Goal: Task Accomplishment & Management: Use online tool/utility

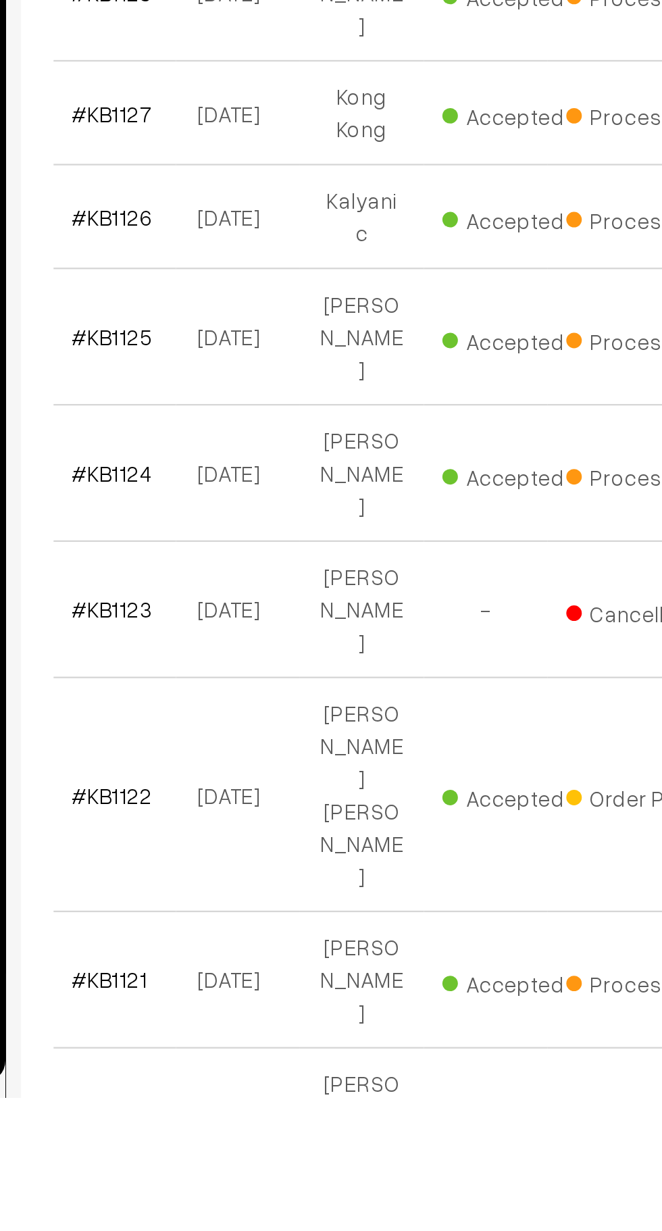
scroll to position [157, 0]
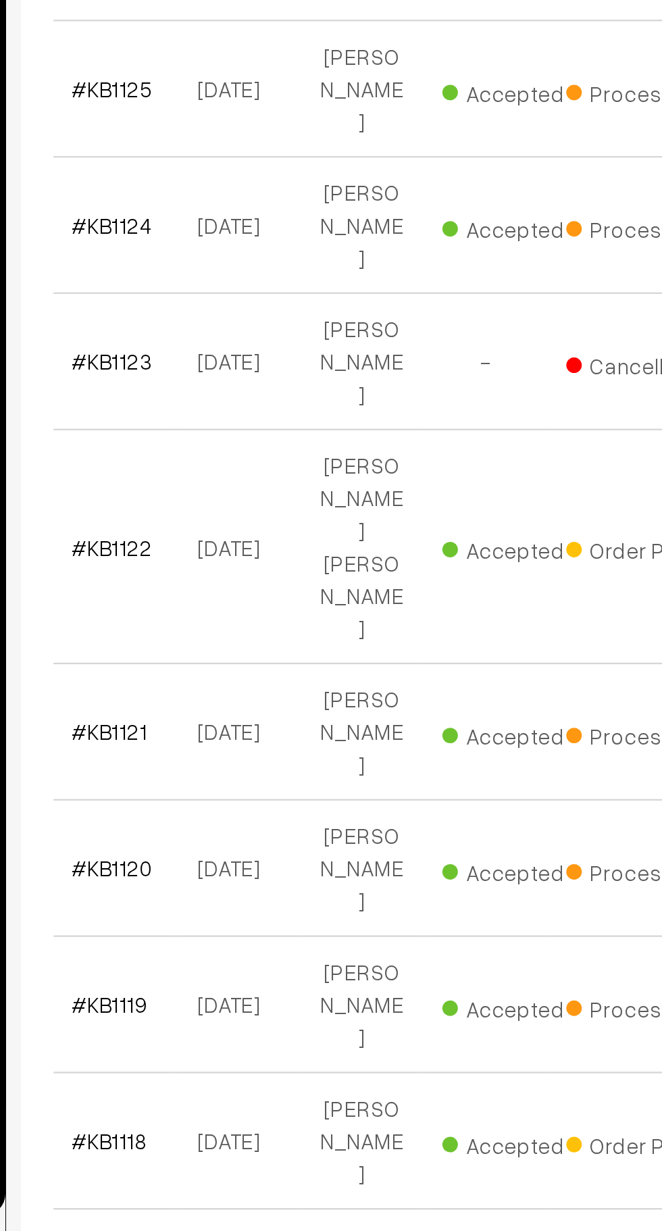
scroll to position [318, 0]
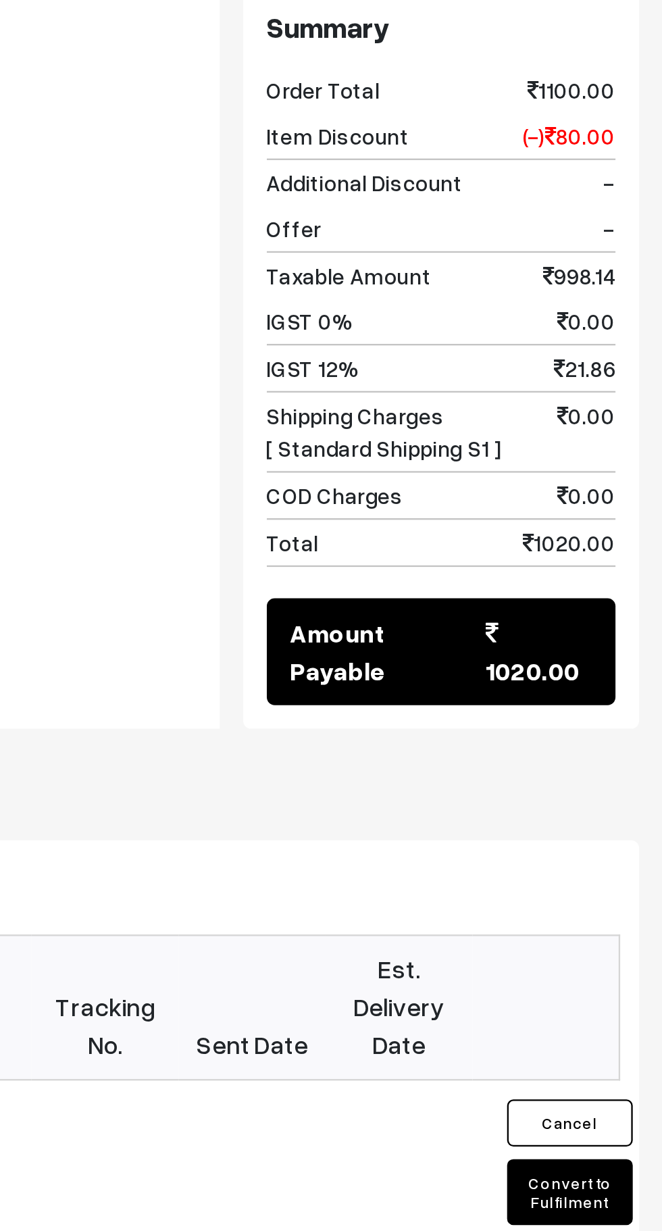
scroll to position [739, 0]
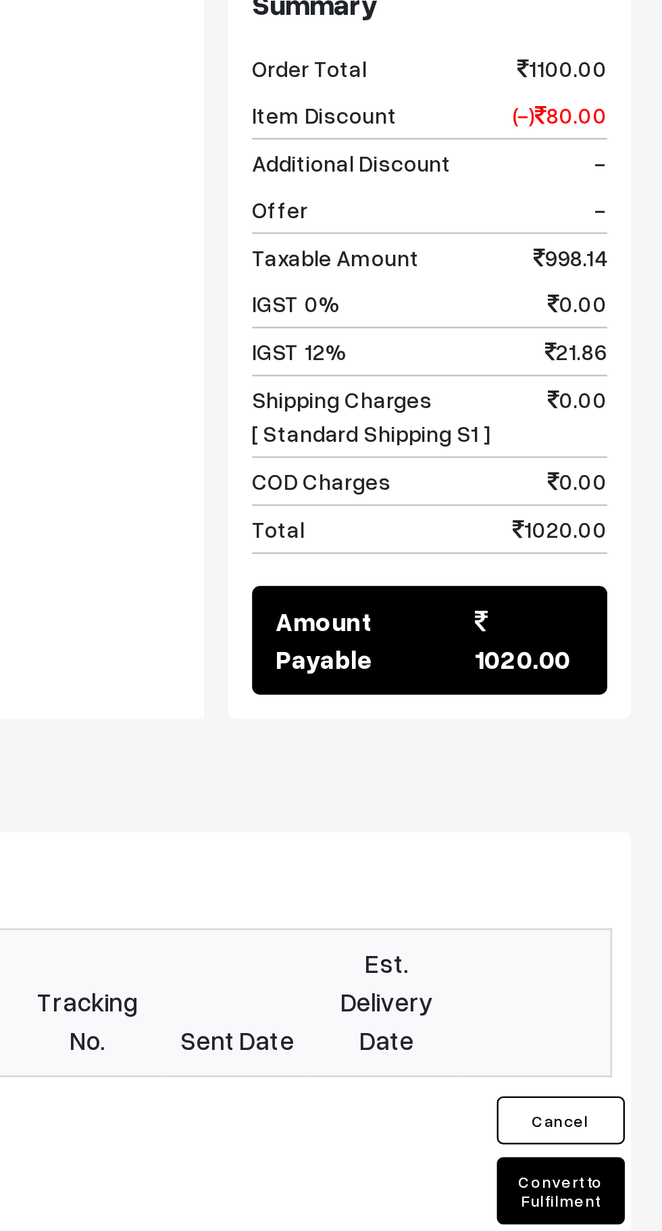
click at [624, 967] on button "Convert to Fulfilment" at bounding box center [619, 981] width 54 height 28
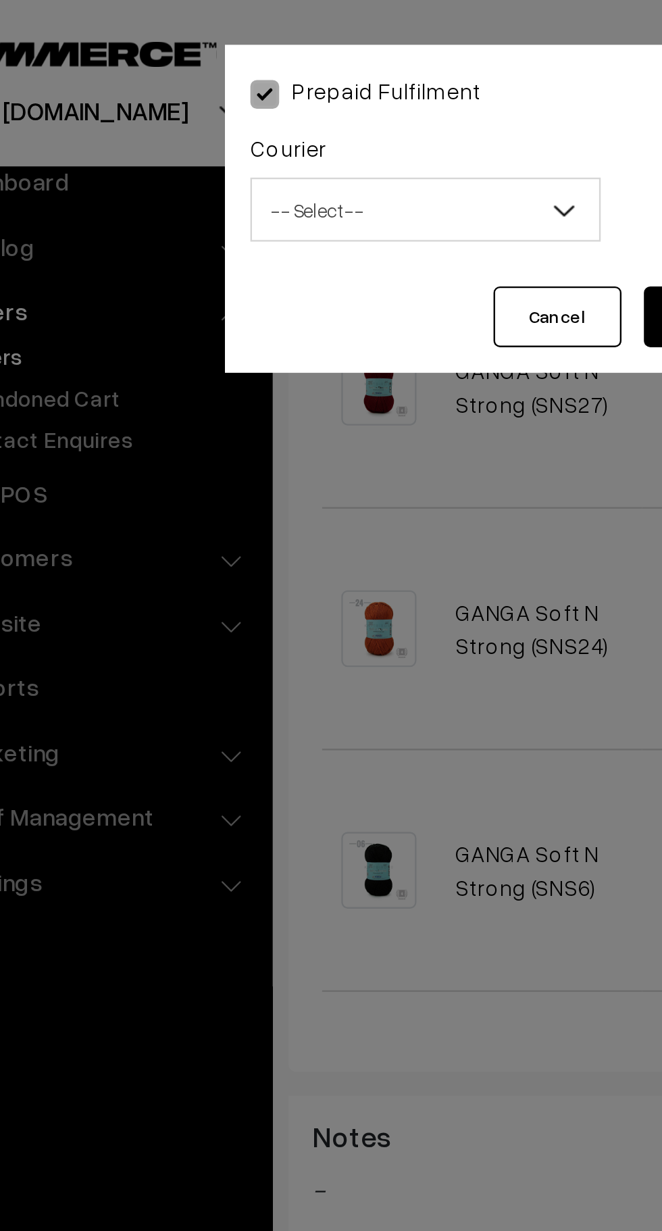
click at [287, 89] on span "-- Select --" at bounding box center [247, 89] width 147 height 24
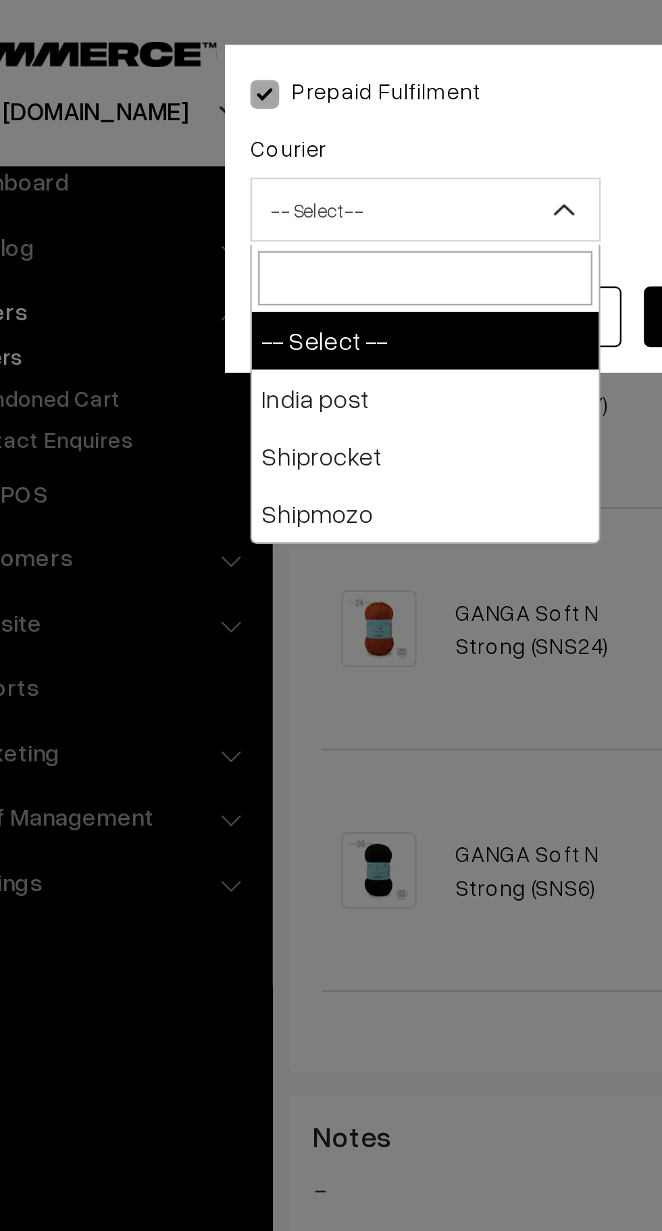
select select "1"
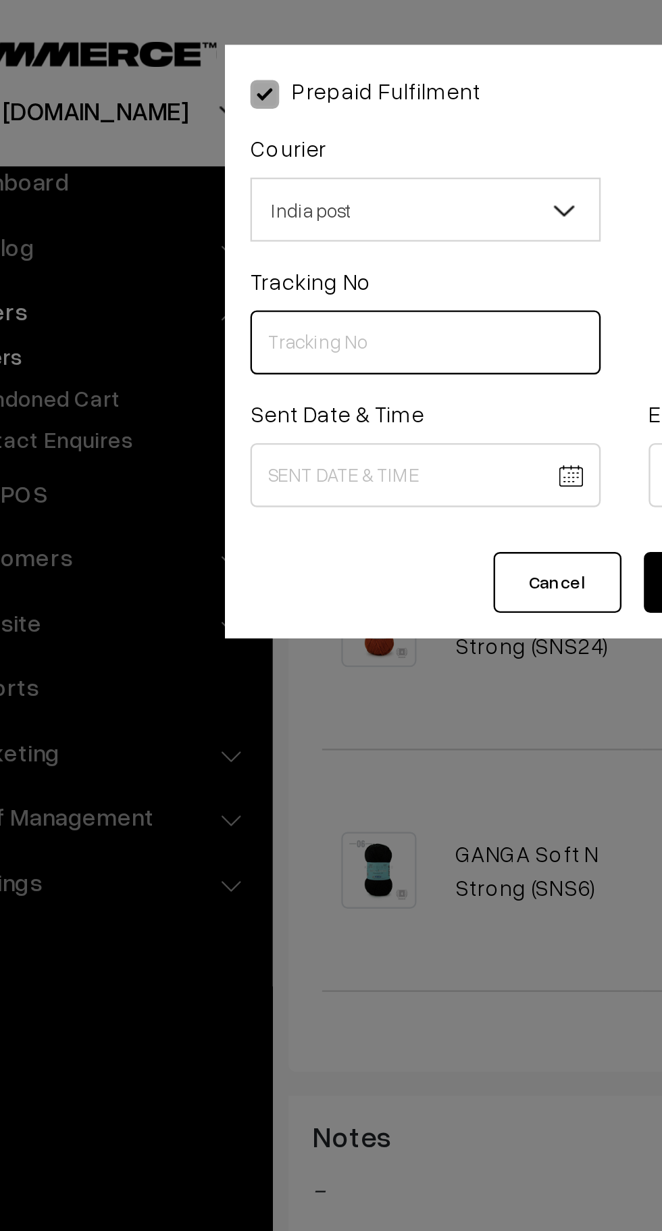
click at [214, 144] on input "text" at bounding box center [247, 144] width 148 height 27
type input "CW207425699IN"
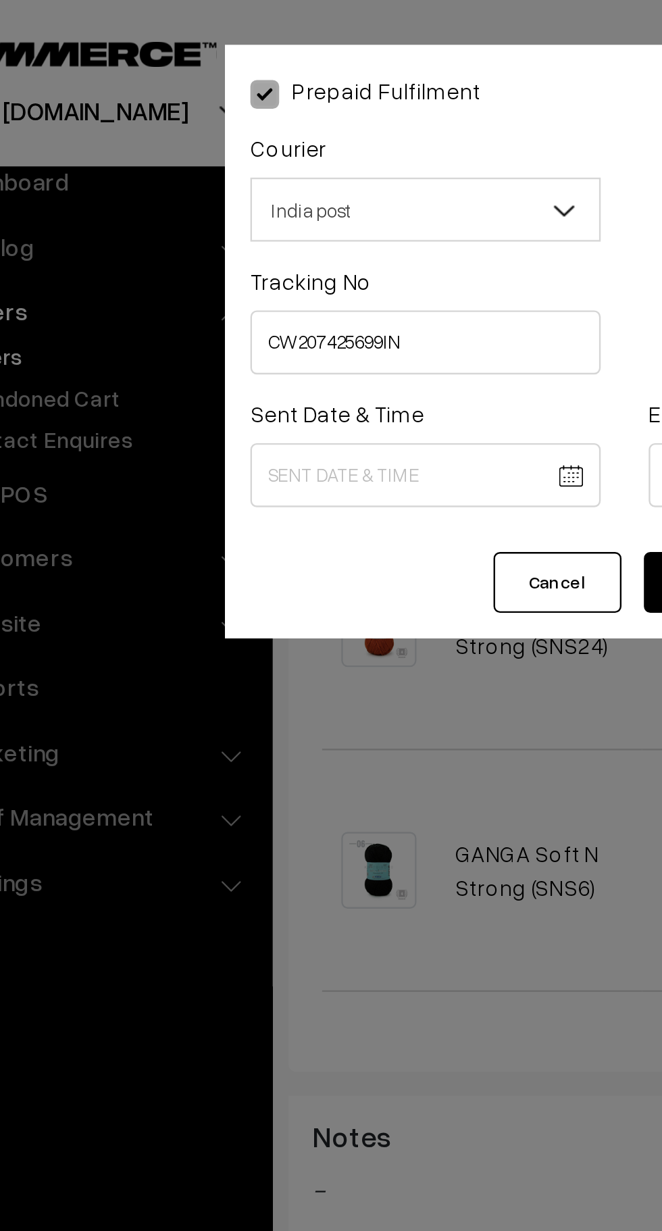
click at [266, 201] on body "Thank you for showing interest. Our team will call you shortly. Close knitbirds…" at bounding box center [331, 323] width 662 height 2125
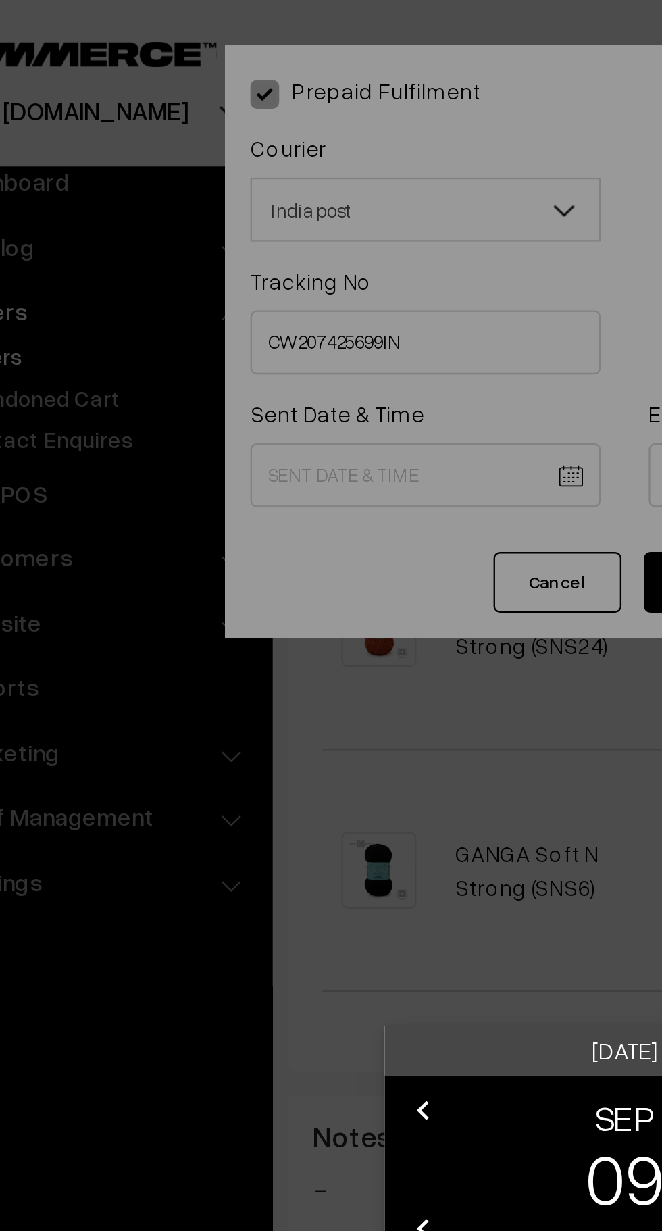
scroll to position [641, 0]
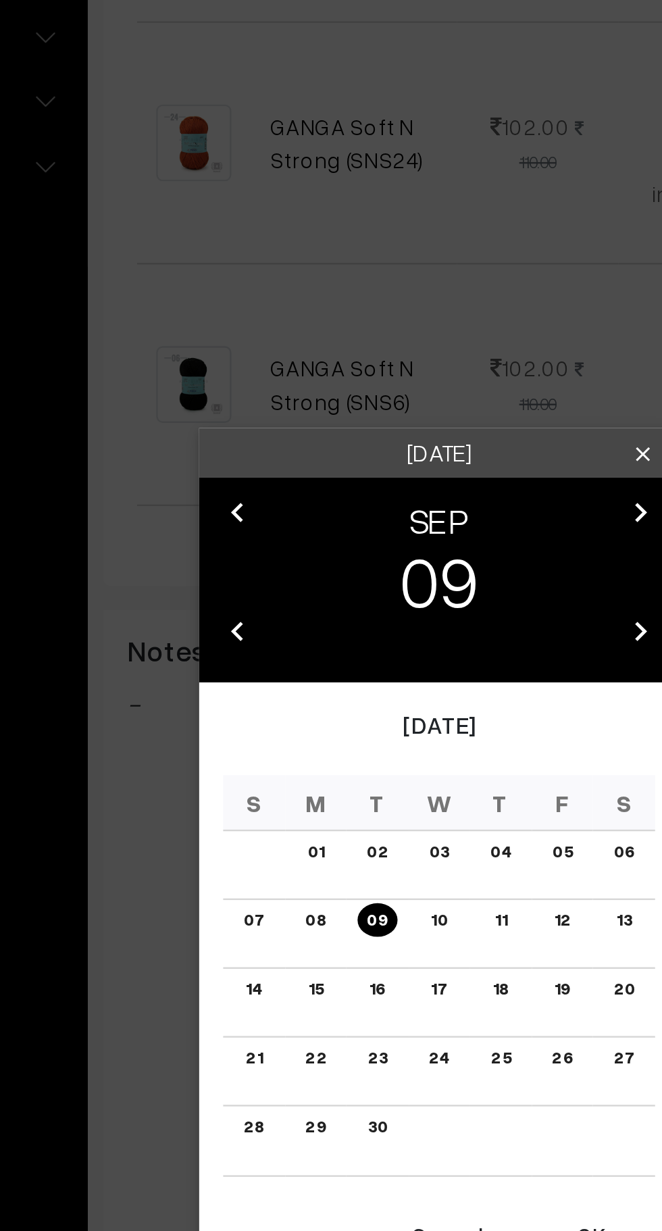
click at [397, 834] on button "OK" at bounding box center [395, 826] width 54 height 30
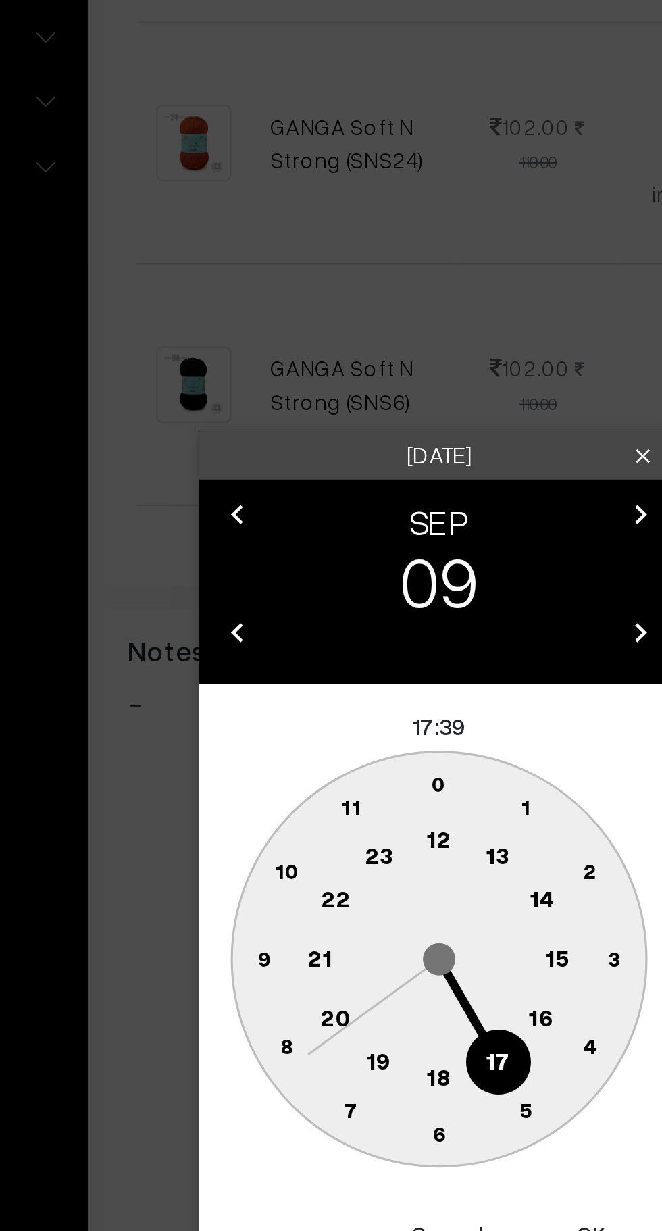
click at [262, 671] on circle at bounding box center [267, 672] width 28 height 28
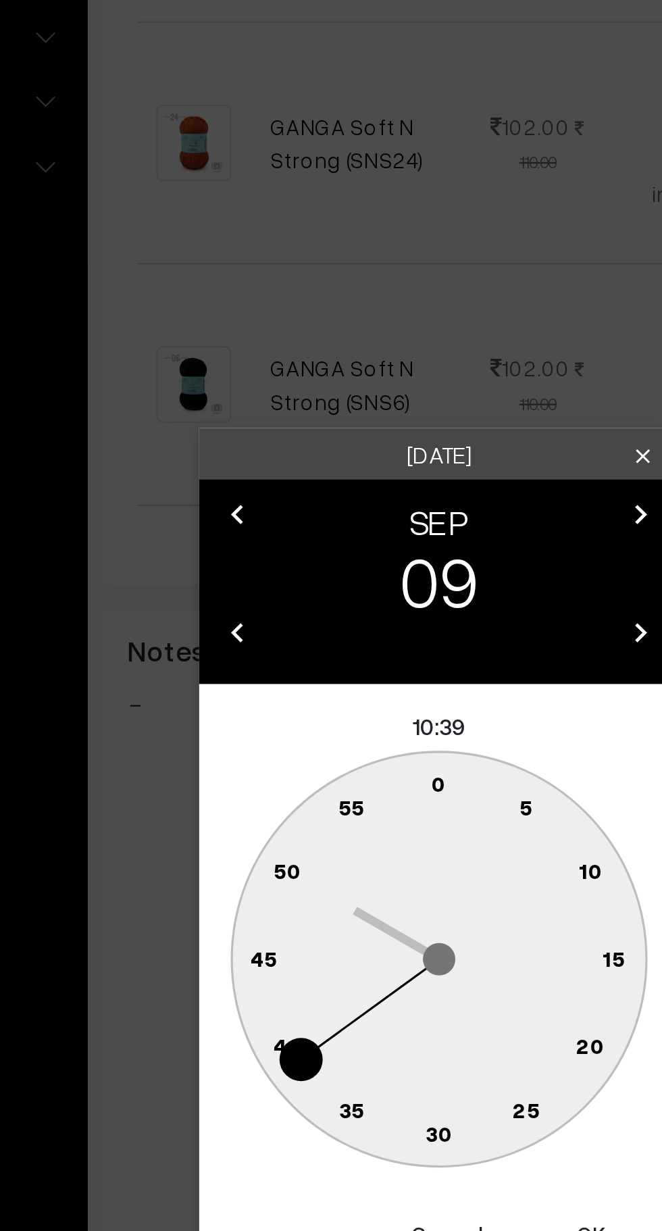
click at [329, 633] on text "0" at bounding box center [331, 634] width 6 height 11
type input "[DATE] 10:00"
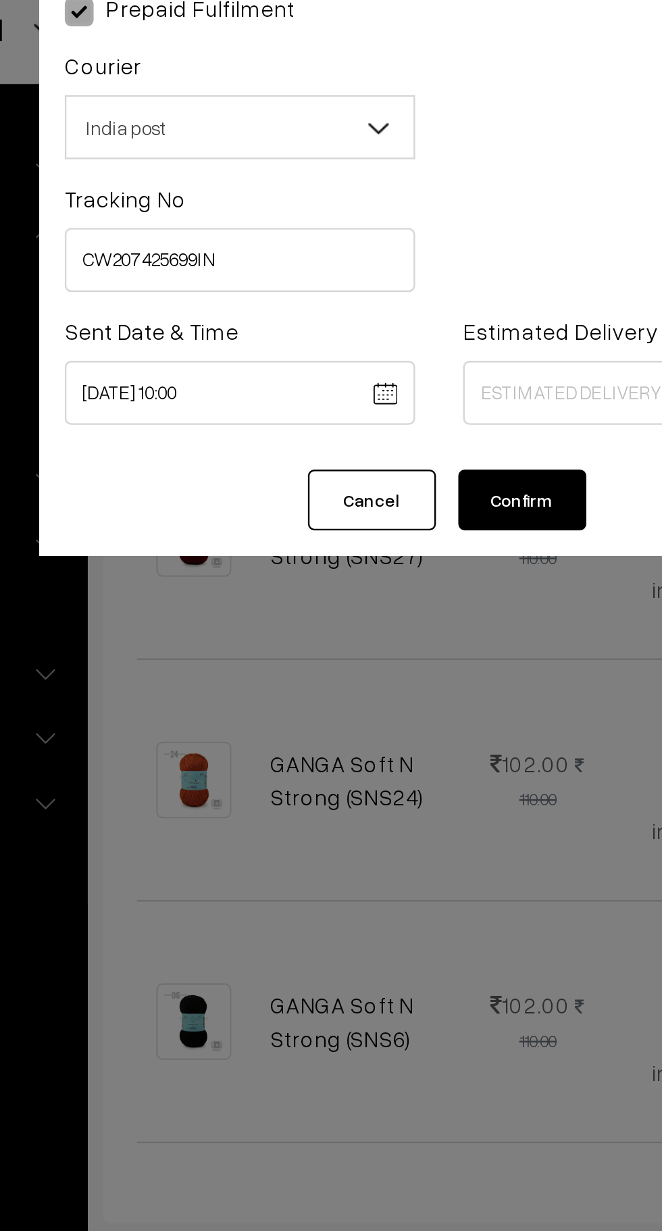
click at [378, 200] on body "Thank you for showing interest. Our team will call you shortly. Close knitbirds…" at bounding box center [331, 421] width 662 height 2125
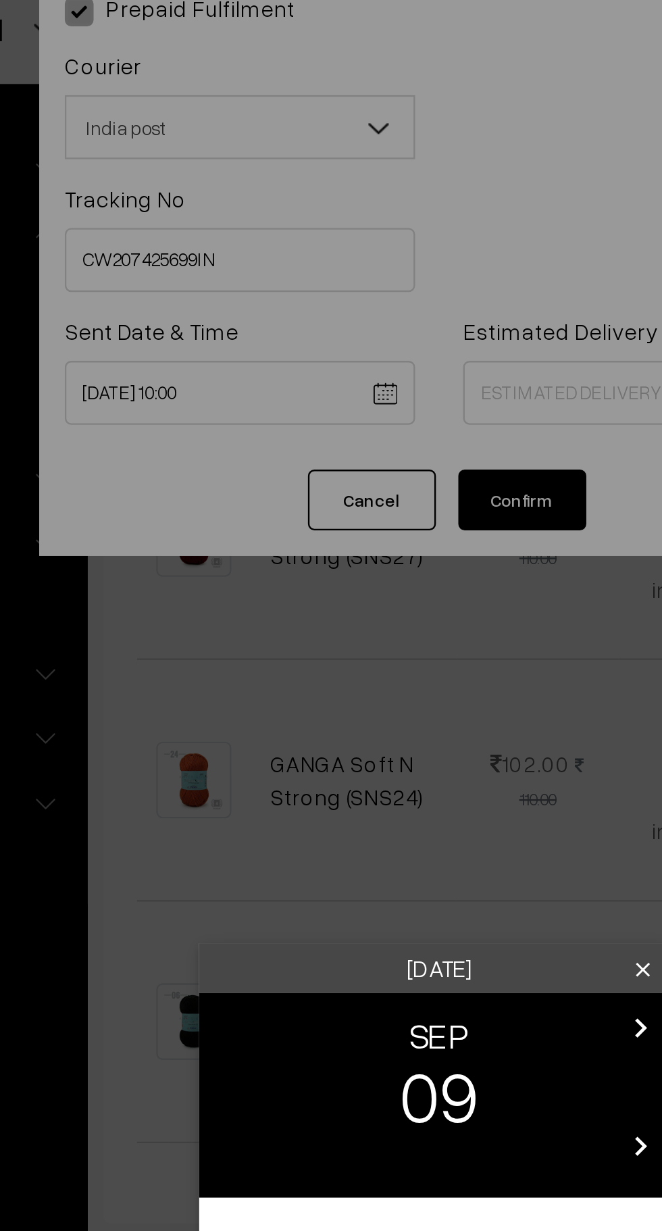
click at [385, 203] on div "Tuesday clear chevron_left SEP chevron_right 09 chevron_left 2025 chevron_right…" at bounding box center [331, 615] width 662 height 1231
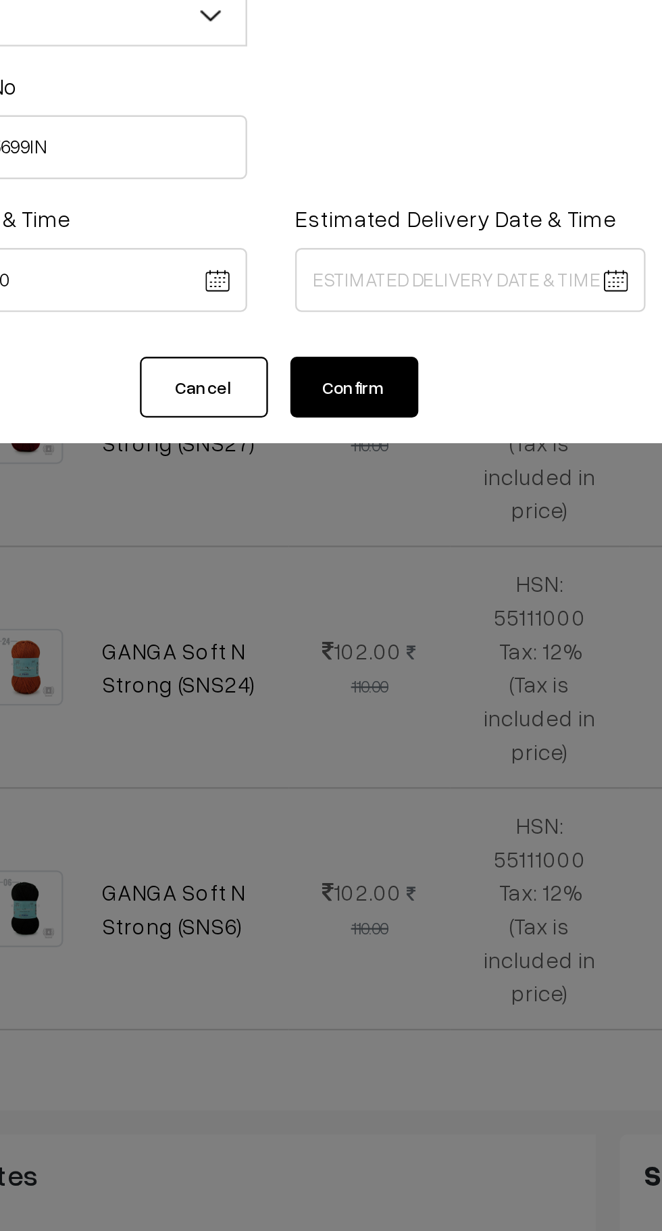
click at [417, 188] on body "Thank you for showing interest. Our team will call you shortly. Close knitbirds…" at bounding box center [331, 421] width 662 height 2125
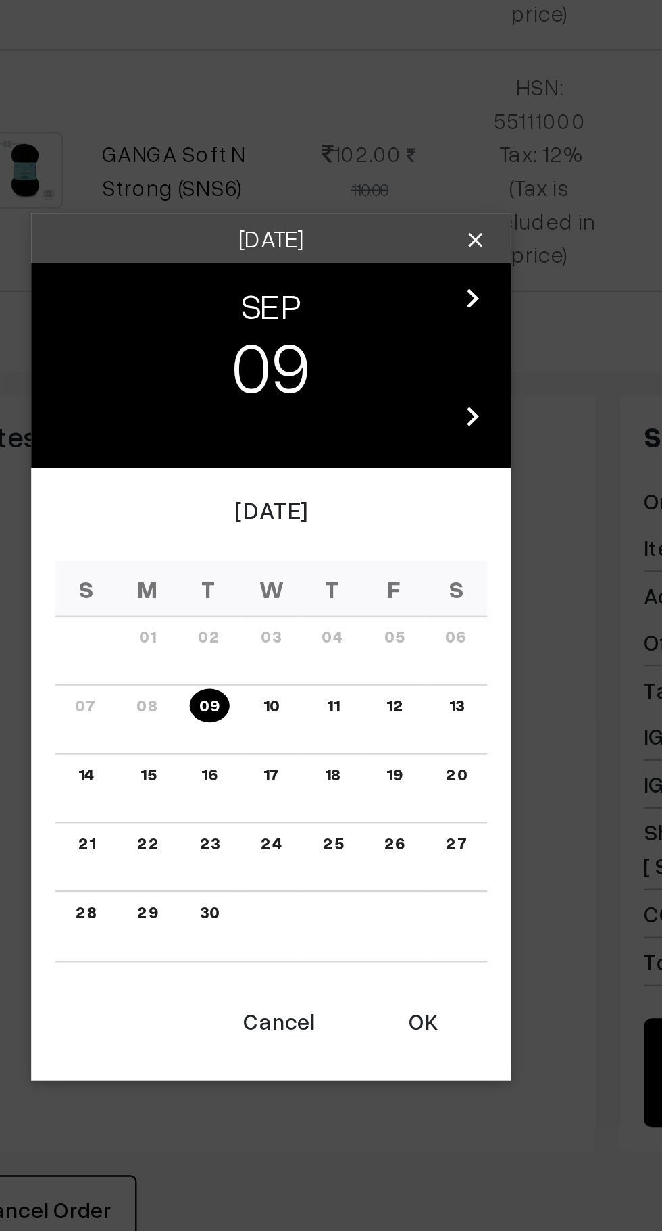
click at [305, 722] on link "16" at bounding box center [304, 721] width 15 height 14
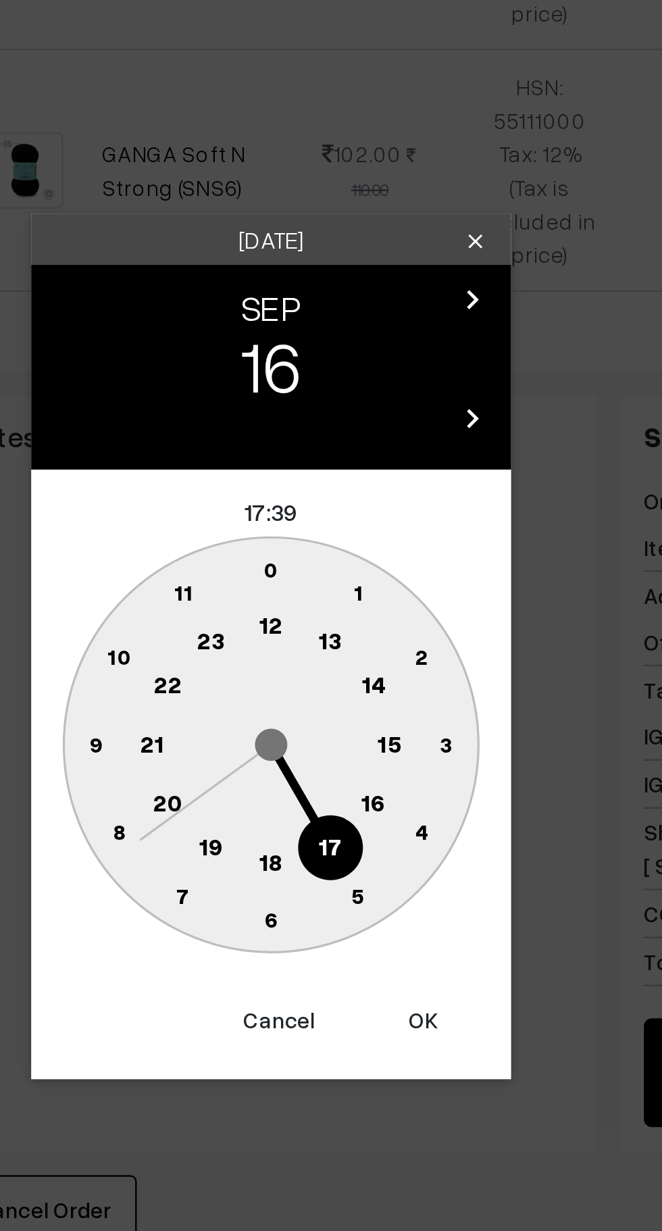
click at [372, 736] on text "16" at bounding box center [374, 733] width 11 height 12
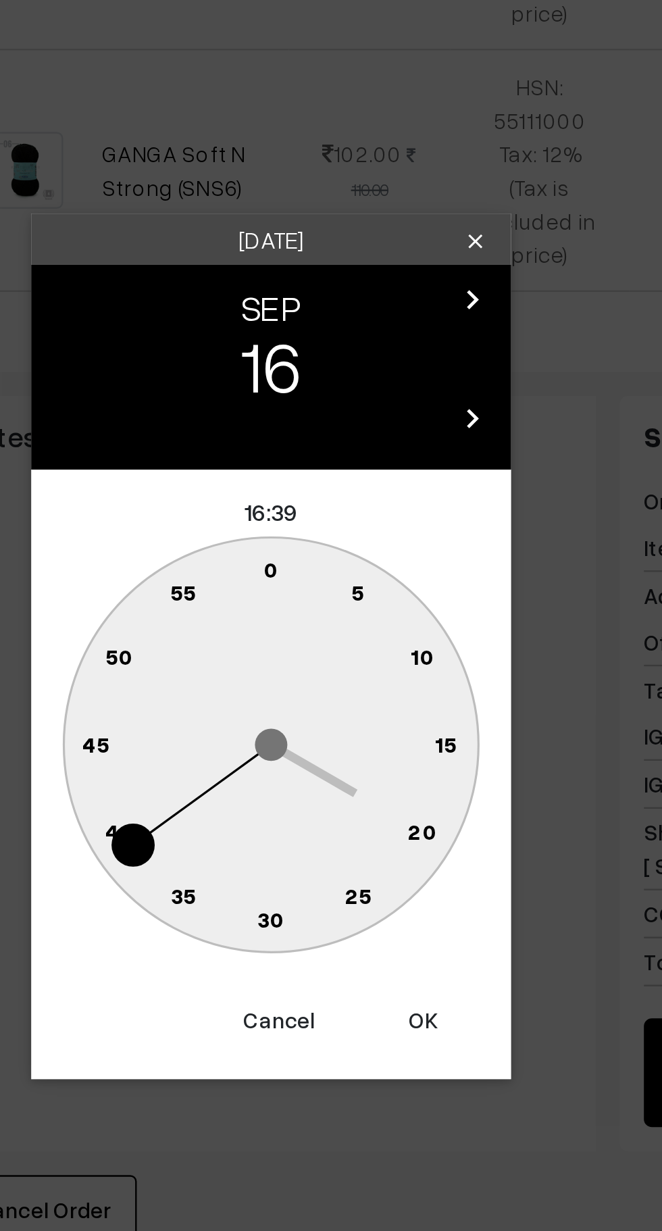
click at [328, 630] on text "0" at bounding box center [331, 634] width 6 height 11
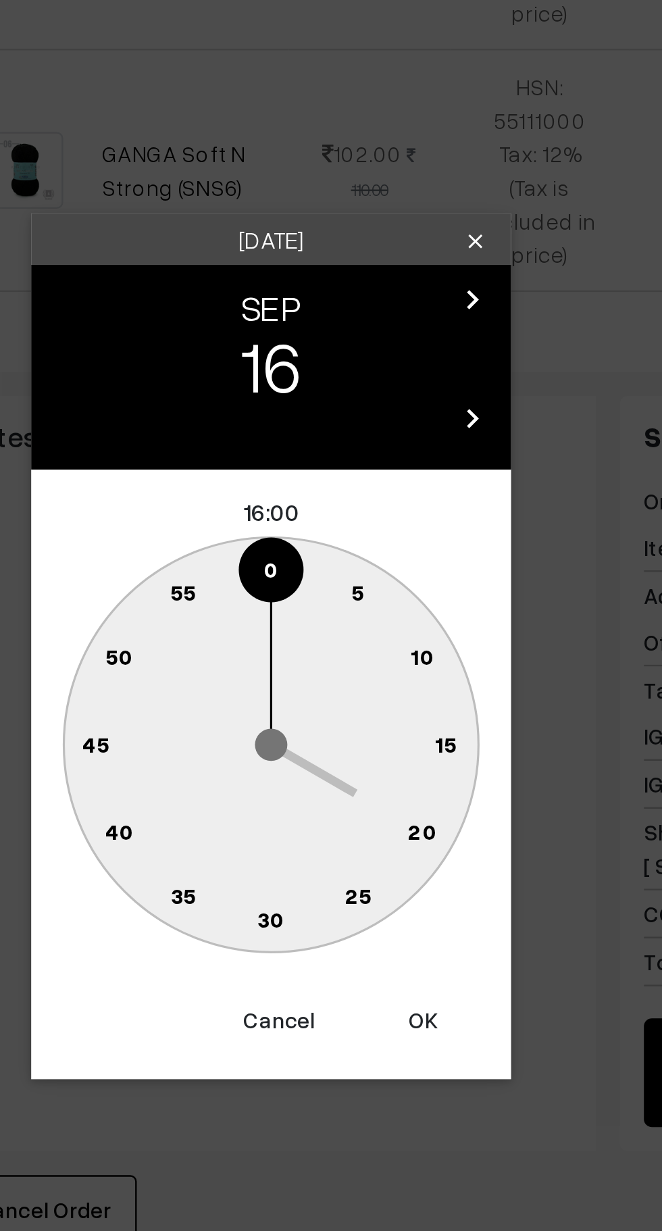
type input "16-09-2025 16:00"
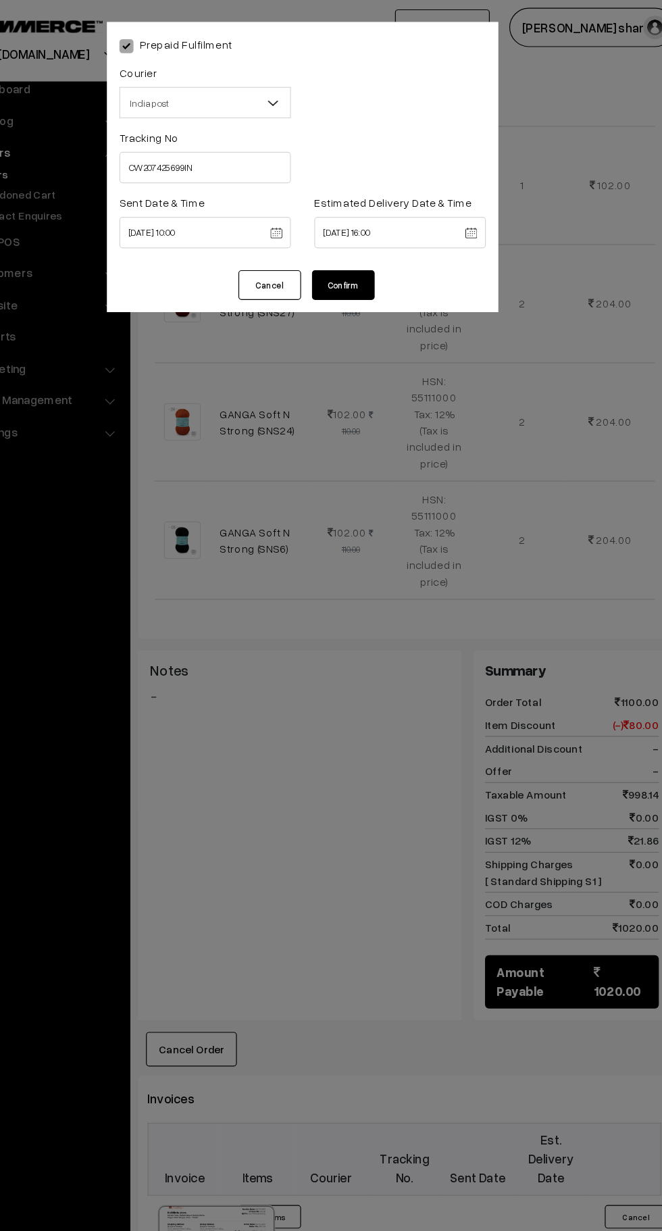
click at [363, 247] on button "Confirm" at bounding box center [366, 246] width 54 height 26
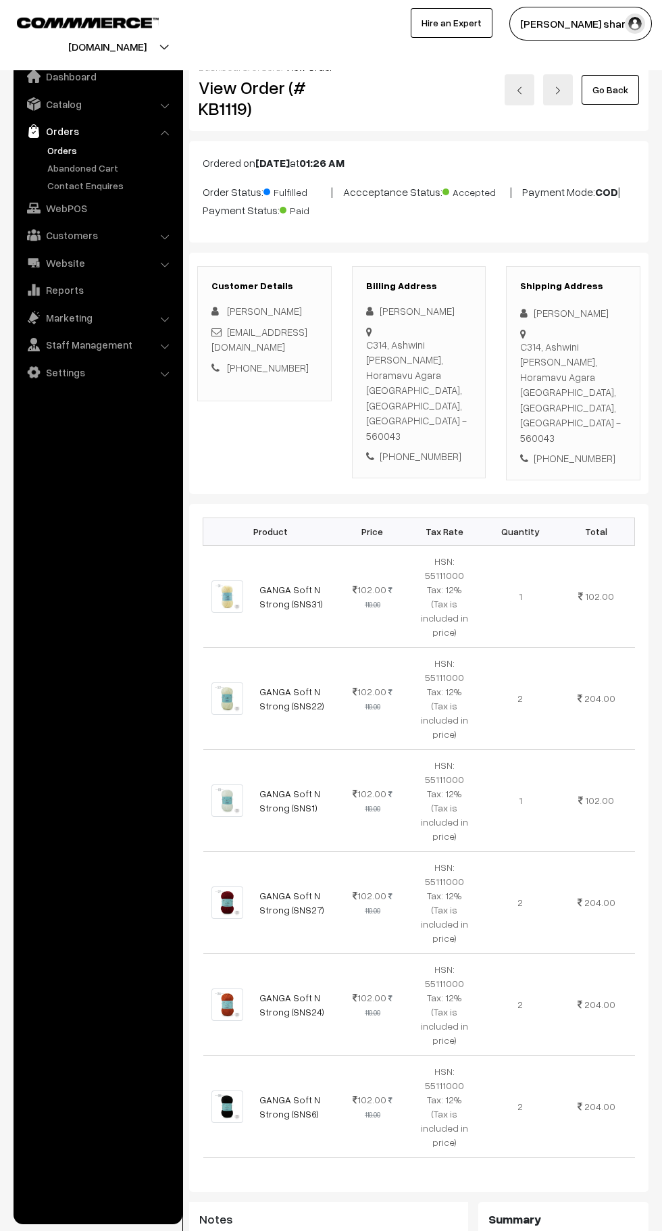
click at [620, 80] on link "Go Back" at bounding box center [610, 90] width 57 height 30
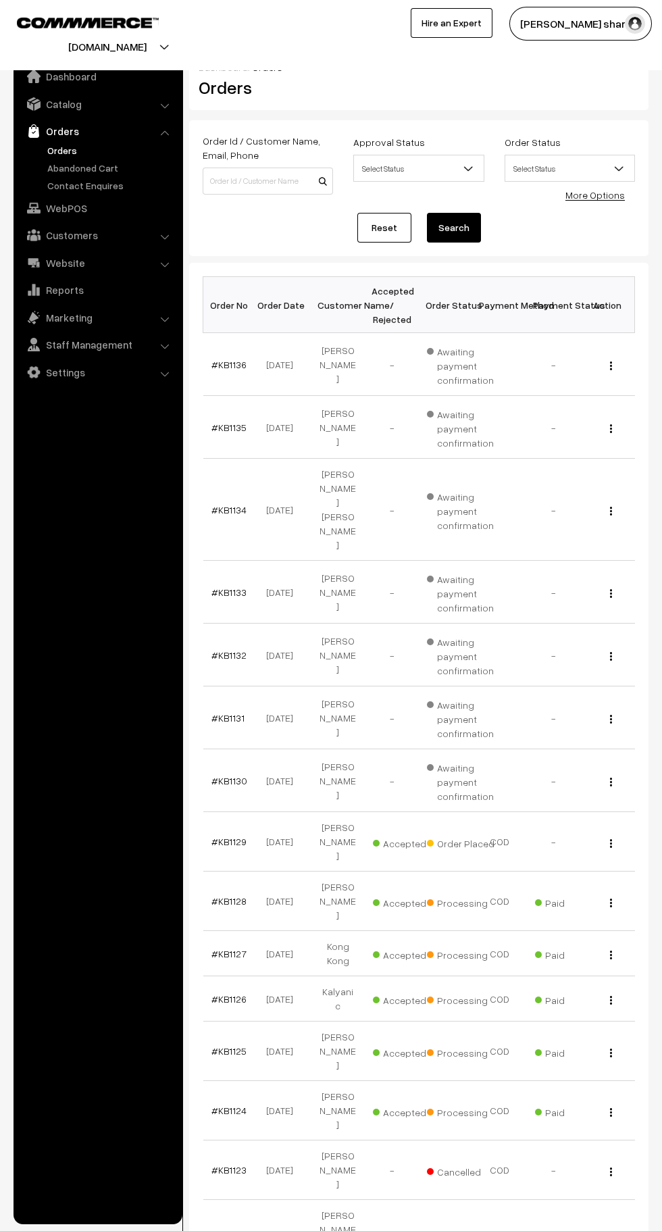
scroll to position [2, 0]
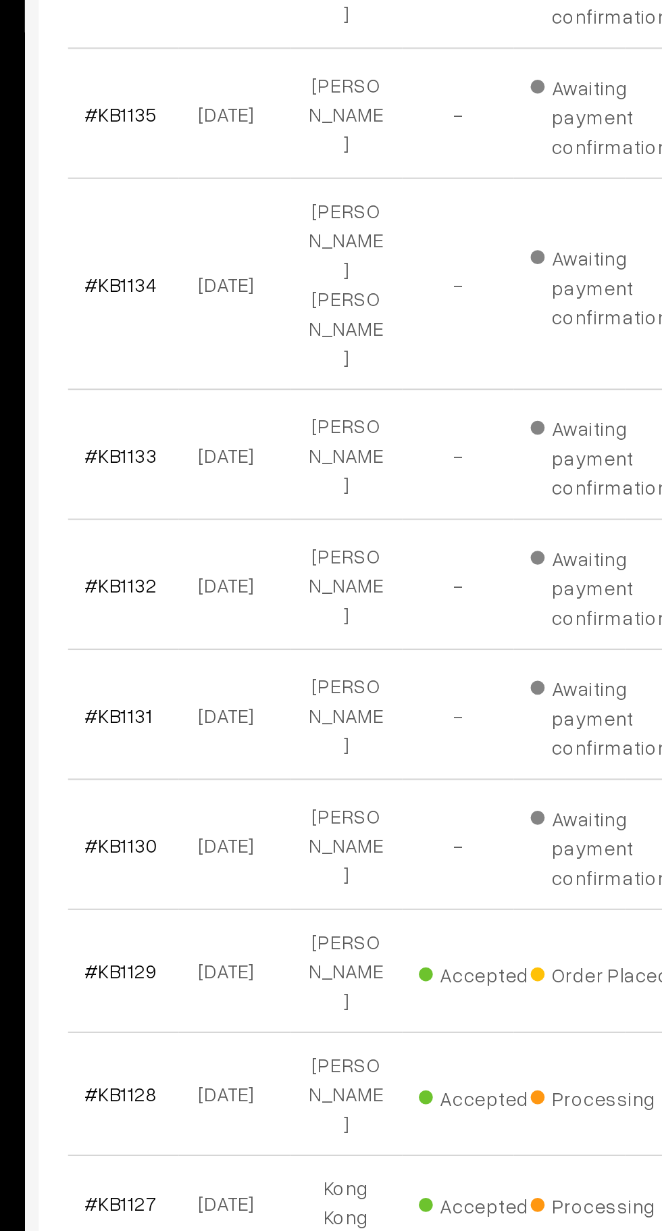
click at [227, 893] on link "#KB1128" at bounding box center [229, 898] width 35 height 11
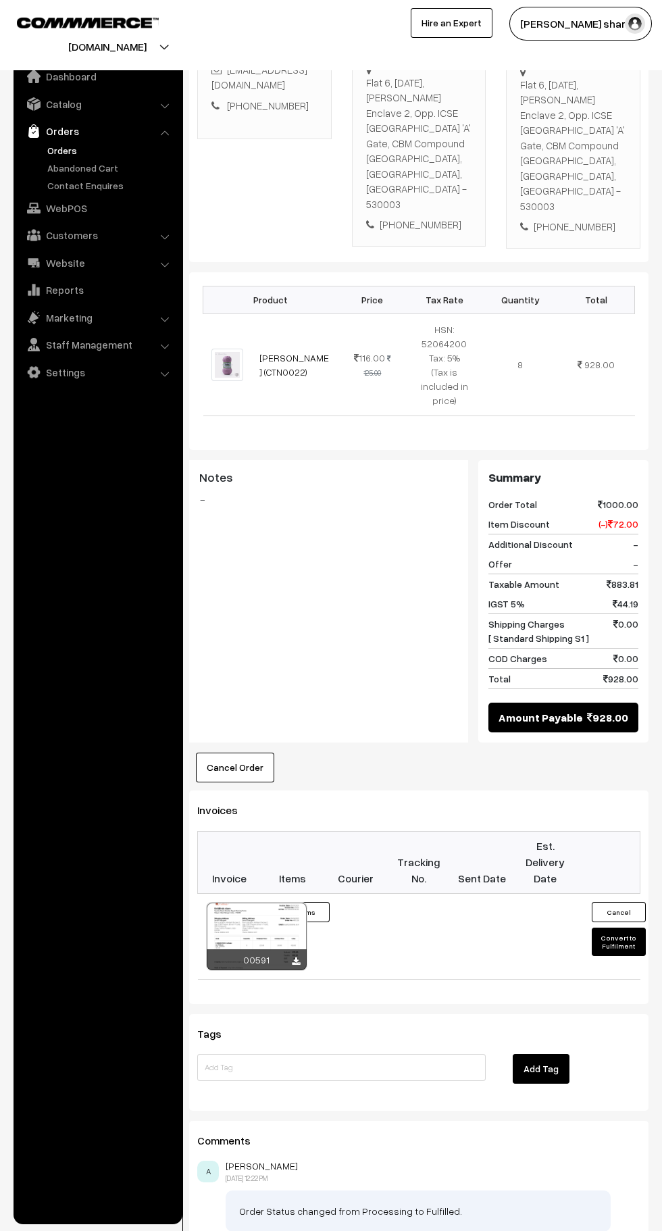
scroll to position [266, 0]
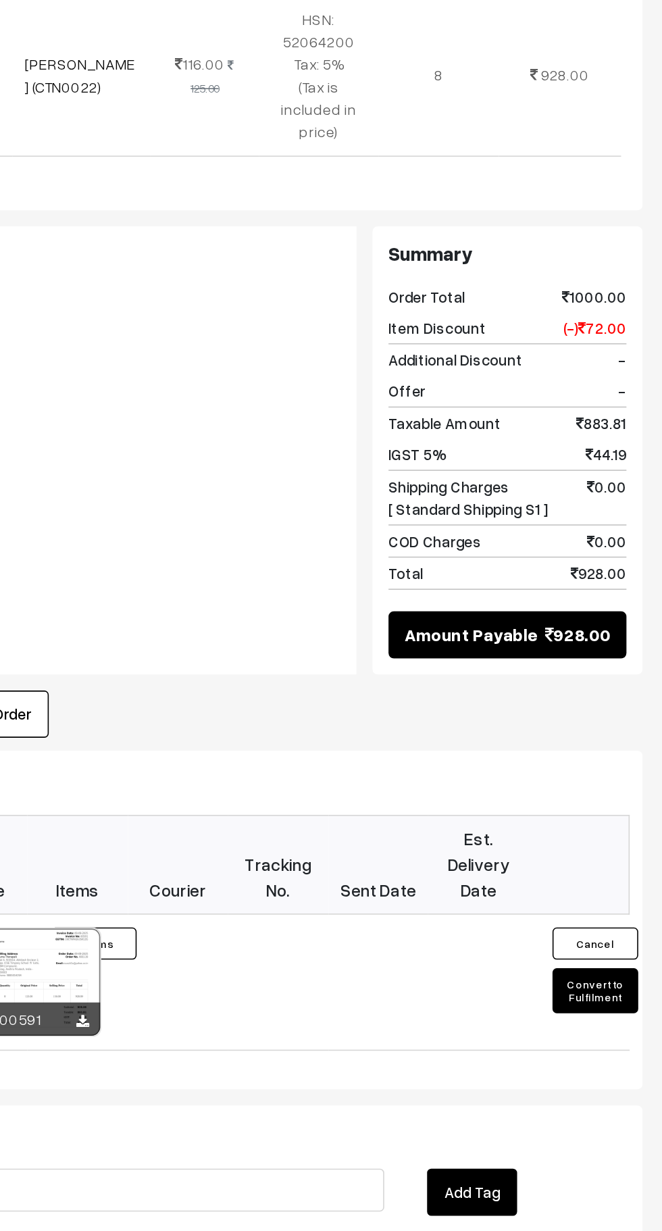
click at [636, 924] on button "Convert to Fulfilment" at bounding box center [619, 938] width 54 height 28
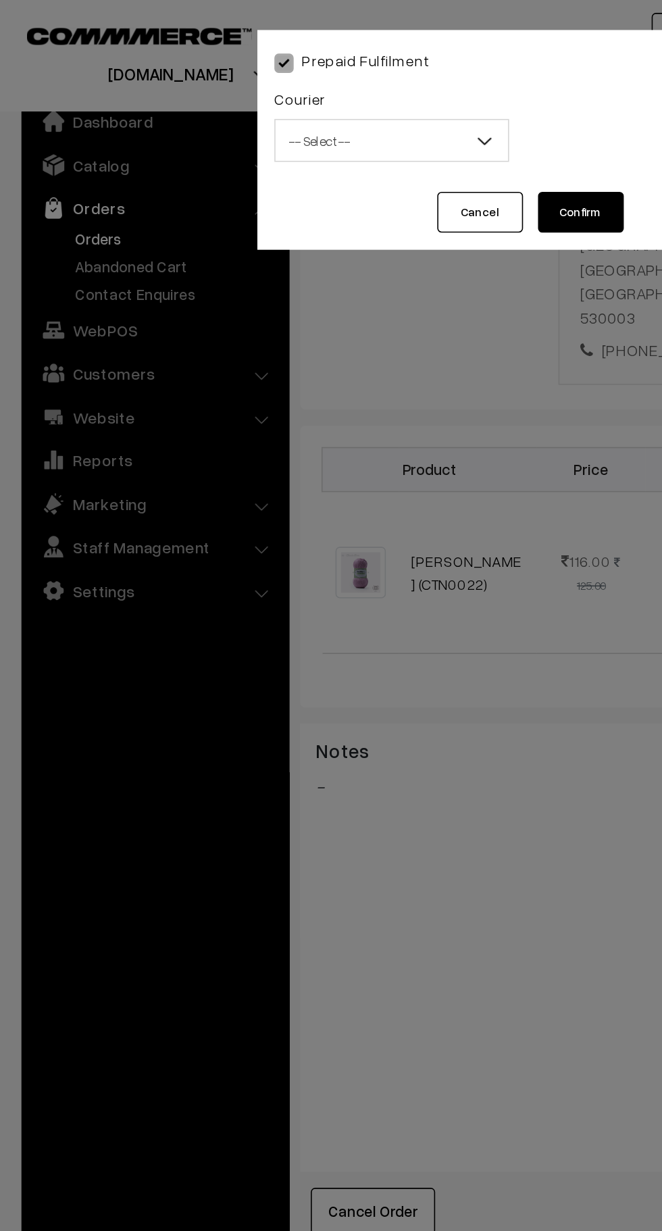
click at [247, 91] on span "-- Select --" at bounding box center [247, 89] width 147 height 24
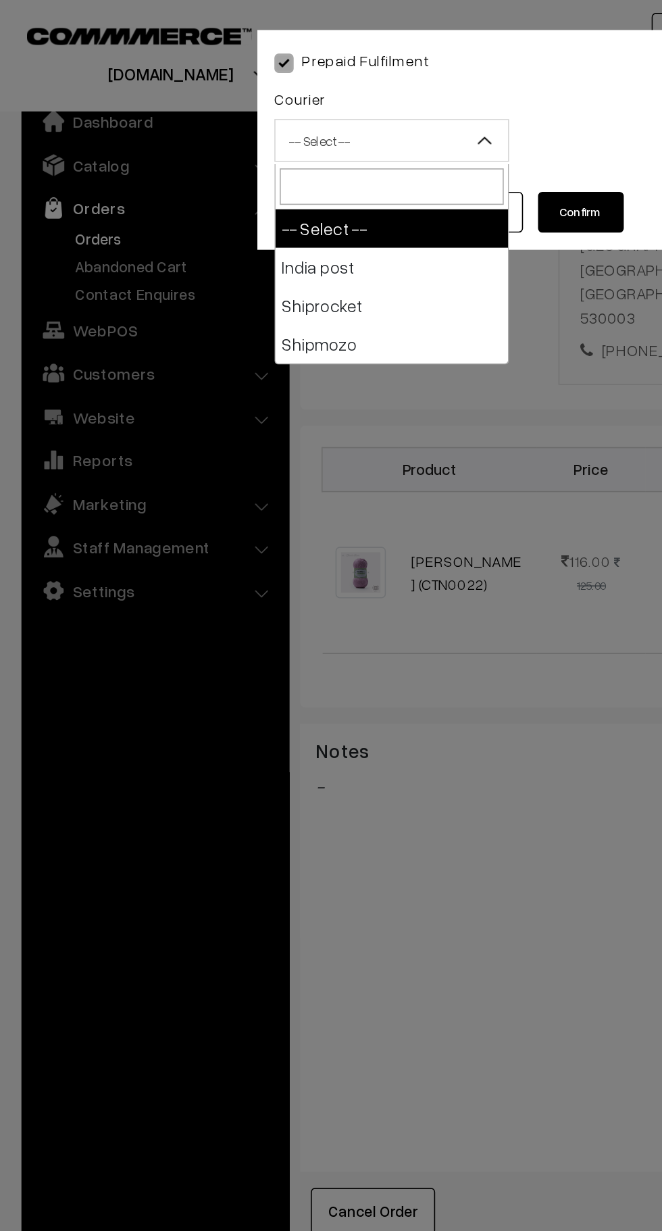
select select "1"
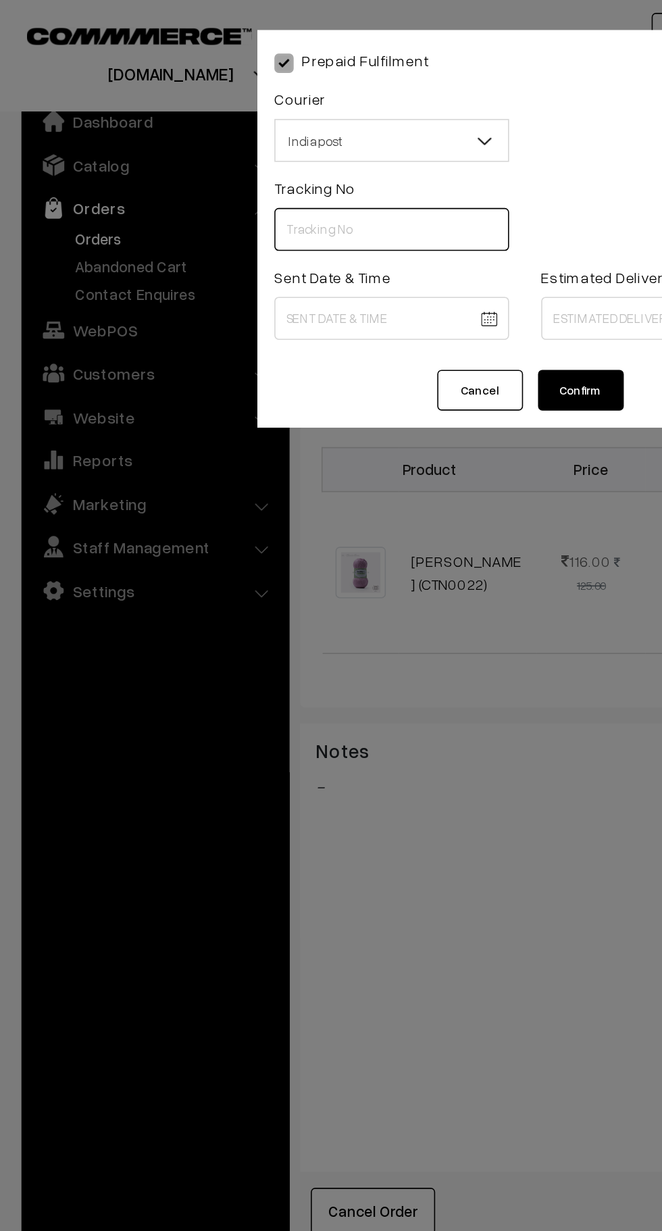
click at [227, 149] on input "text" at bounding box center [247, 144] width 148 height 27
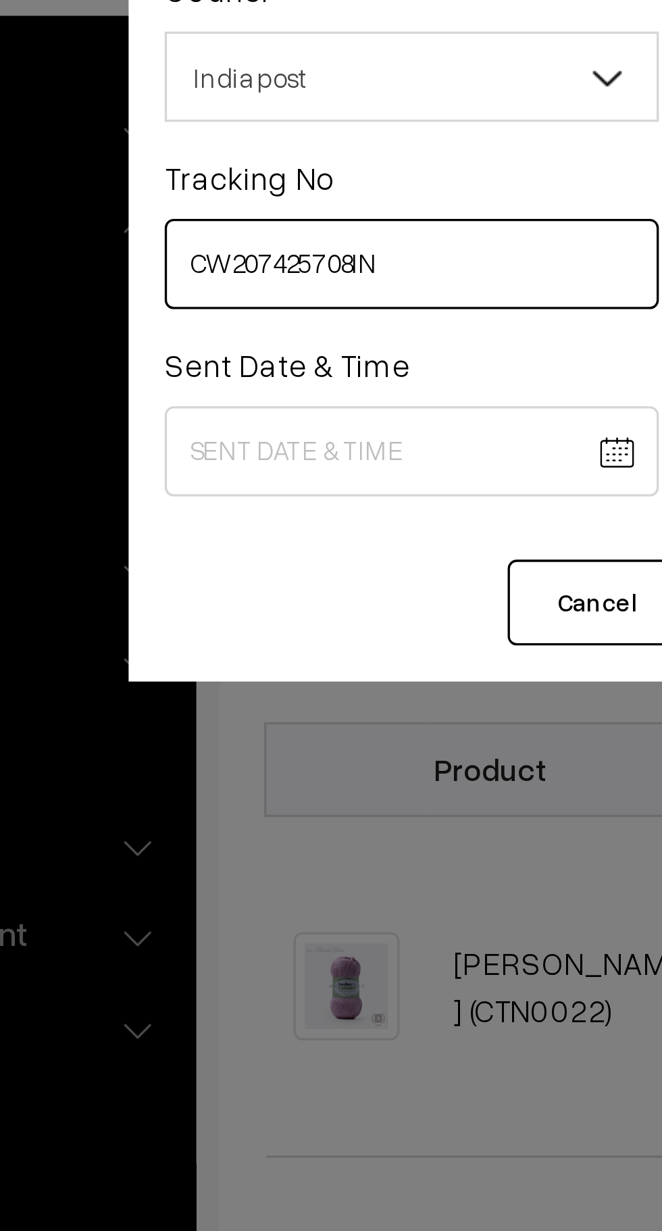
type input "CW207425708IN"
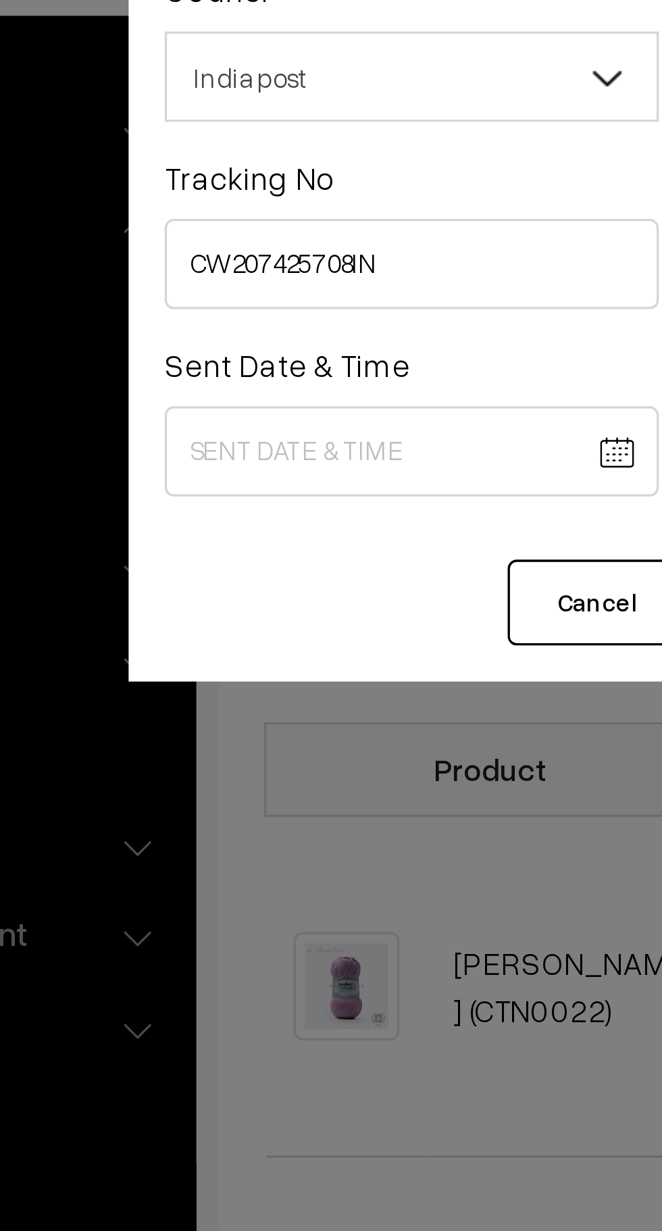
click at [255, 197] on body "Thank you for showing interest. Our team will call you shortly. Close [DOMAIN_N…" at bounding box center [331, 538] width 662 height 1609
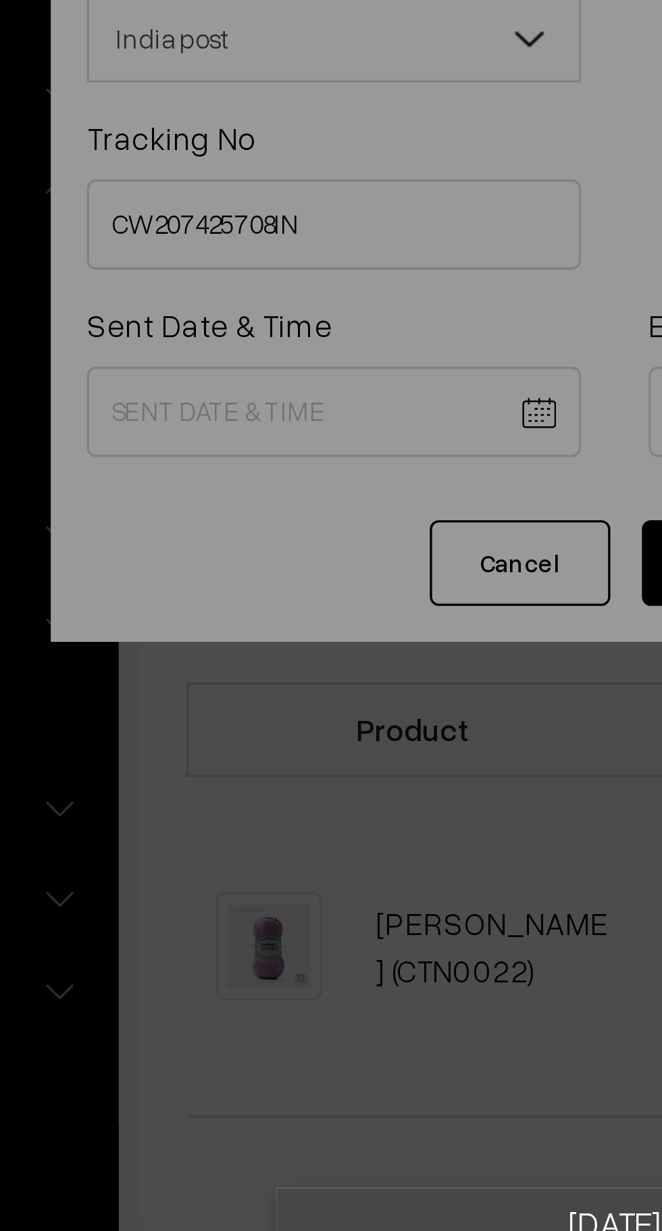
click at [266, 208] on div "Tuesday clear chevron_left SEP chevron_right 09 chevron_left 2025 chevron_right…" at bounding box center [331, 615] width 662 height 1231
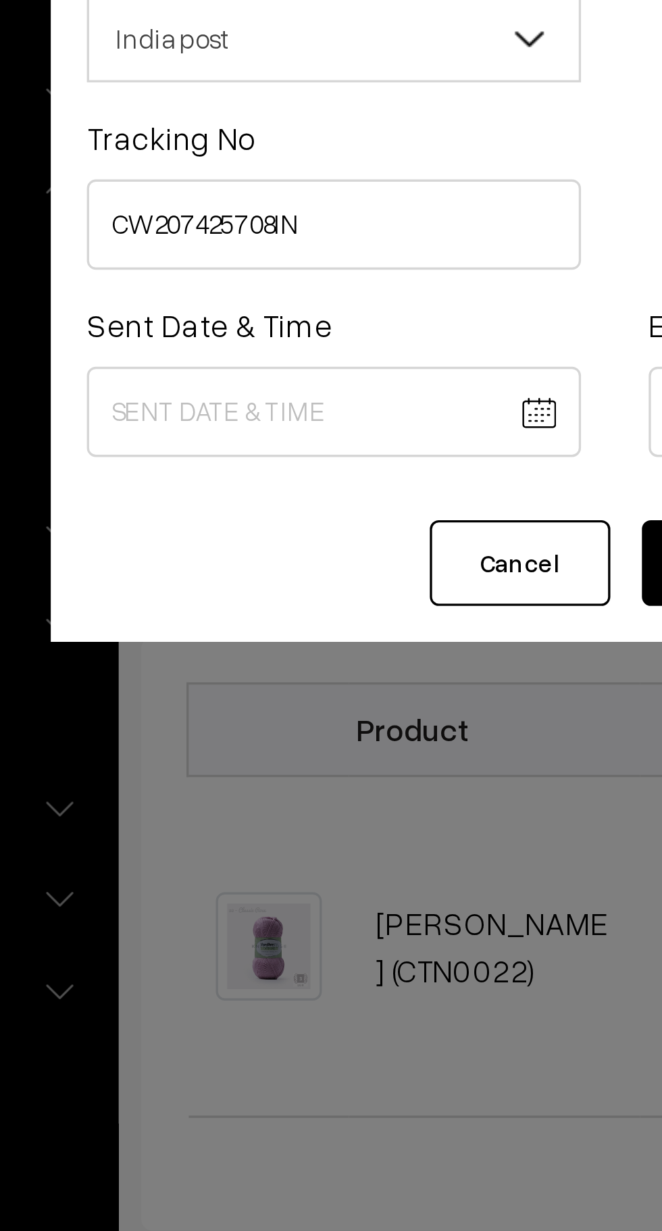
click at [253, 202] on body "Thank you for showing interest. Our team will call you shortly. Close knitbirds…" at bounding box center [331, 538] width 662 height 1609
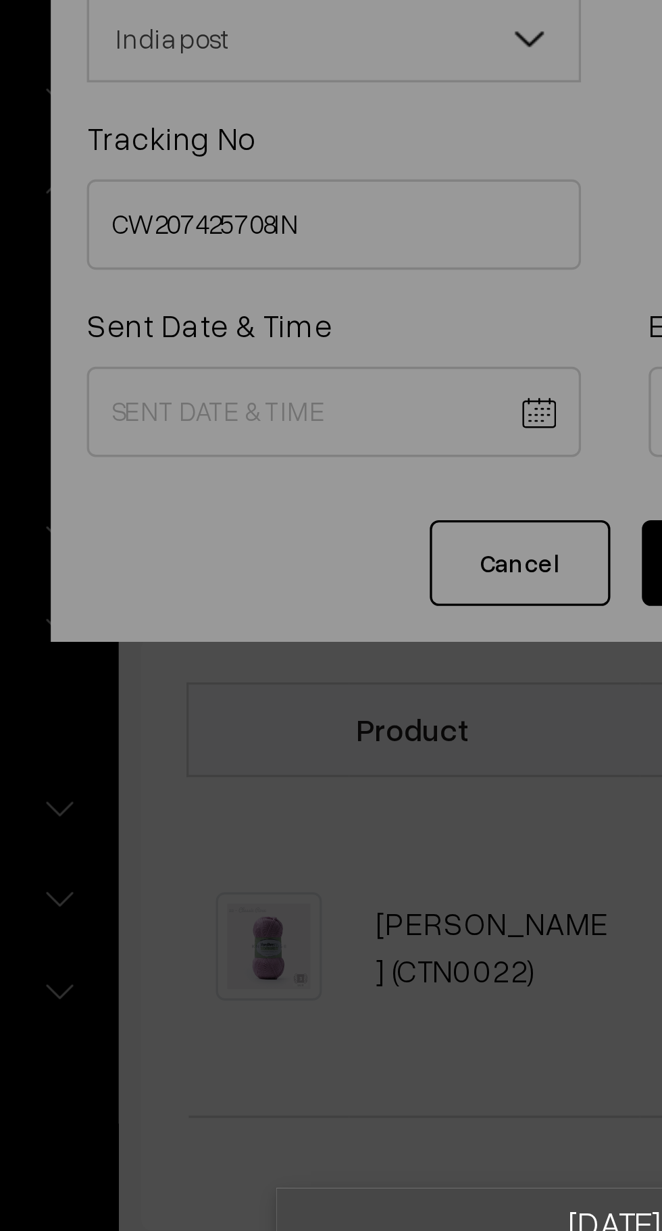
click at [249, 205] on div "Tuesday clear chevron_left SEP chevron_right 09 chevron_left 2025 chevron_right…" at bounding box center [331, 615] width 662 height 1231
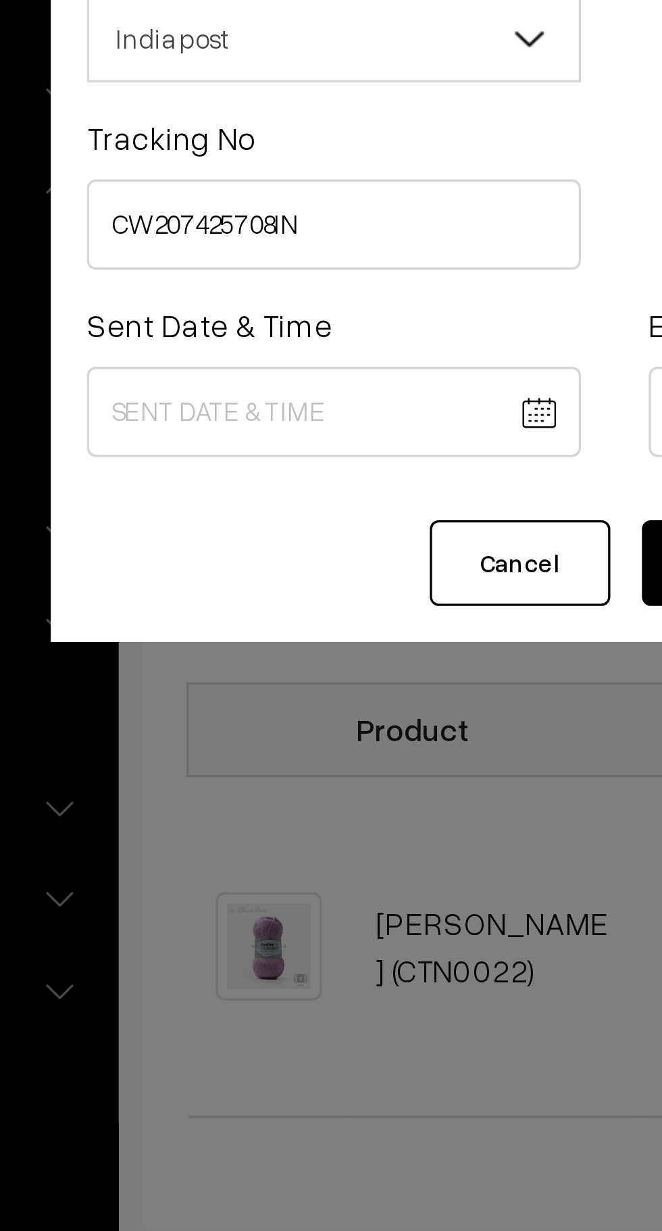
scroll to position [226, 0]
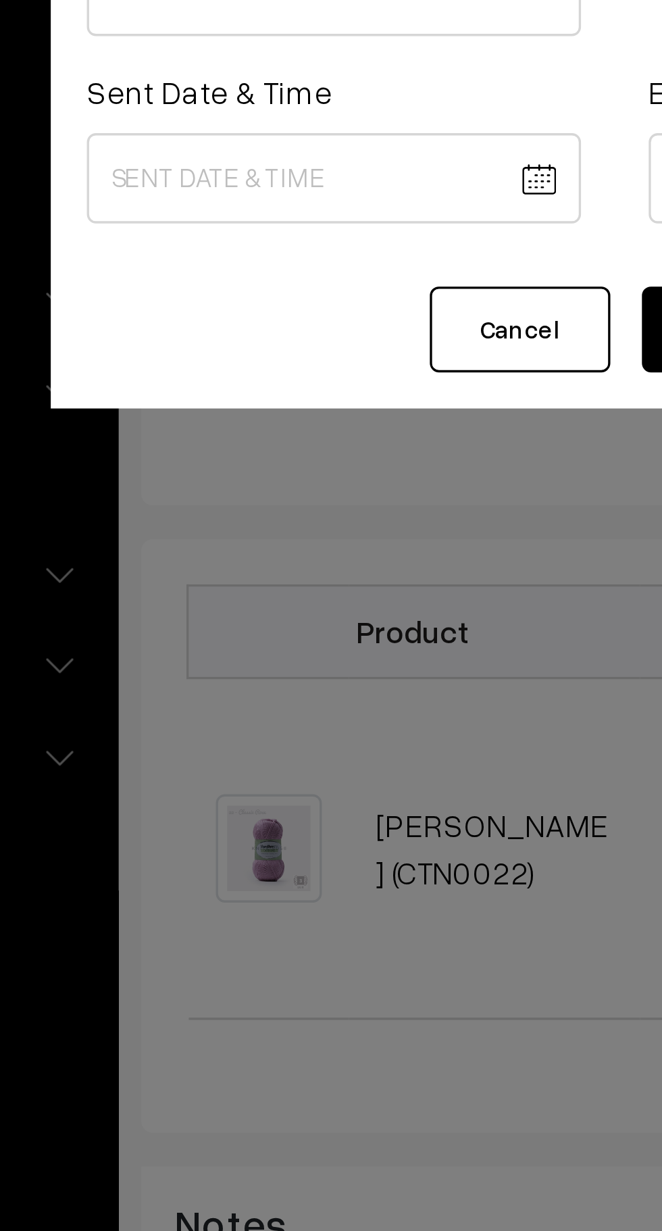
click at [239, 202] on body "Thank you for showing interest. Our team will call you shortly. Close knitbirds…" at bounding box center [331, 578] width 662 height 1609
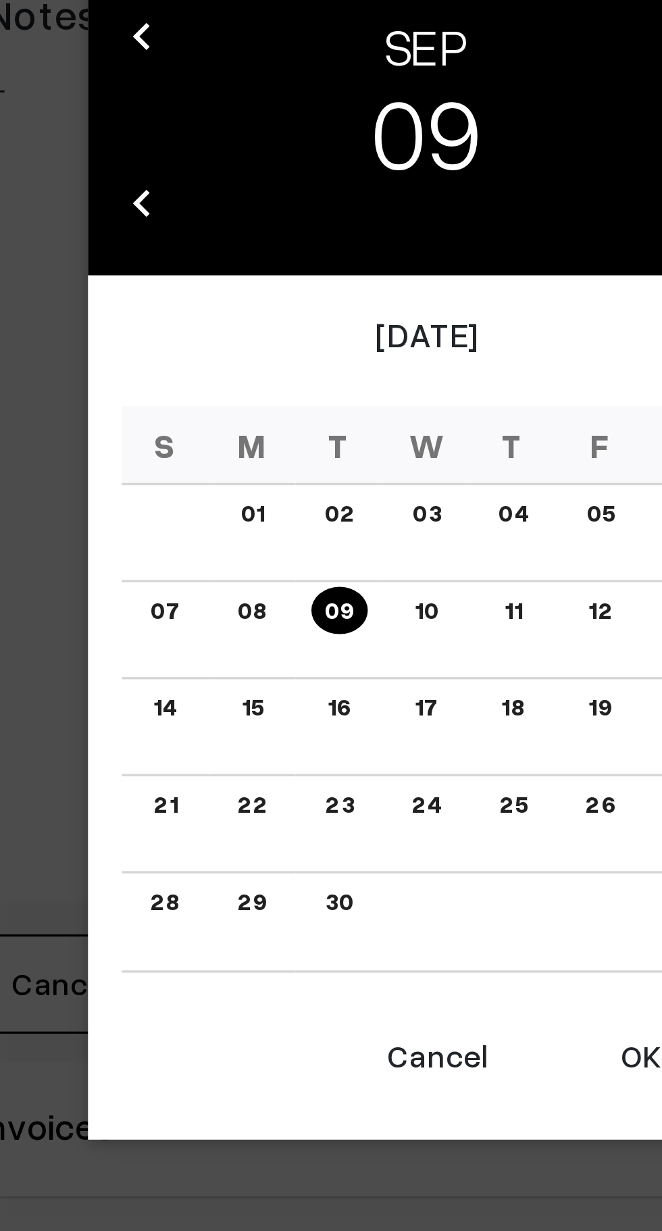
click at [389, 829] on button "OK" at bounding box center [395, 826] width 54 height 30
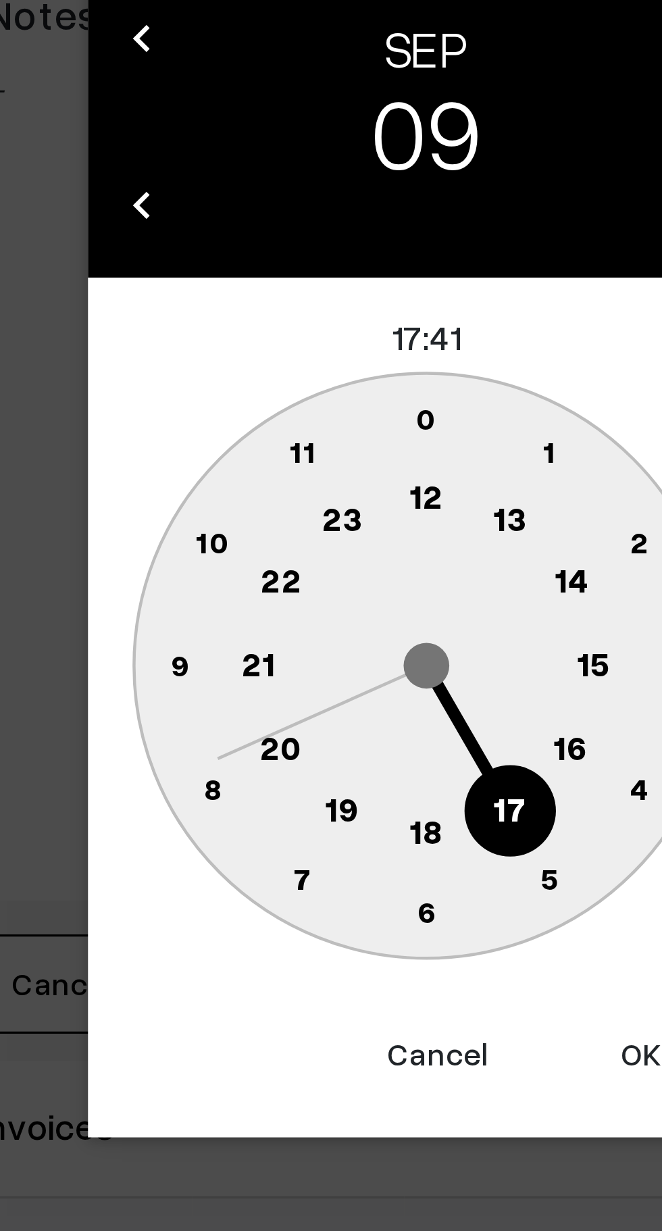
click at [266, 672] on text "10" at bounding box center [267, 671] width 10 height 11
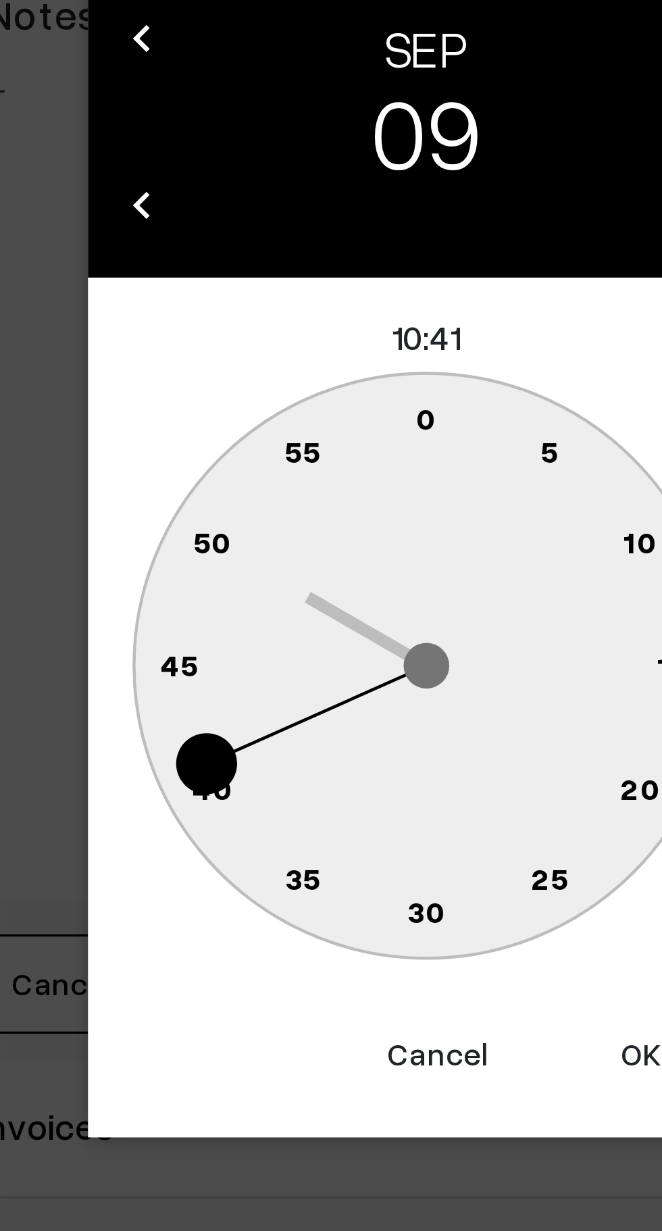
click at [330, 630] on text "0" at bounding box center [331, 634] width 6 height 11
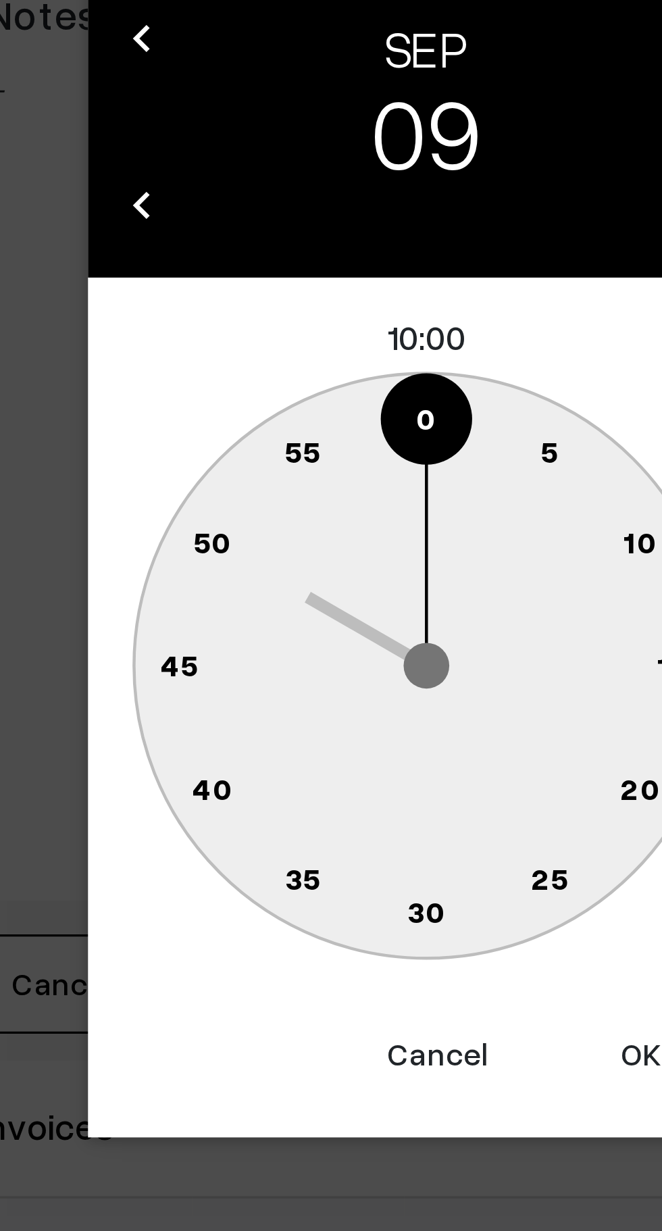
type input "09-09-2025 10:00"
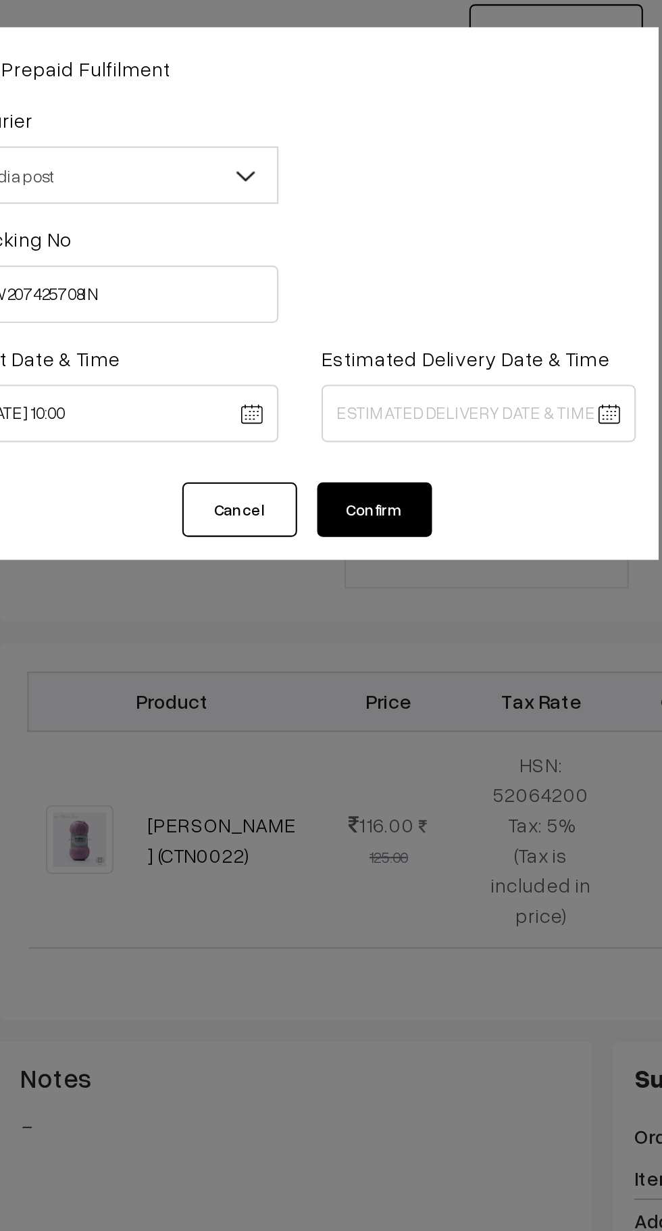
click at [384, 205] on body "Thank you for showing interest. Our team will call you shortly. Close knitbirds…" at bounding box center [331, 578] width 662 height 1609
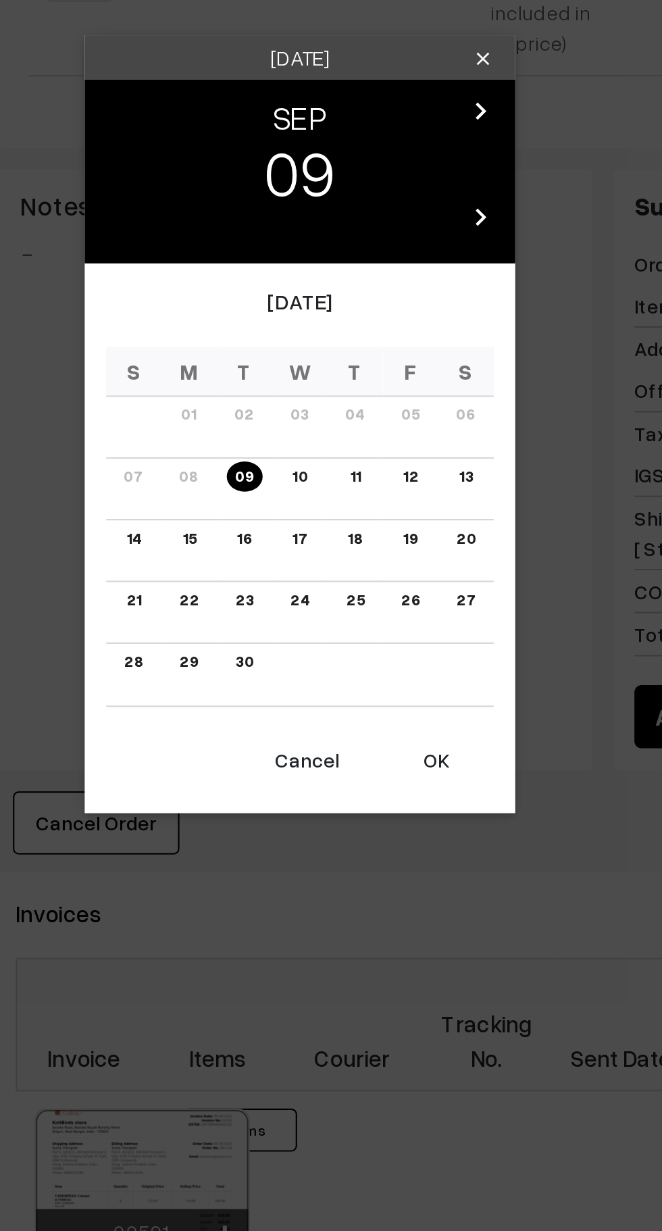
click at [305, 674] on link "16" at bounding box center [304, 670] width 15 height 14
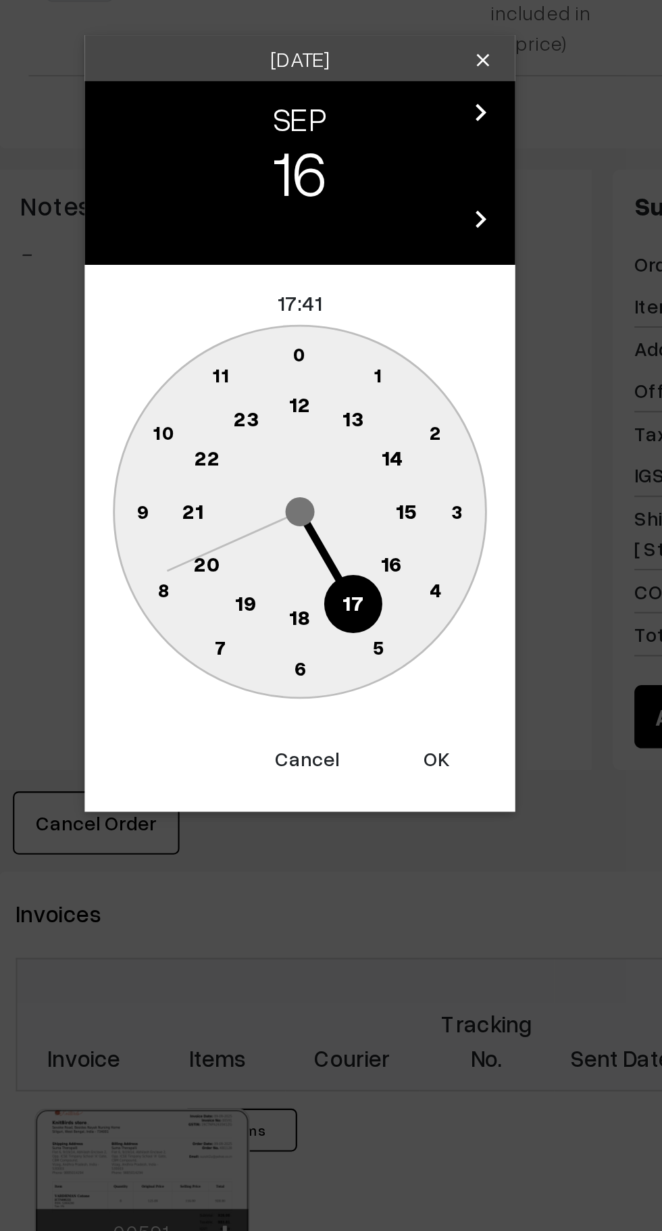
click at [370, 680] on text "16" at bounding box center [374, 682] width 11 height 12
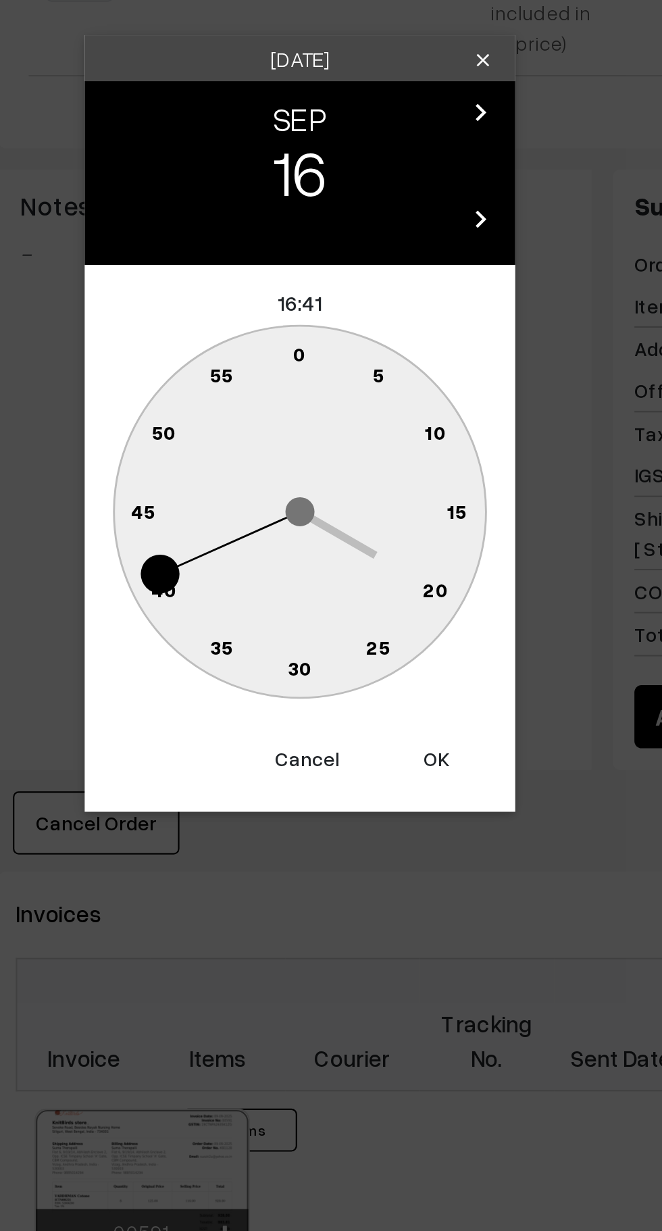
click at [328, 579] on text "0" at bounding box center [331, 582] width 6 height 11
type input "16-09-2025 16:00"
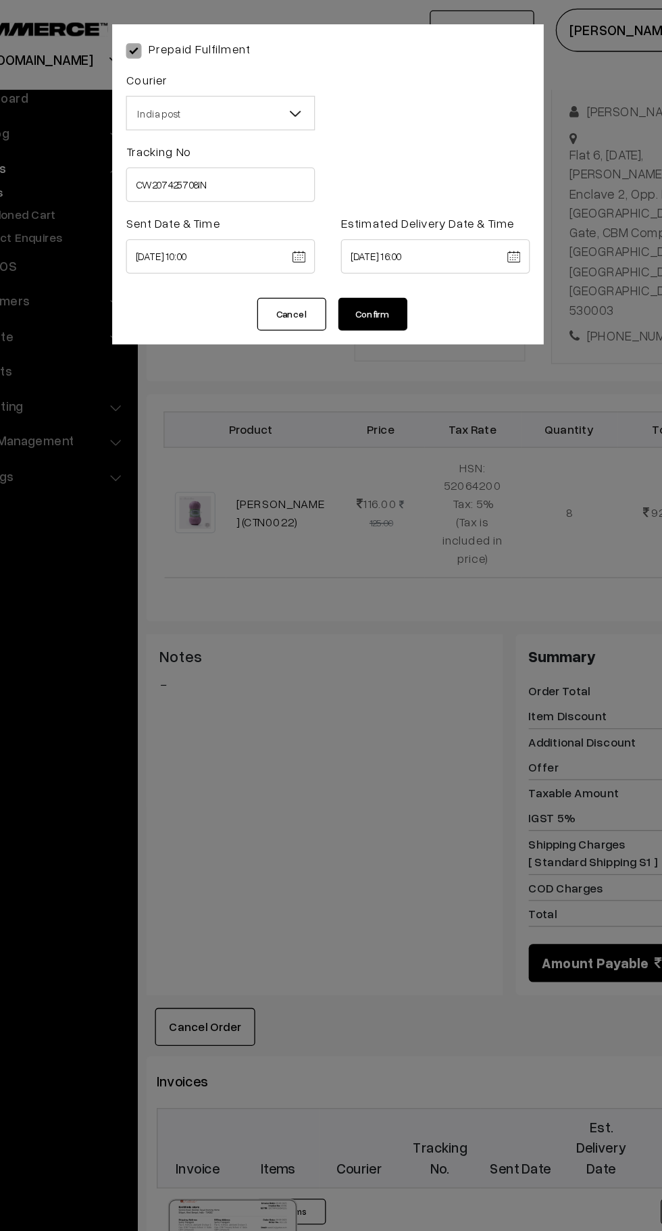
click at [376, 241] on button "Confirm" at bounding box center [366, 246] width 54 height 26
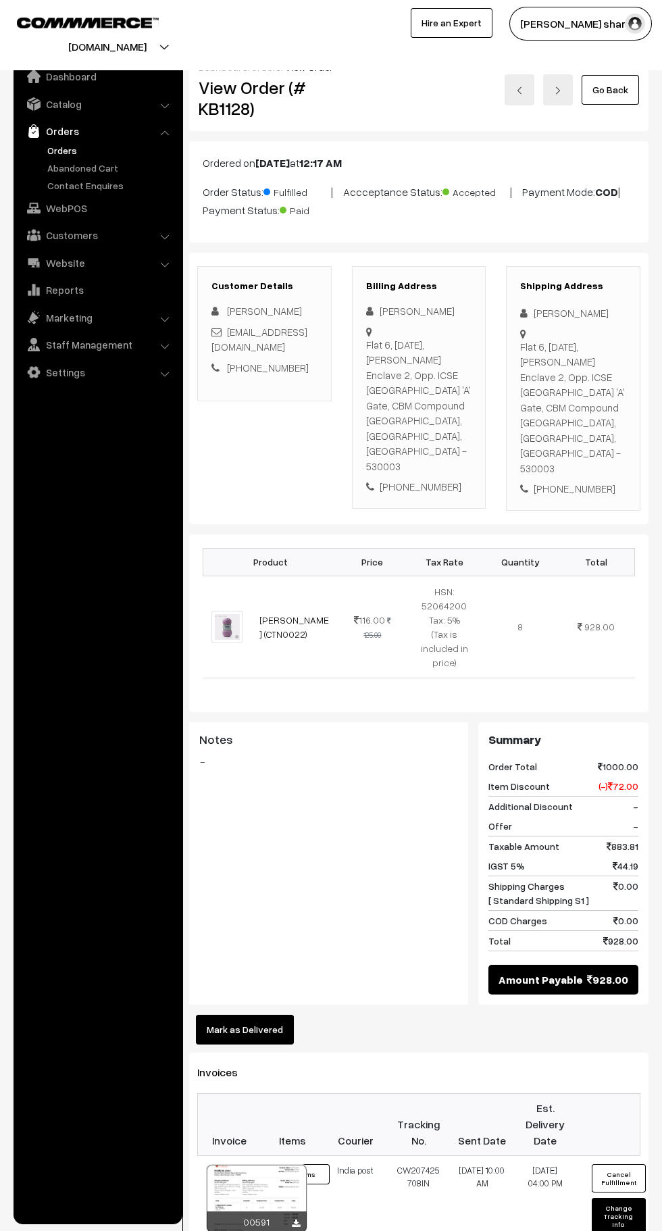
click at [611, 89] on link "Go Back" at bounding box center [610, 90] width 57 height 30
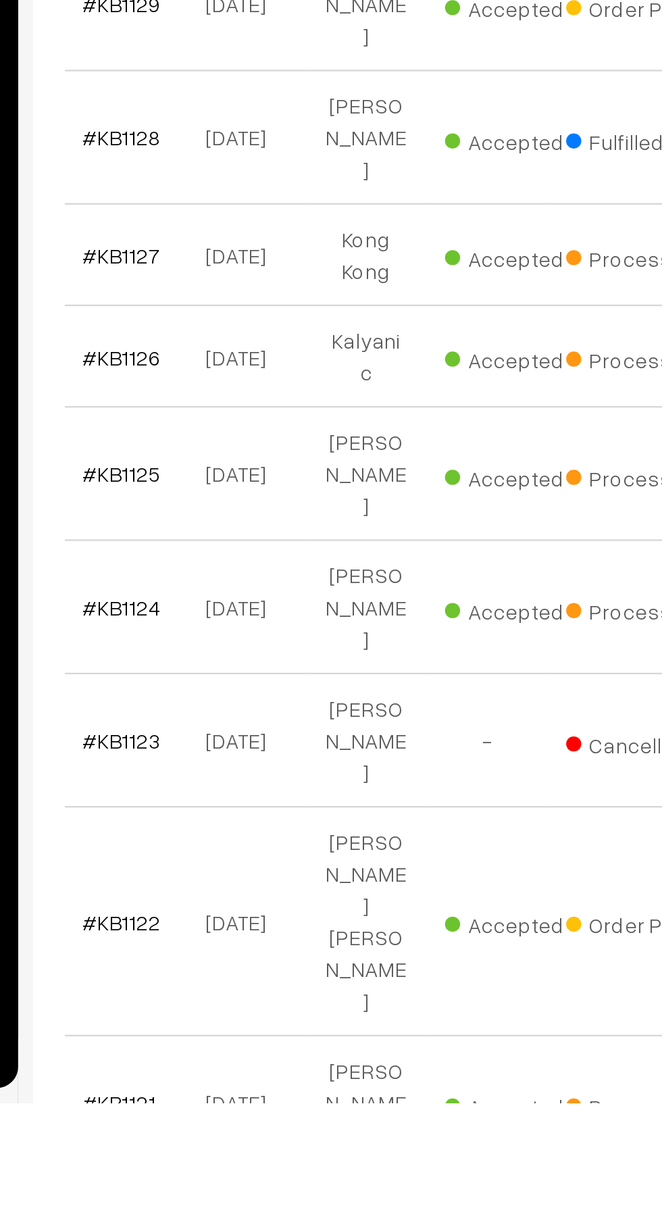
scroll to position [107, 0]
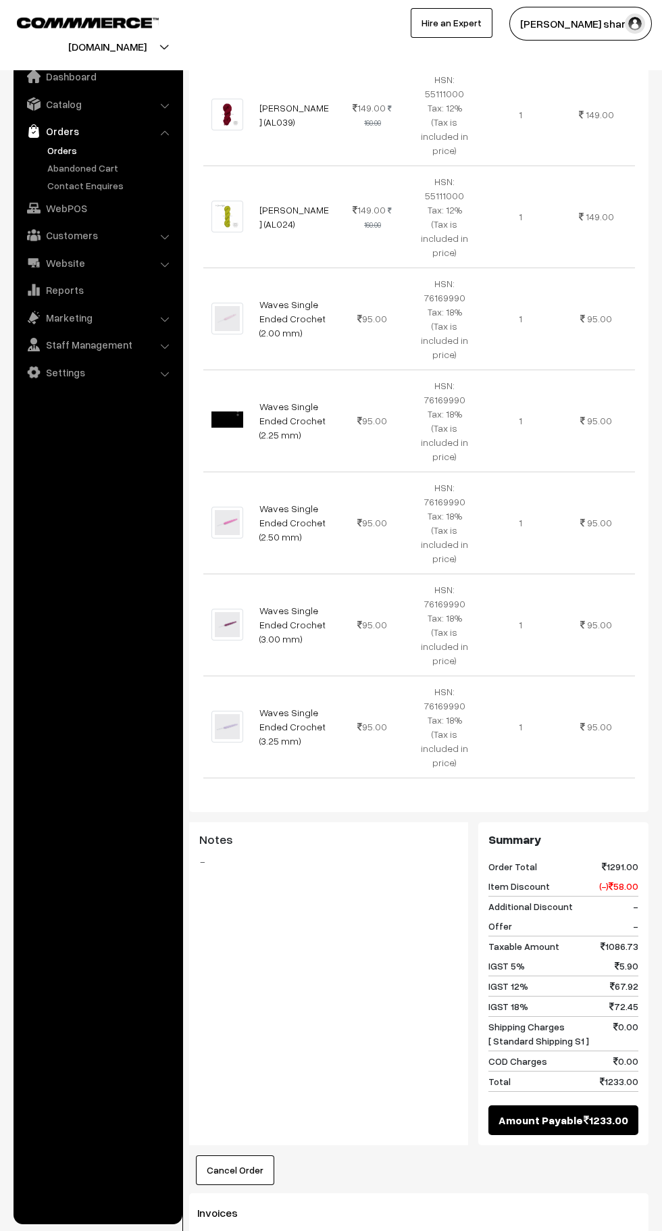
scroll to position [1250, 0]
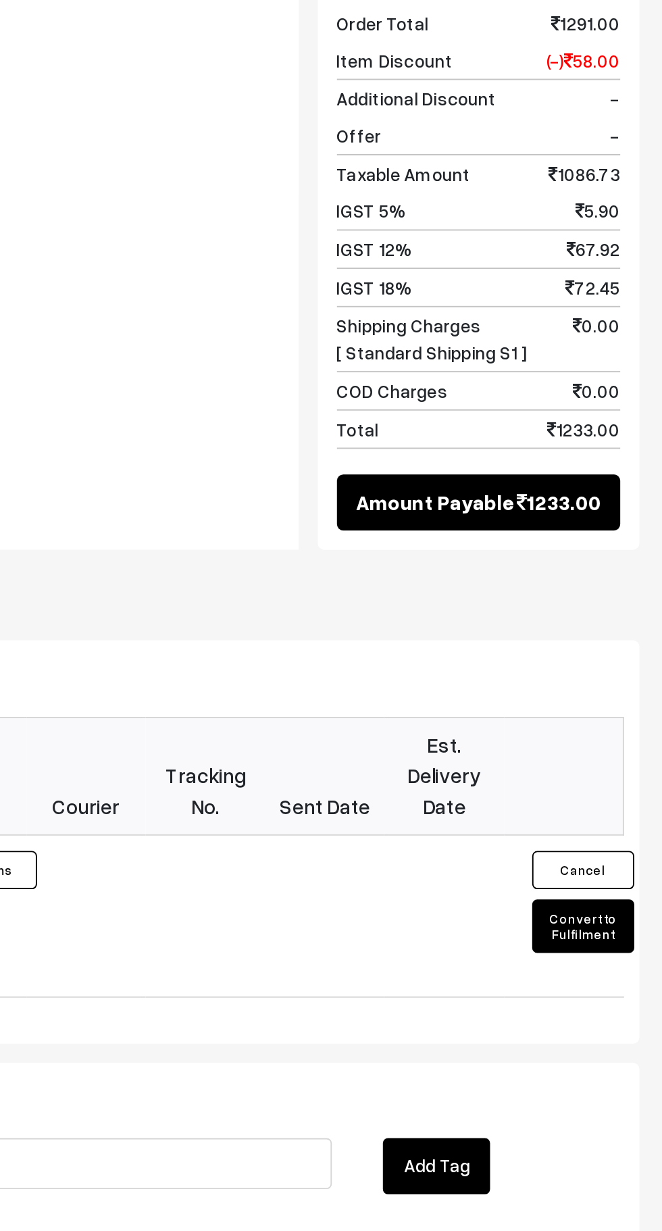
click at [624, 899] on button "Convert to Fulfilment" at bounding box center [619, 913] width 54 height 28
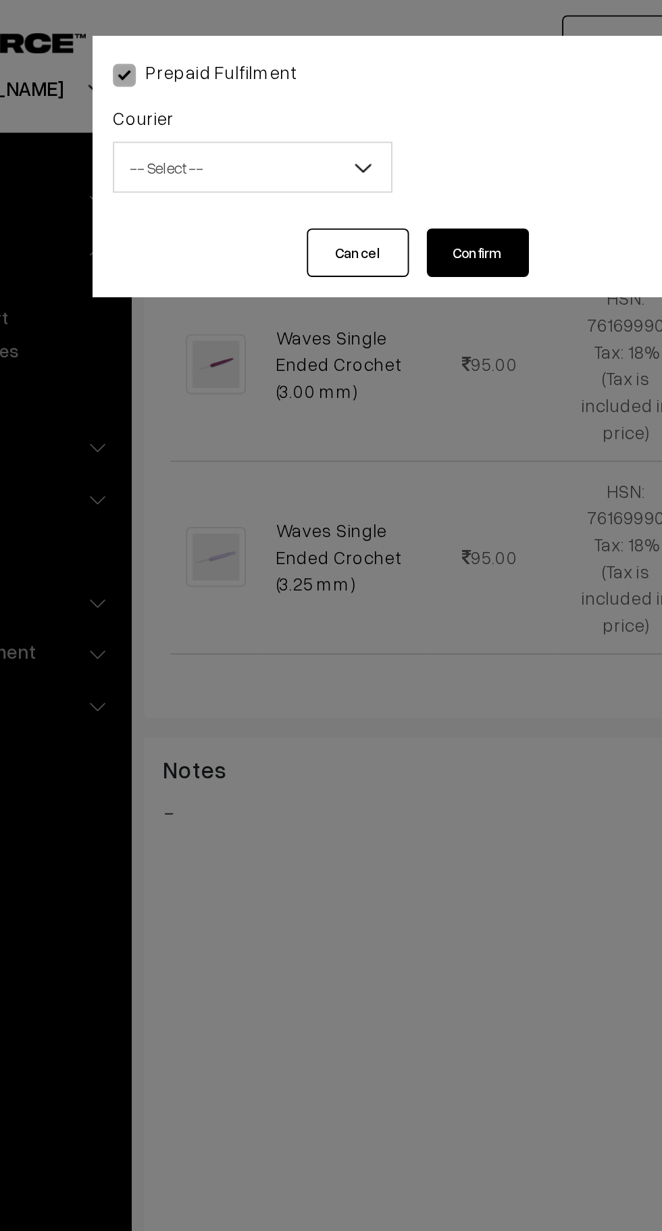
click at [282, 97] on span "-- Select --" at bounding box center [247, 89] width 147 height 24
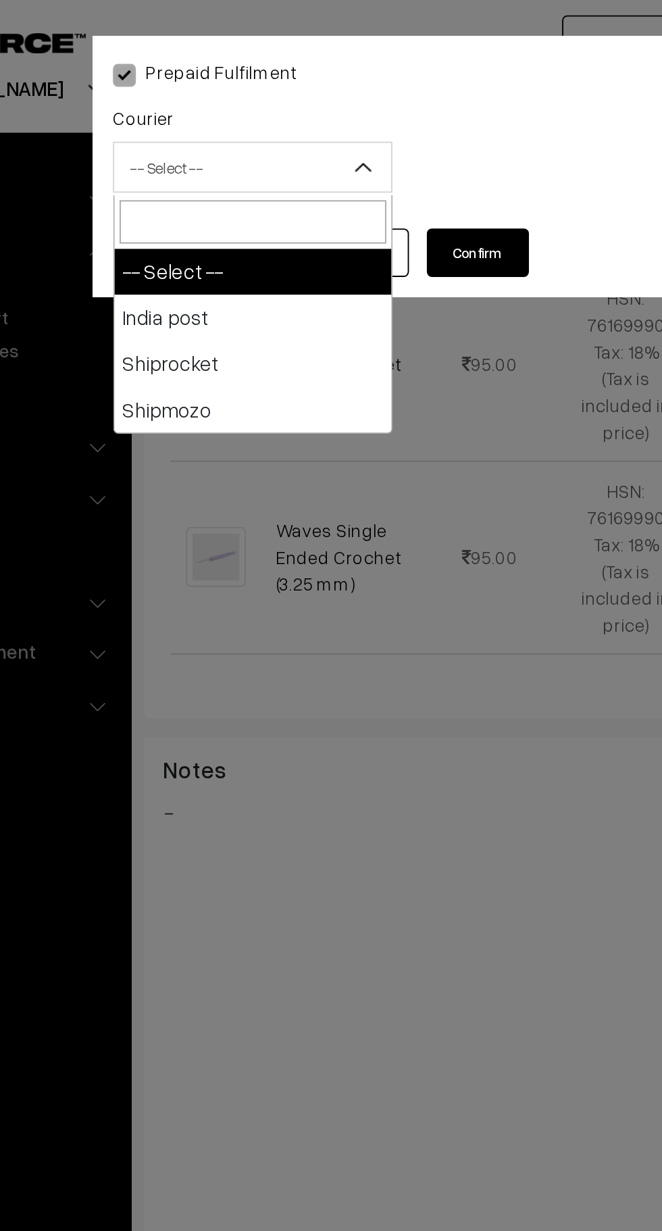
select select "1"
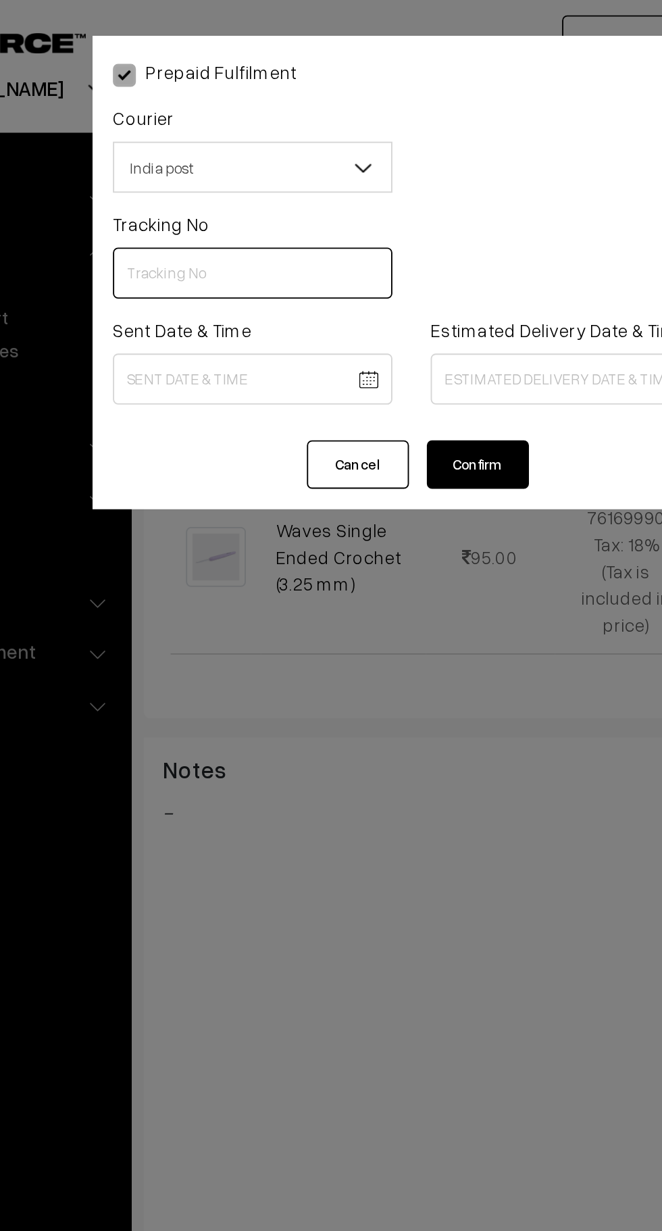
click at [242, 147] on input "text" at bounding box center [247, 144] width 148 height 27
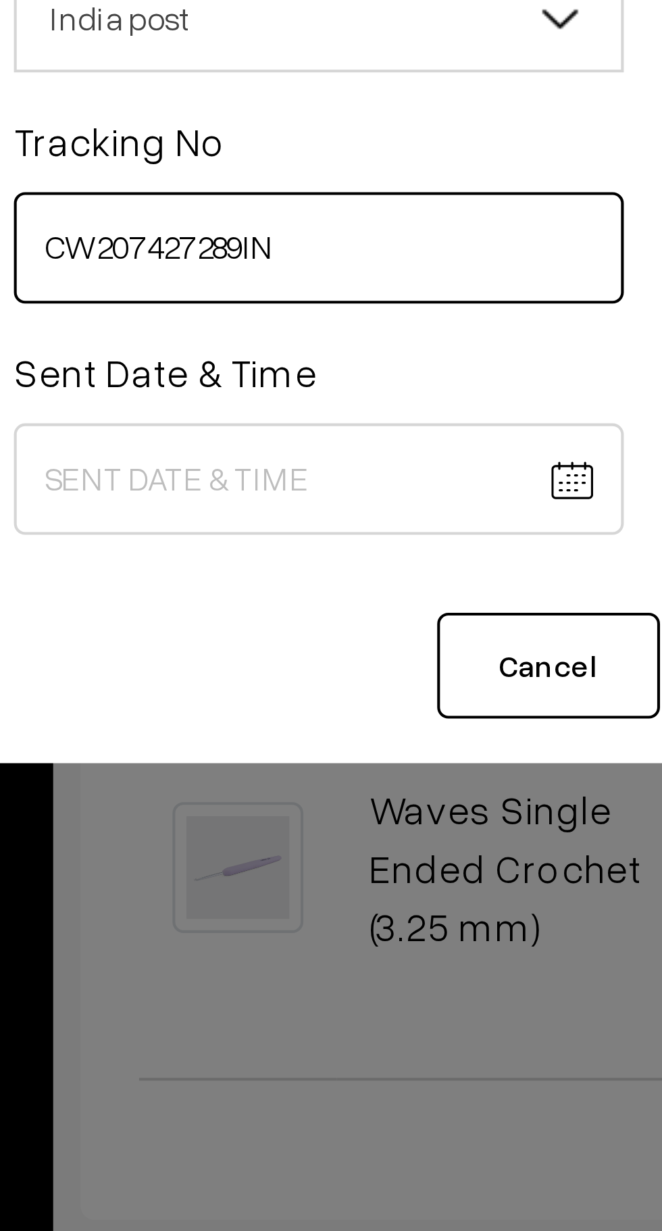
type input "CW207427289IN"
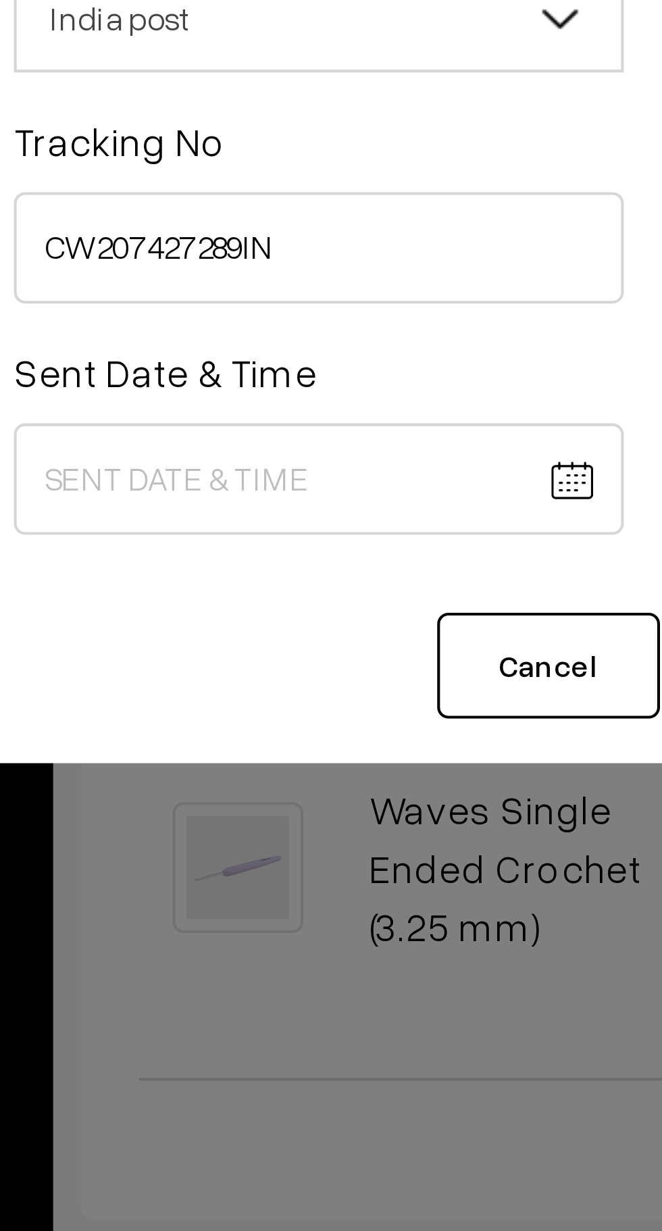
click at [262, 201] on body "Thank you for showing interest. Our team will call you shortly. Close knitbirds…" at bounding box center [331, 34] width 662 height 2568
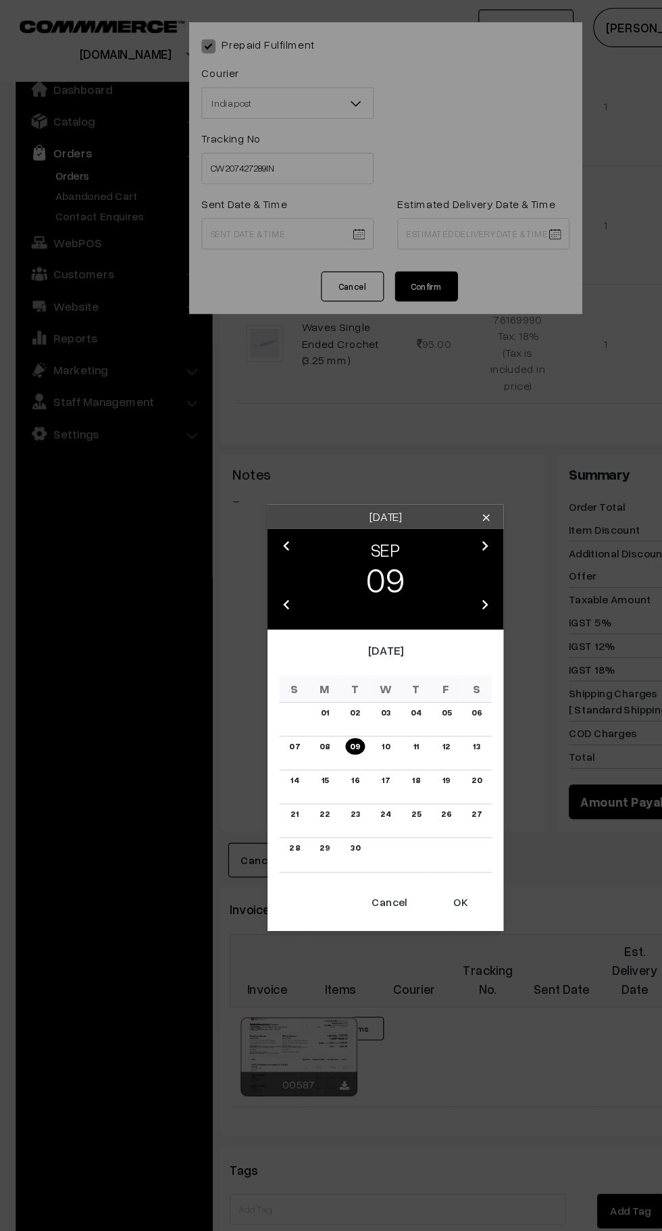
click at [399, 772] on button "OK" at bounding box center [395, 775] width 54 height 30
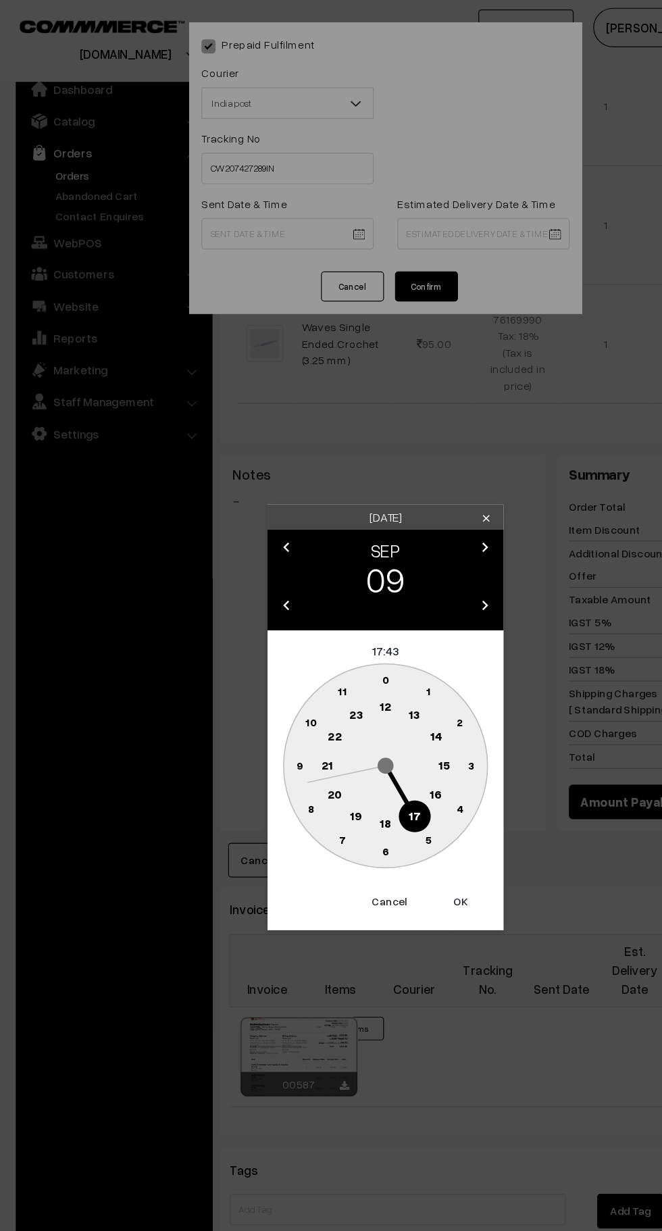
click at [268, 618] on text "10" at bounding box center [267, 619] width 10 height 11
click at [333, 578] on text "0" at bounding box center [331, 582] width 6 height 11
type input "09-09-2025 10:00"
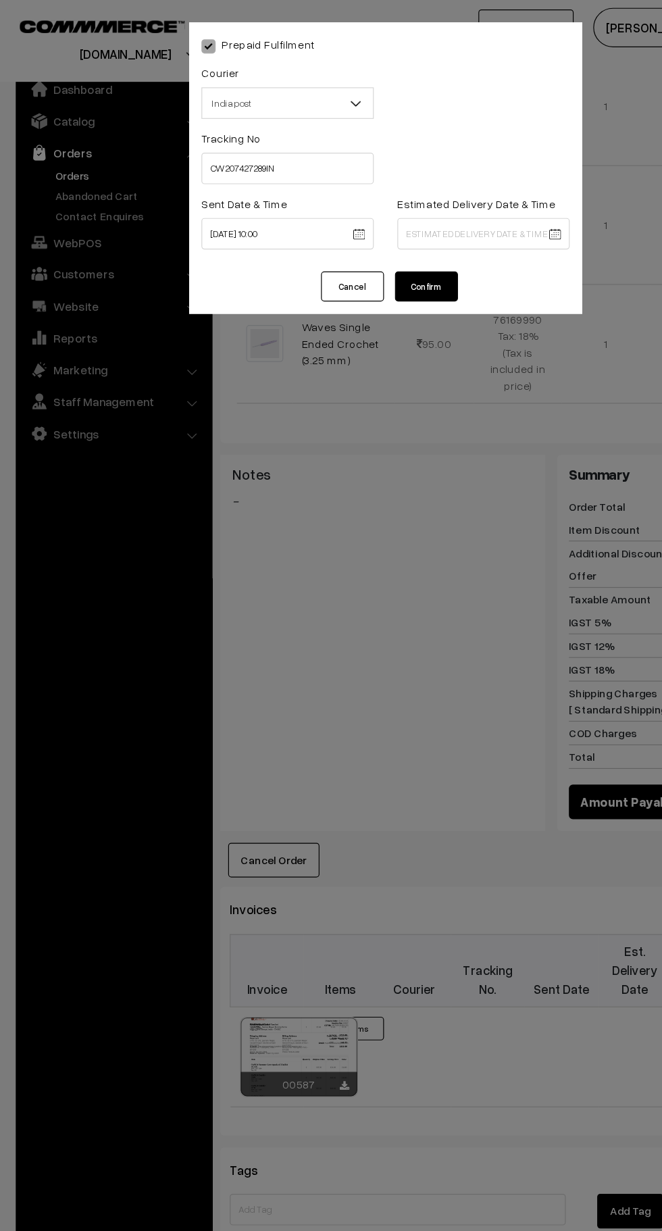
click at [393, 201] on body "Thank you for showing interest. Our team will call you shortly. Close knitbirds…" at bounding box center [331, 34] width 662 height 2568
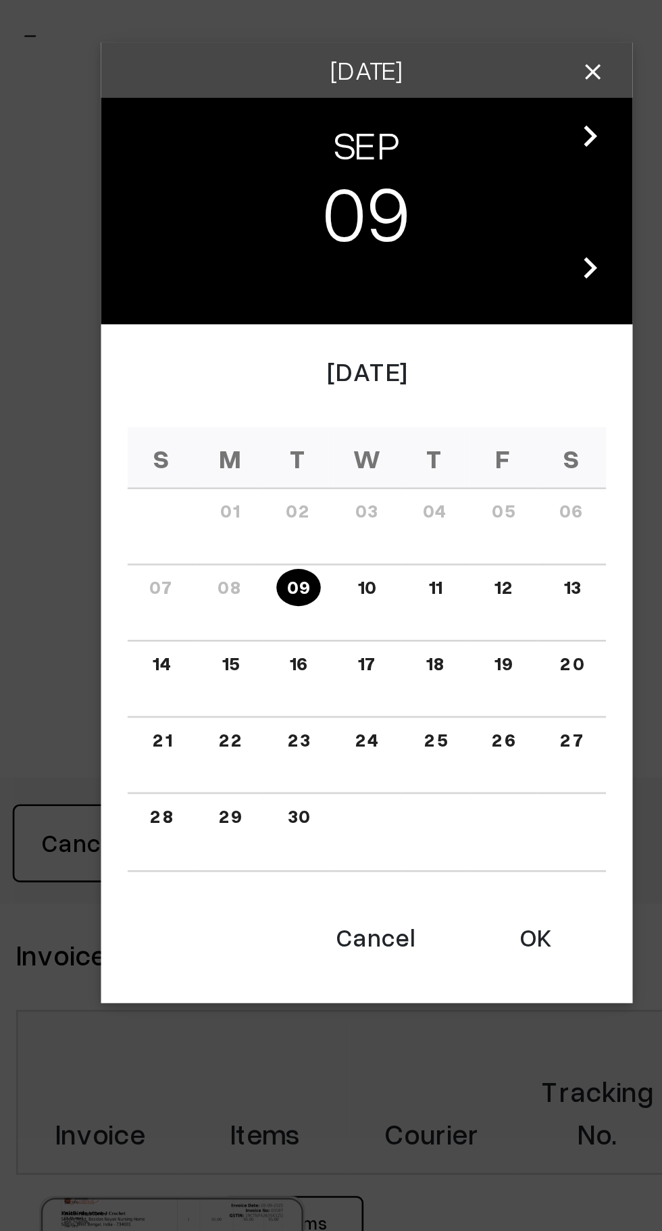
click at [305, 672] on link "16" at bounding box center [304, 670] width 15 height 14
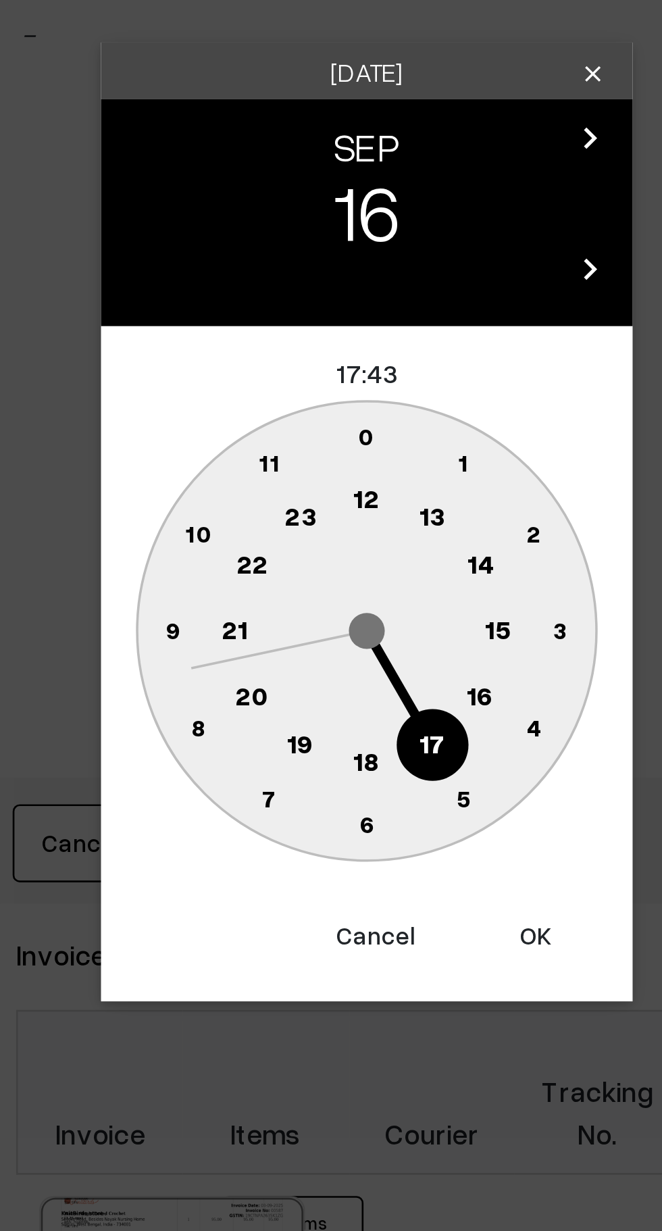
click at [374, 683] on text "16" at bounding box center [374, 682] width 11 height 12
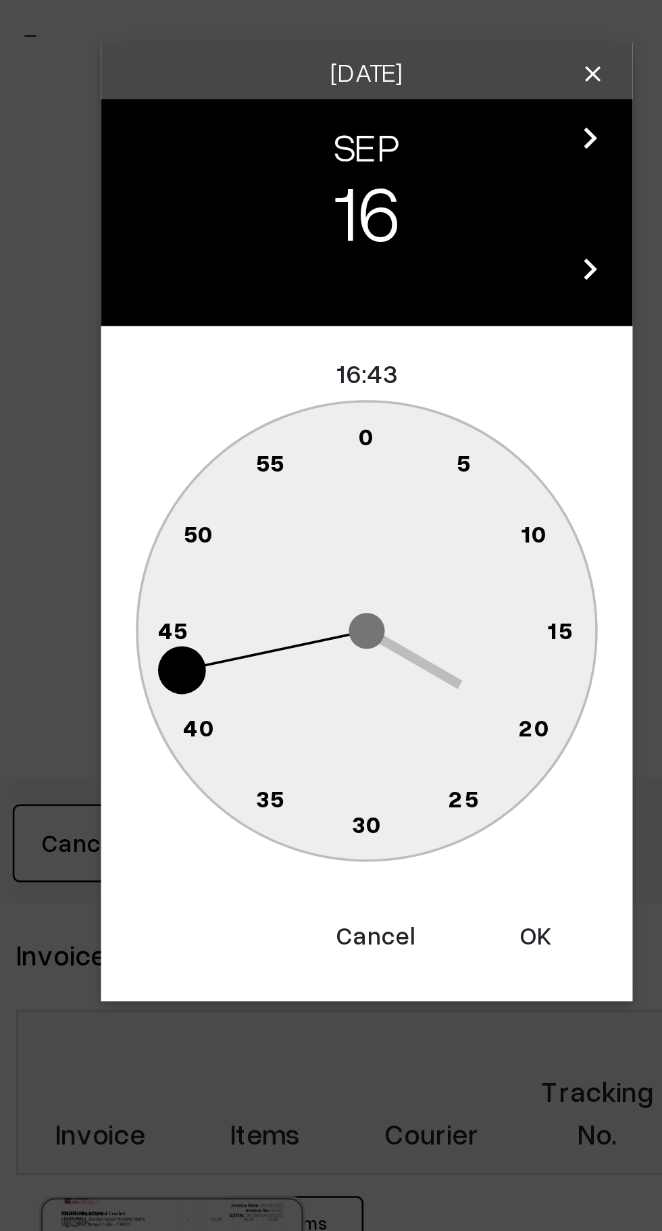
click at [329, 579] on text "0" at bounding box center [331, 582] width 6 height 11
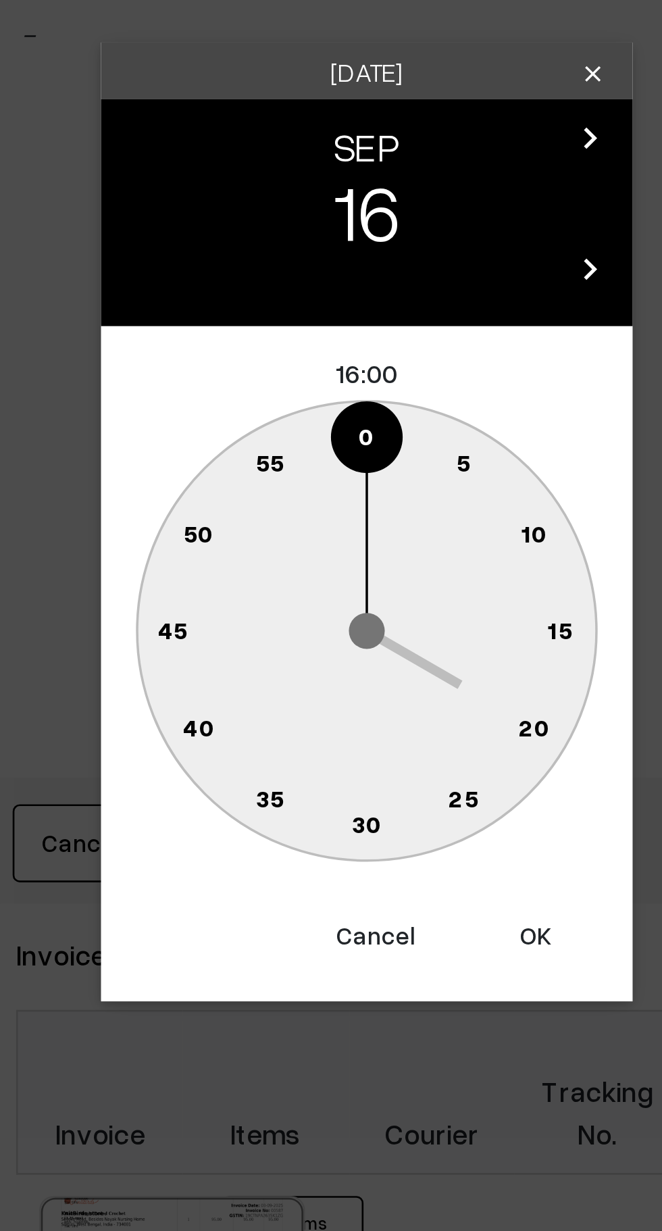
type input "16-09-2025 16:00"
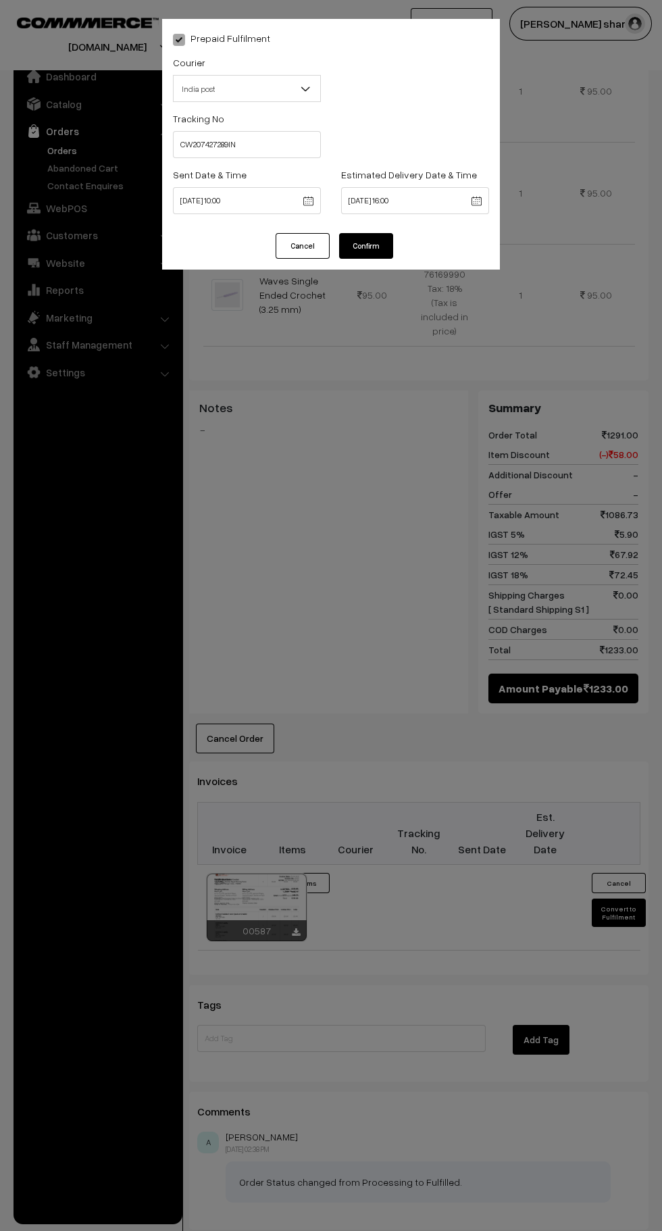
click at [385, 243] on button "Confirm" at bounding box center [366, 246] width 54 height 26
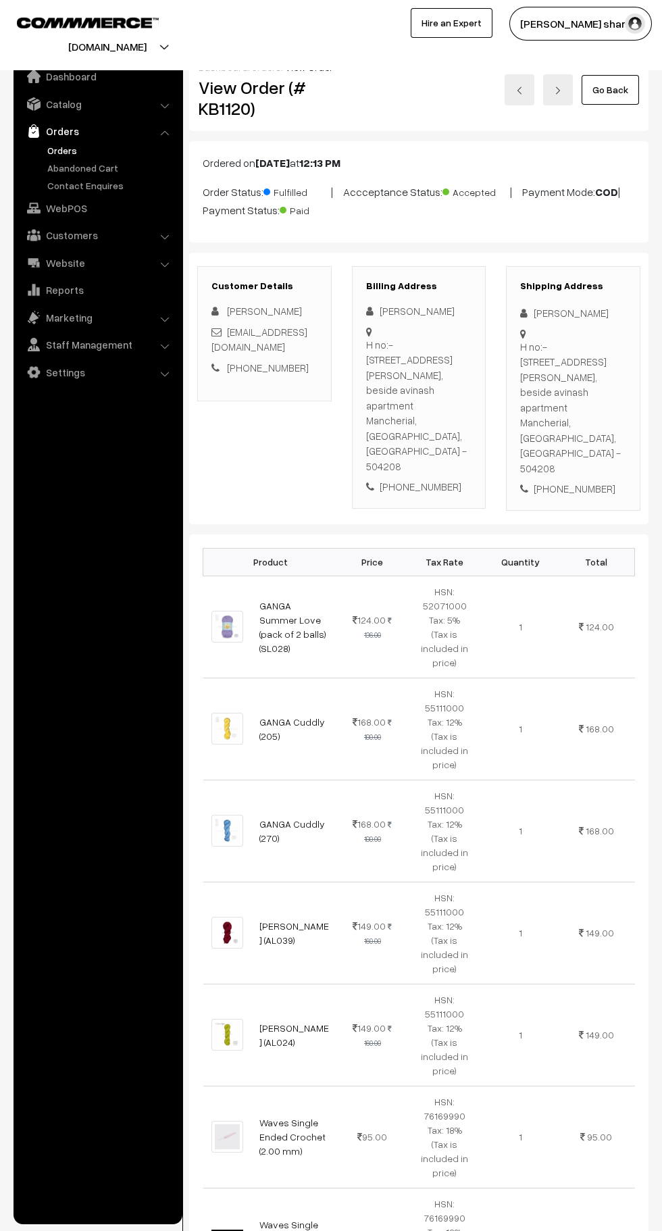
click at [620, 95] on link "Go Back" at bounding box center [610, 90] width 57 height 30
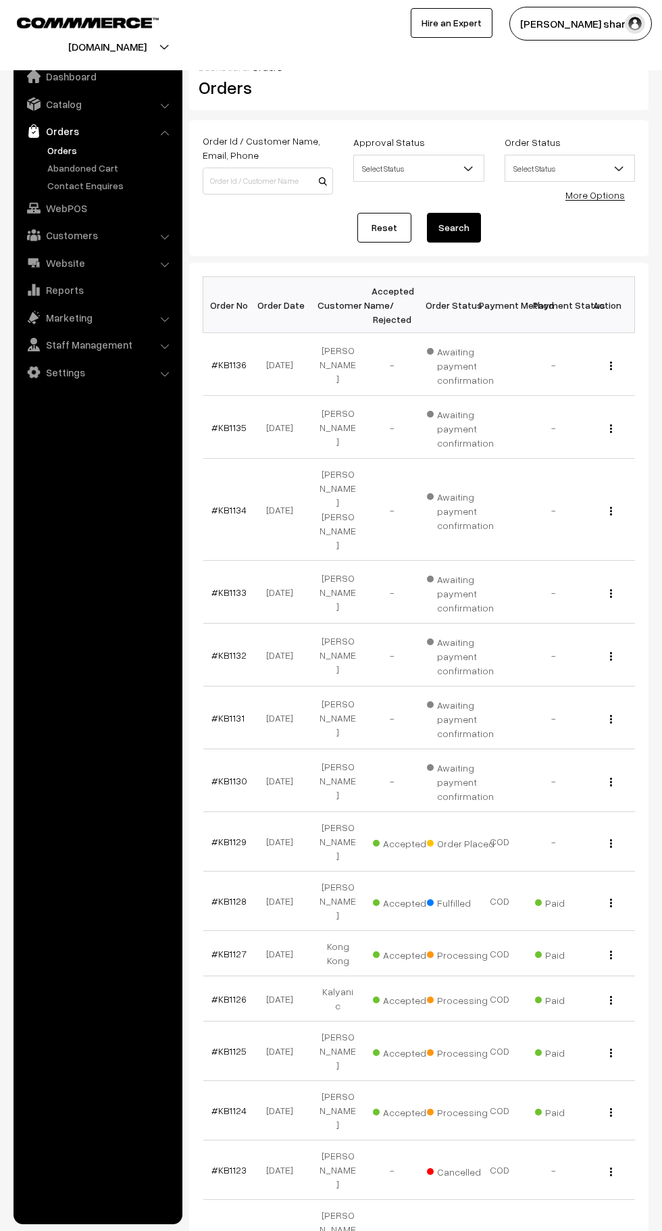
scroll to position [1, 0]
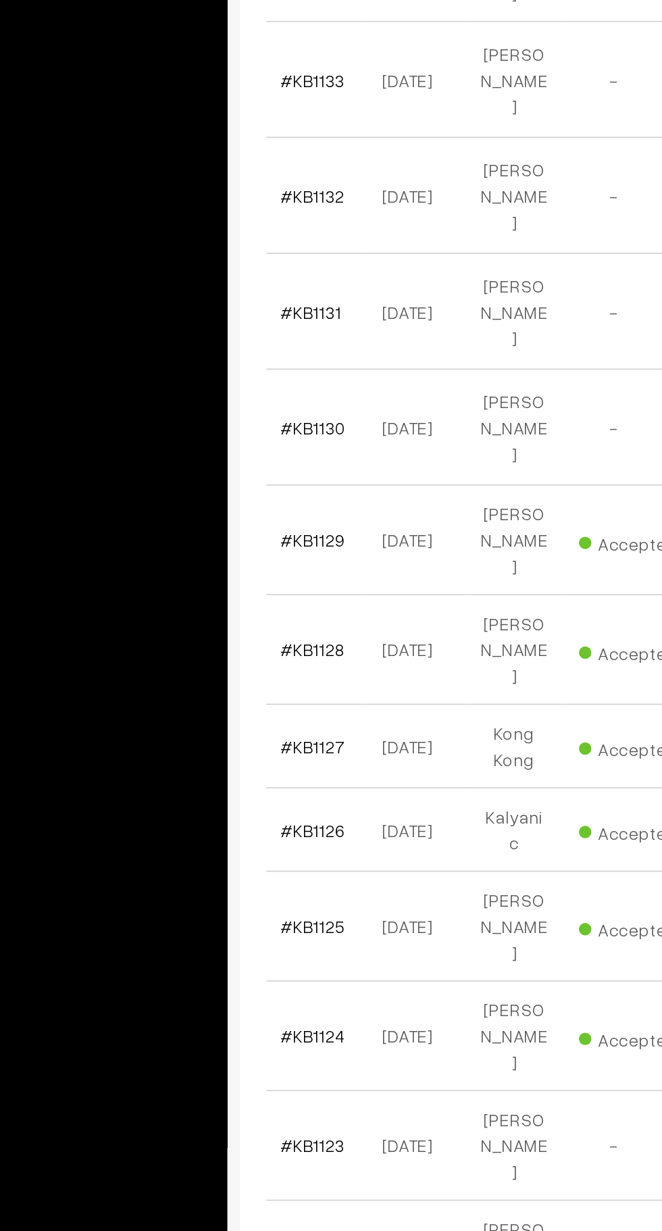
click at [224, 1104] on link "#KB1124" at bounding box center [229, 1109] width 35 height 11
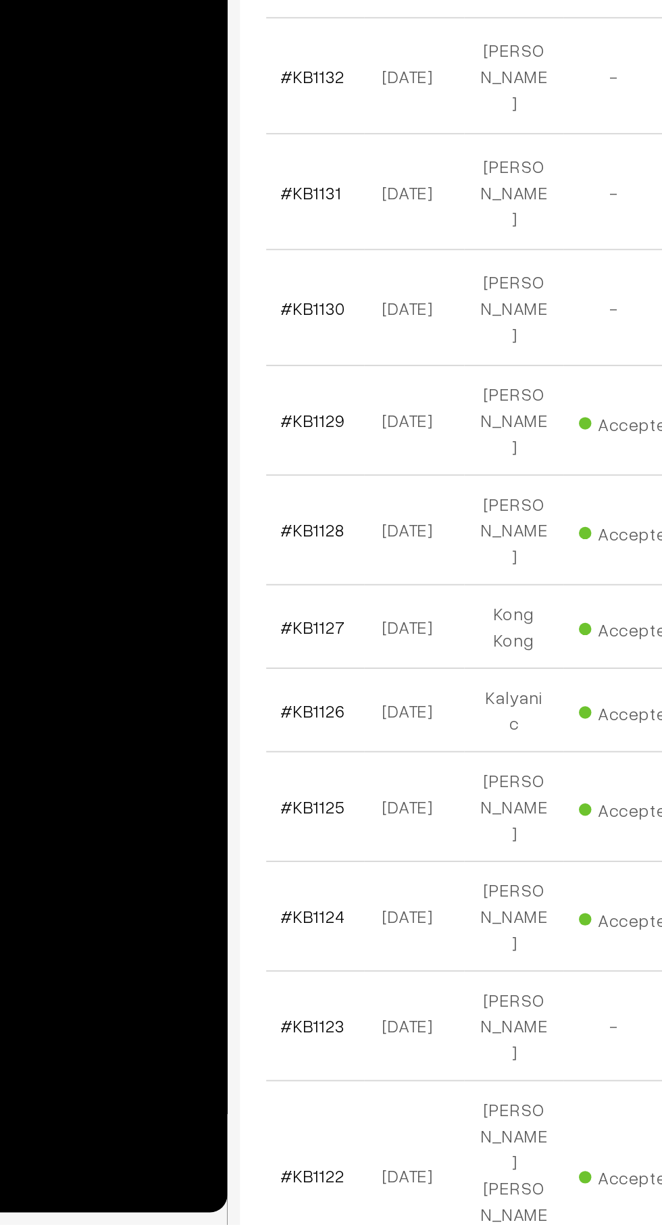
scroll to position [59, 0]
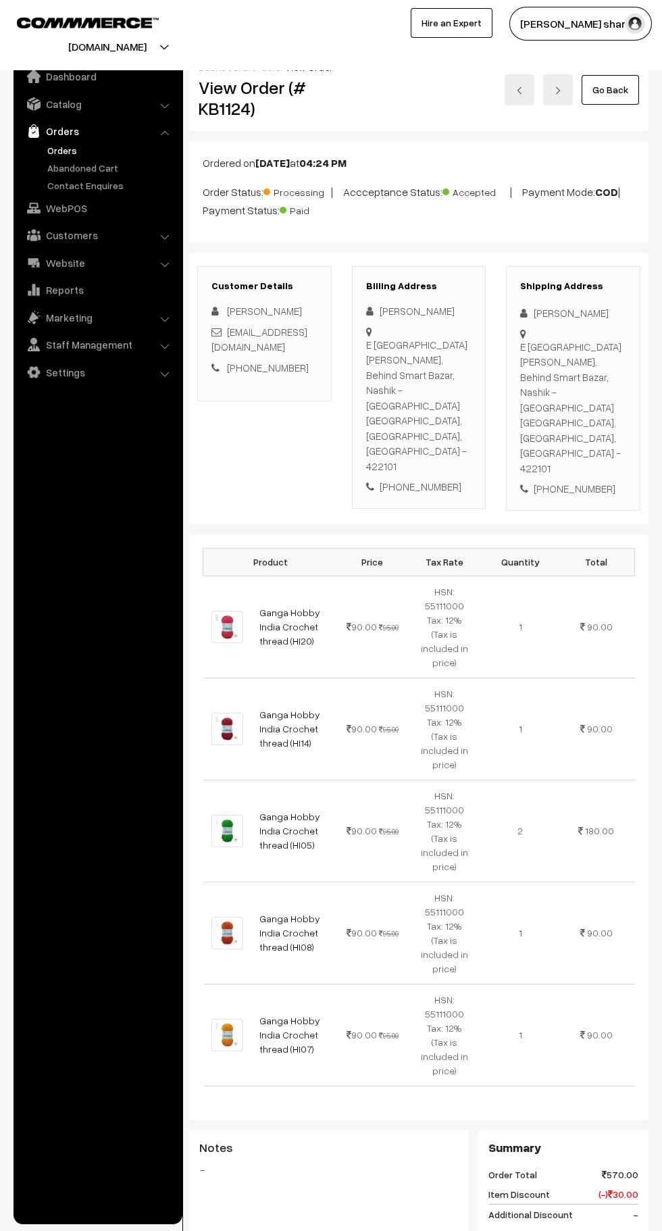
click at [627, 95] on link "Go Back" at bounding box center [610, 90] width 57 height 30
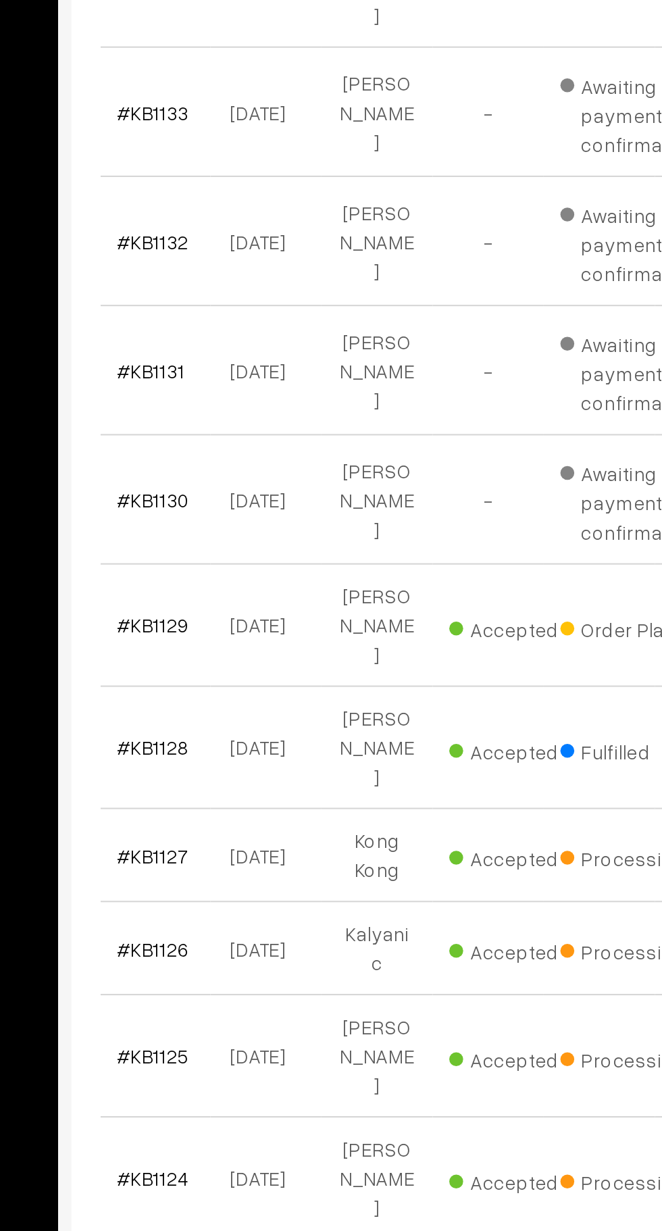
click at [234, 993] on link "#KB1126" at bounding box center [229, 998] width 35 height 11
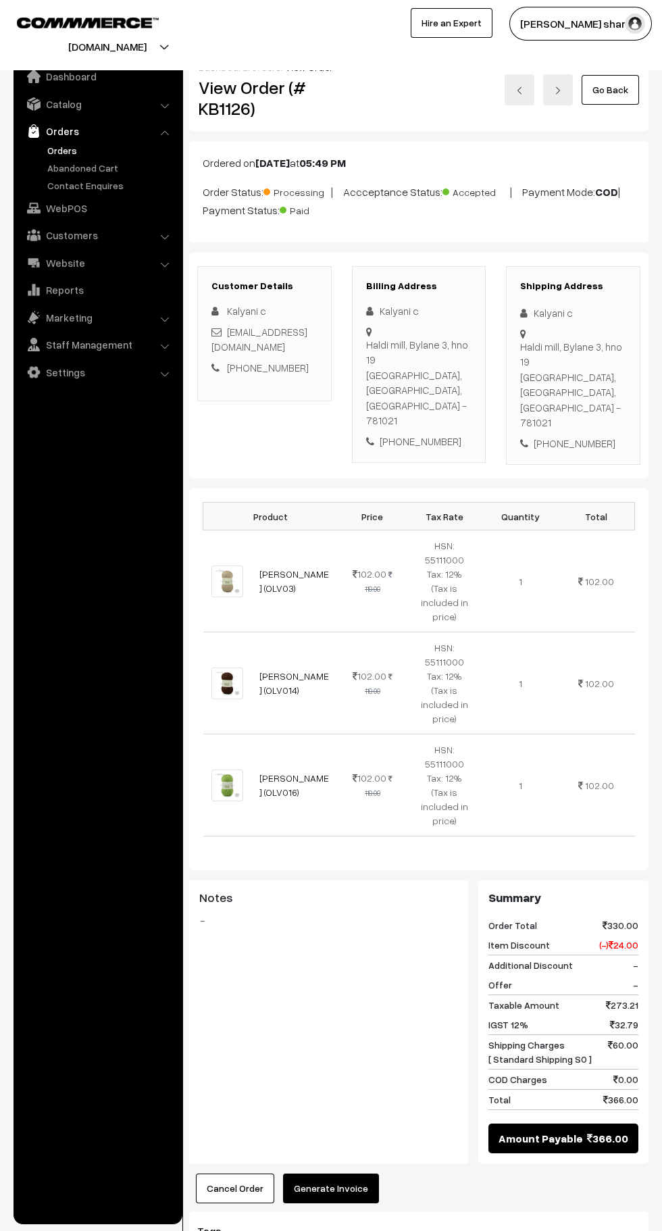
click at [613, 89] on link "Go Back" at bounding box center [610, 90] width 57 height 30
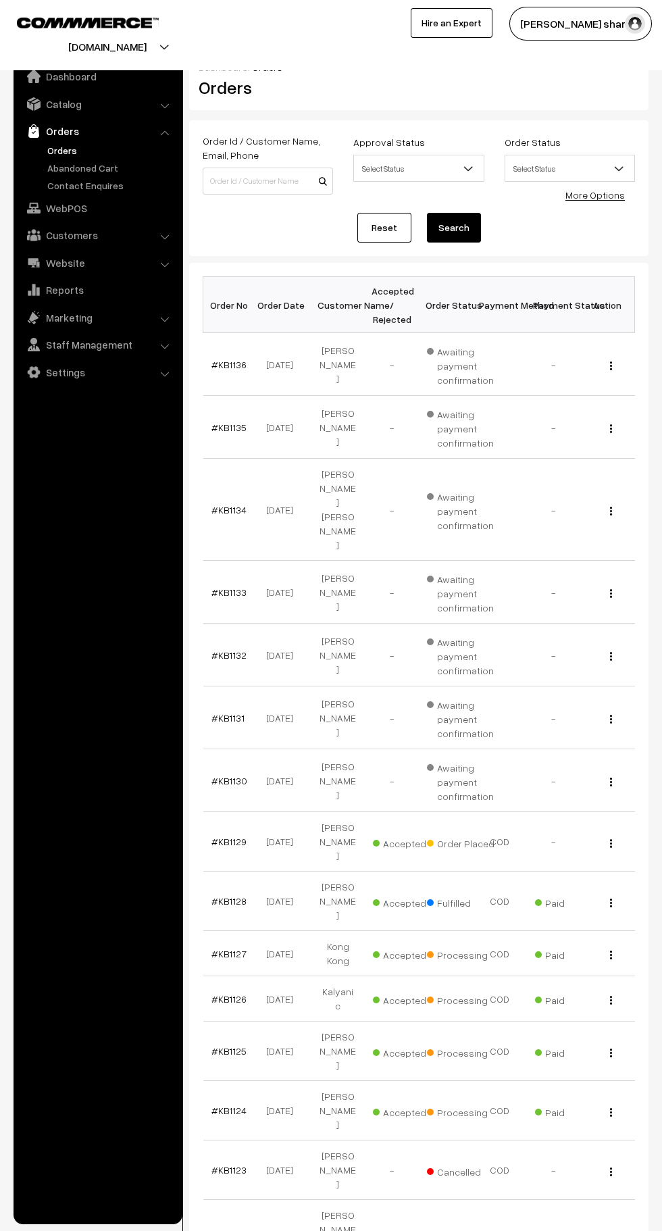
click at [235, 948] on link "#KB1127" at bounding box center [229, 953] width 35 height 11
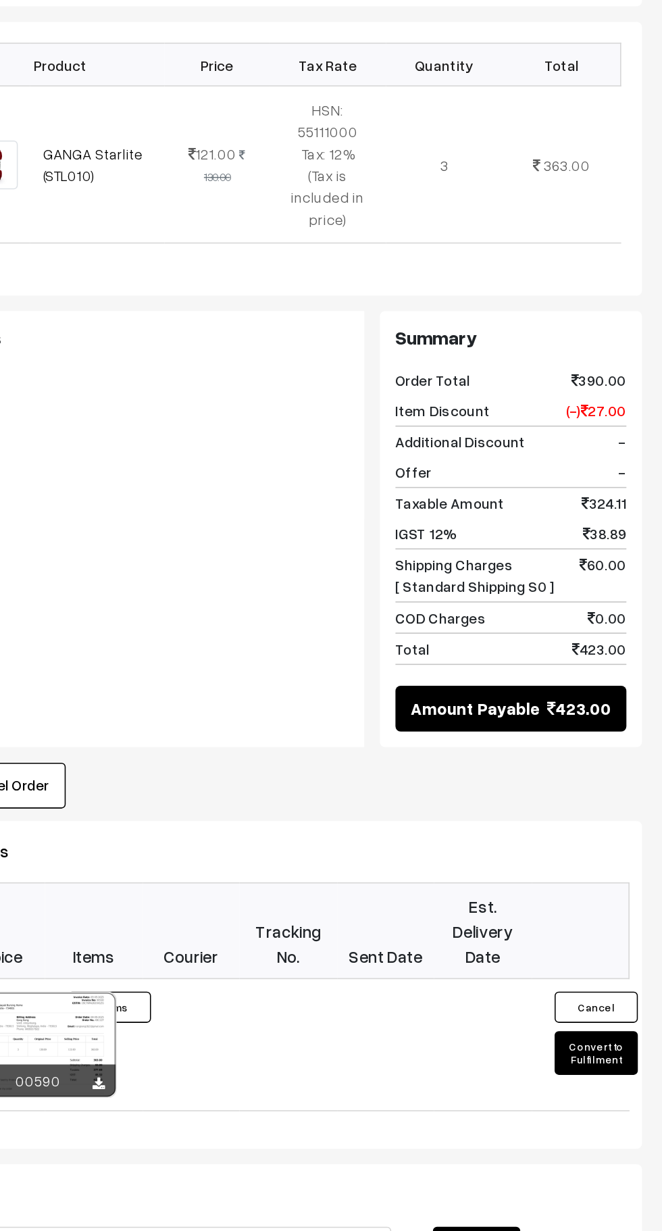
scroll to position [45, 0]
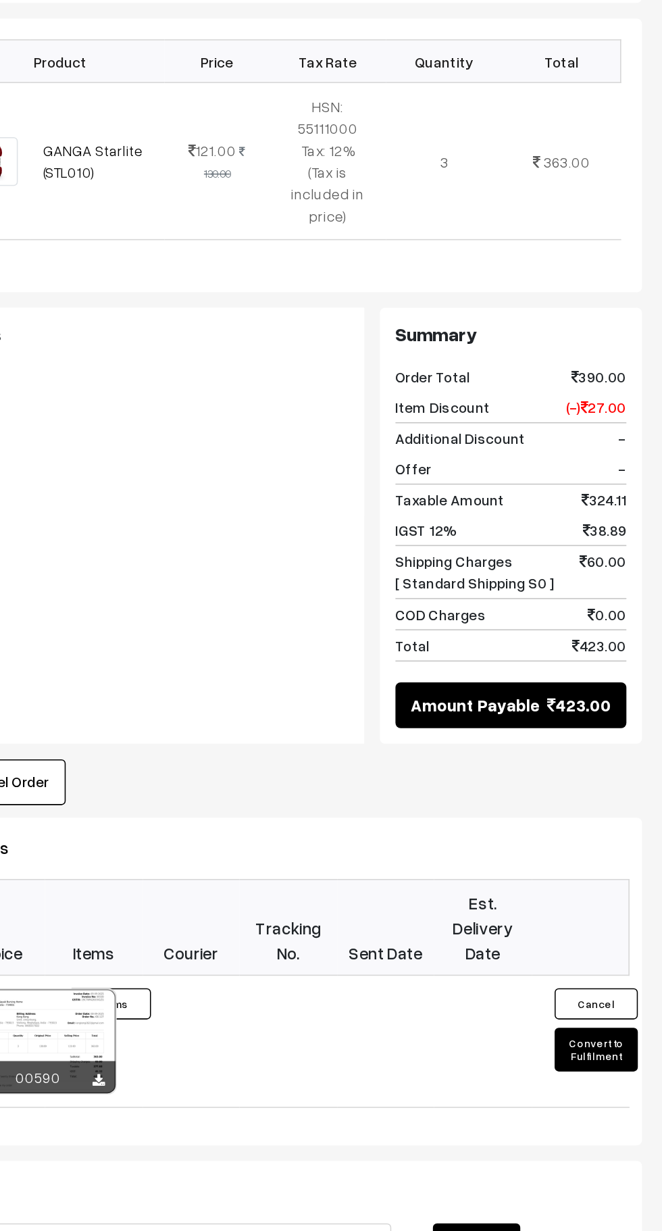
click at [632, 1100] on button "Convert to Fulfilment" at bounding box center [619, 1114] width 54 height 28
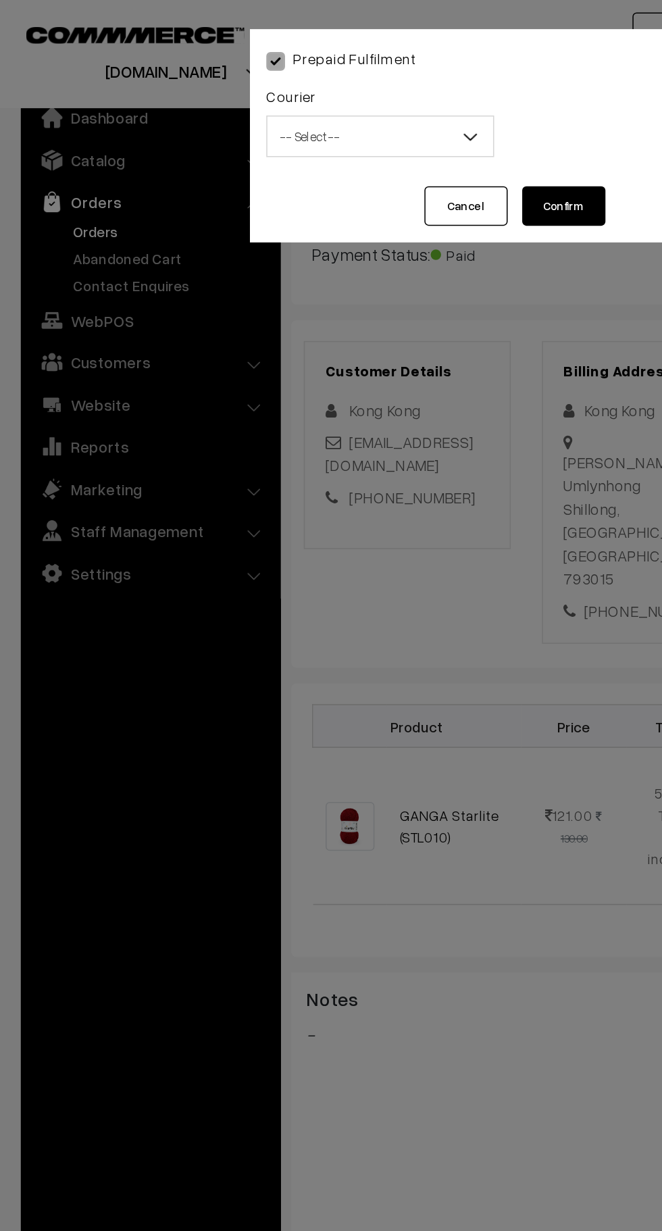
click at [261, 92] on span "-- Select --" at bounding box center [247, 89] width 147 height 24
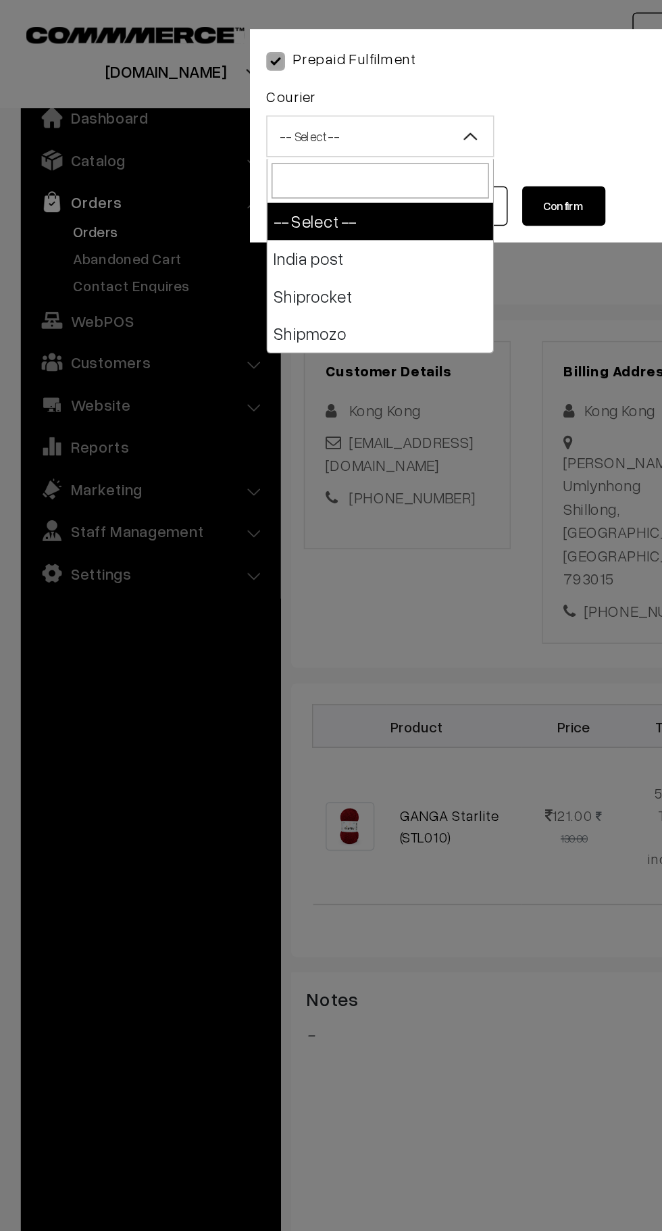
select select "1"
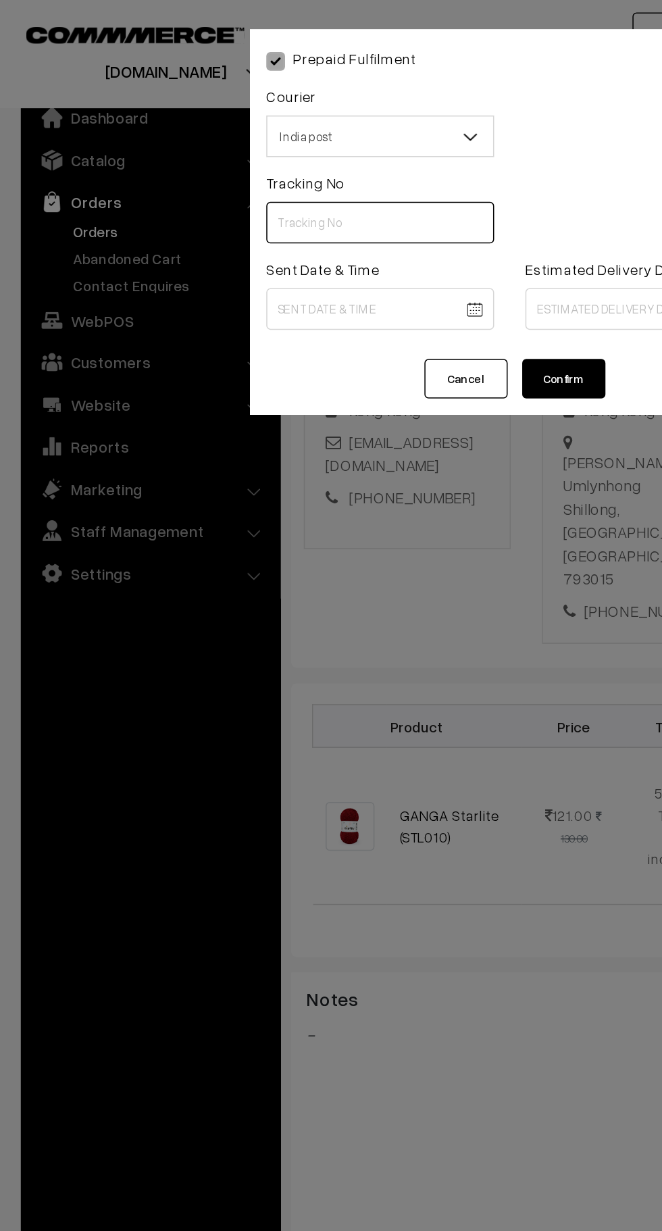
click at [252, 150] on input "text" at bounding box center [247, 144] width 148 height 27
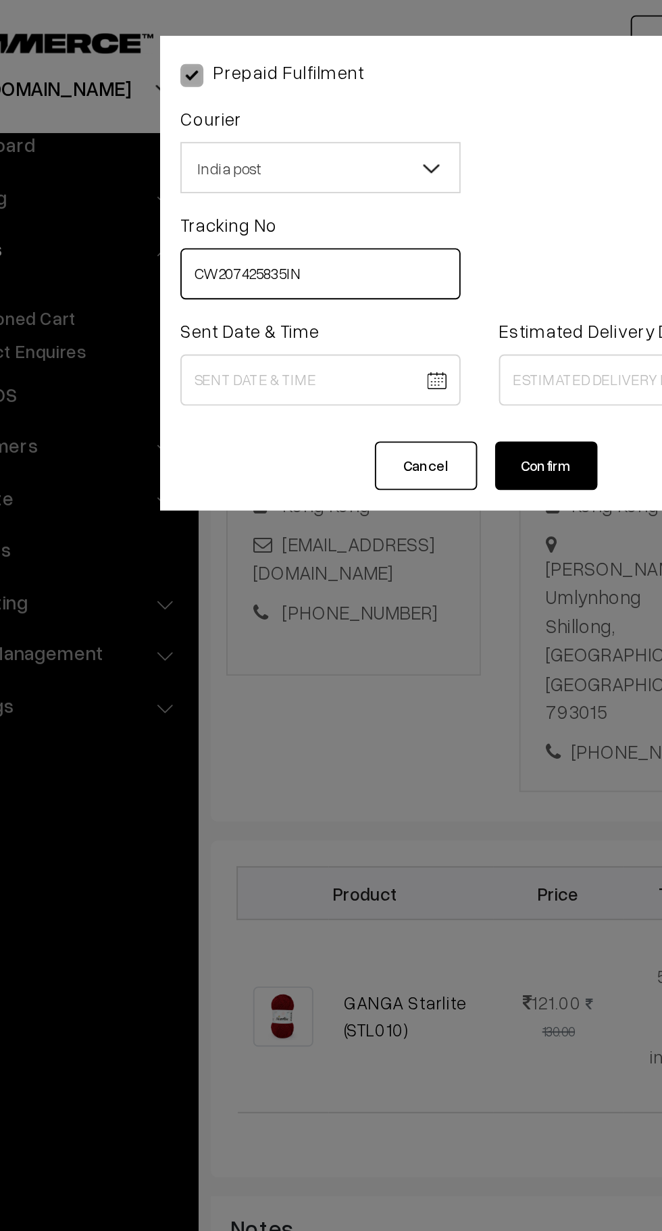
type input "CW207425835IN"
click at [277, 205] on body "Thank you for showing interest. Our team will call you shortly. Close [DOMAIN_N…" at bounding box center [331, 737] width 662 height 1564
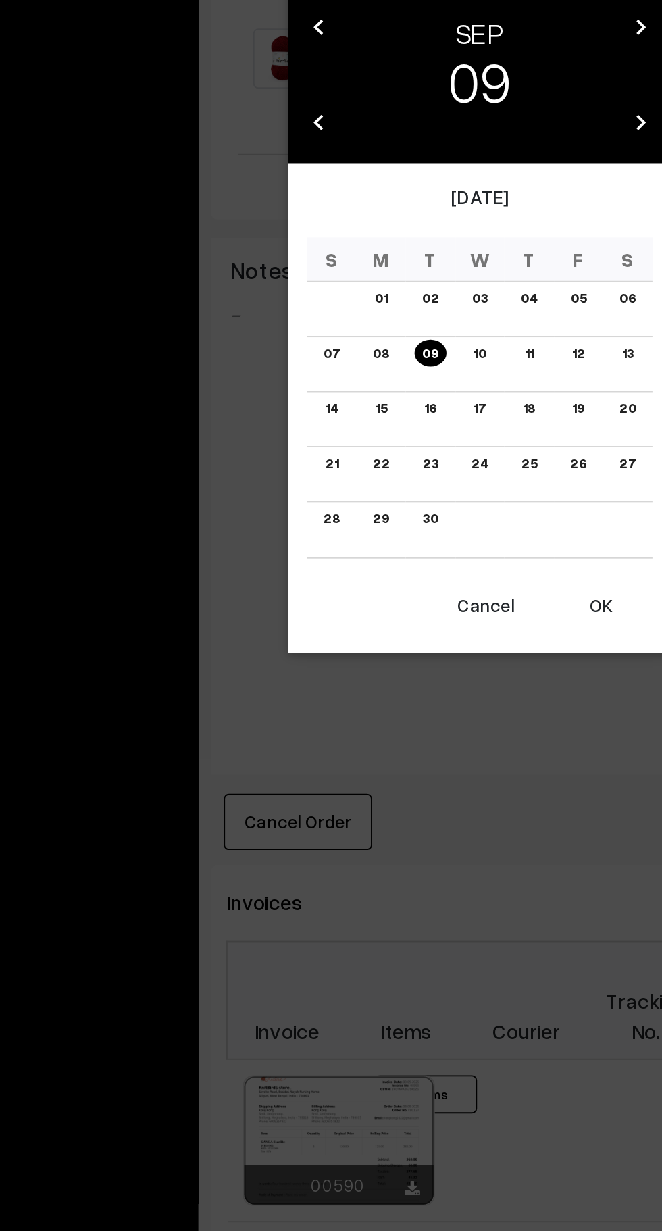
click at [391, 770] on td "26" at bounding box center [383, 756] width 26 height 29
click at [307, 693] on link "09" at bounding box center [305, 692] width 17 height 14
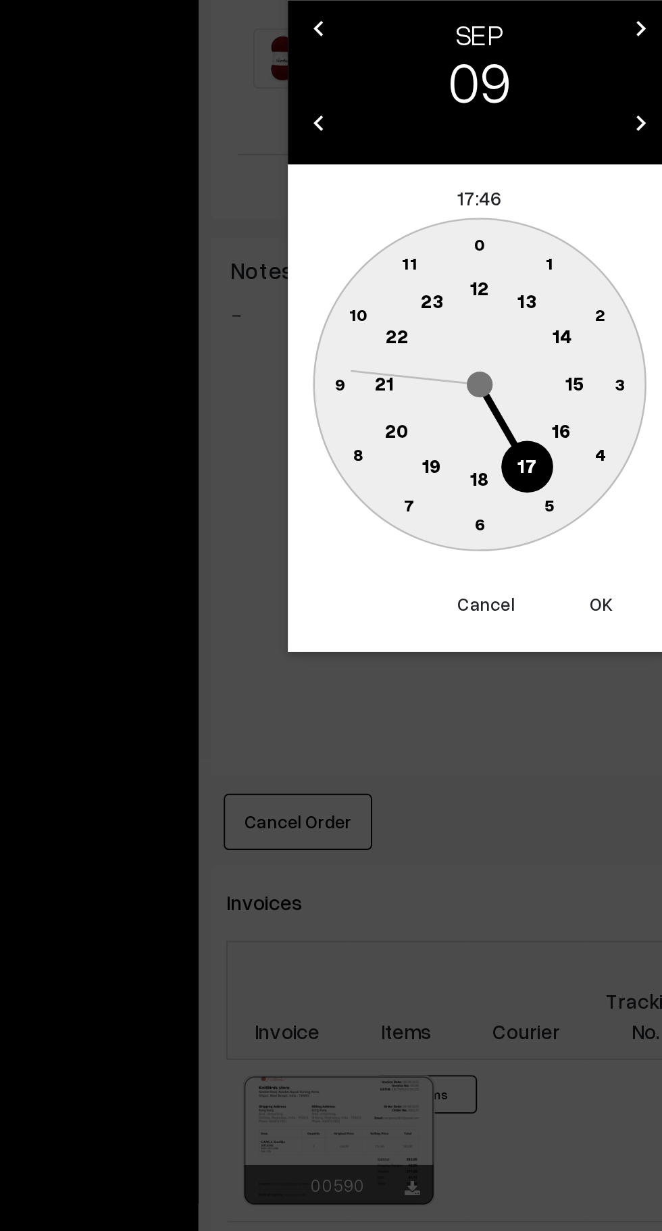
click at [402, 821] on button "OK" at bounding box center [395, 825] width 54 height 30
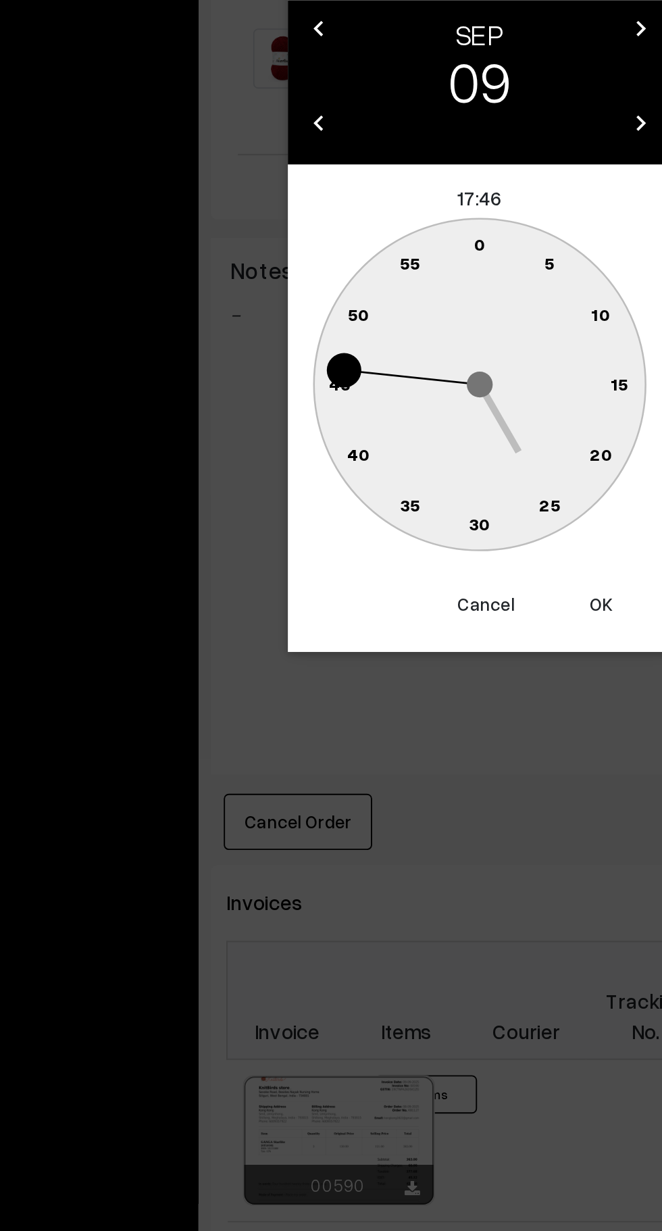
click at [333, 828] on button "Cancel" at bounding box center [334, 825] width 54 height 30
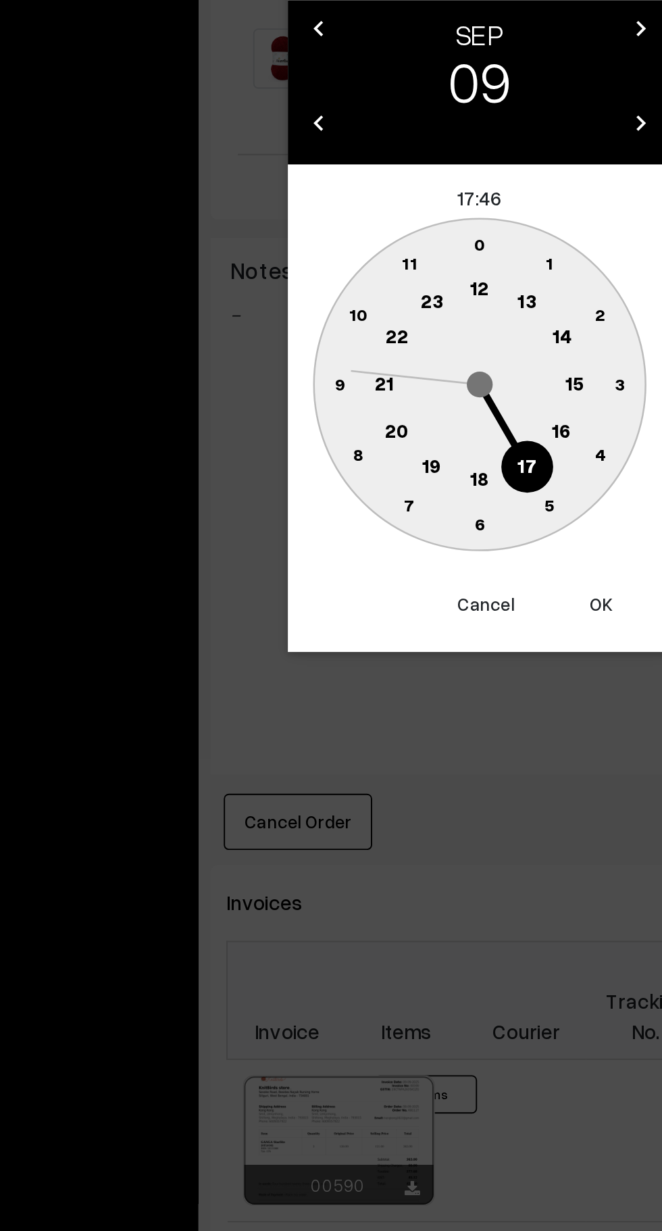
click at [262, 676] on text "10" at bounding box center [267, 671] width 10 height 11
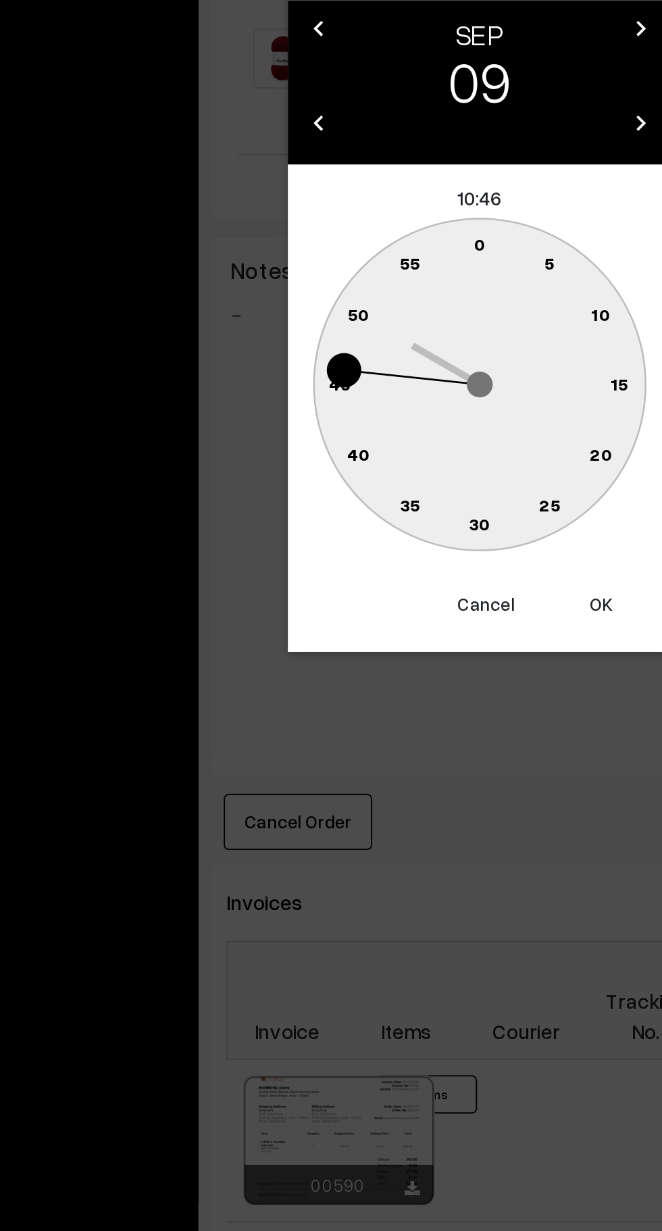
click at [335, 632] on circle at bounding box center [339, 637] width 18 height 18
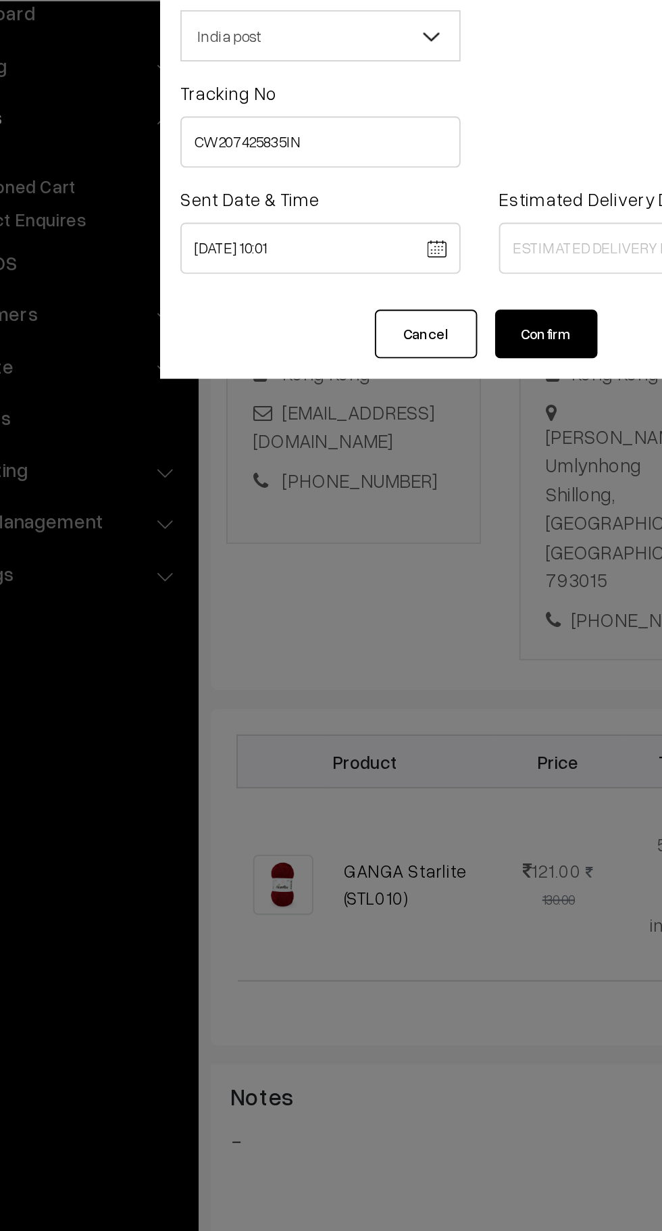
click at [245, 206] on body "Thank you for showing interest. Our team will call you shortly. Close knitbirds…" at bounding box center [331, 737] width 662 height 1564
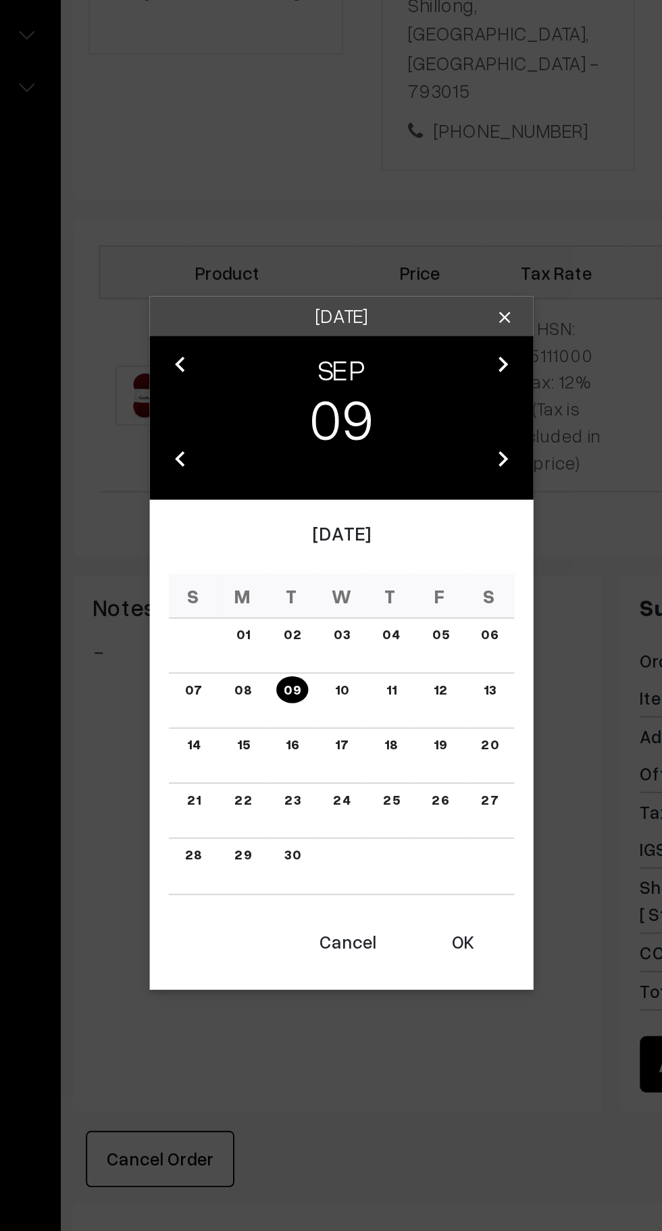
click at [396, 835] on button "OK" at bounding box center [395, 826] width 54 height 30
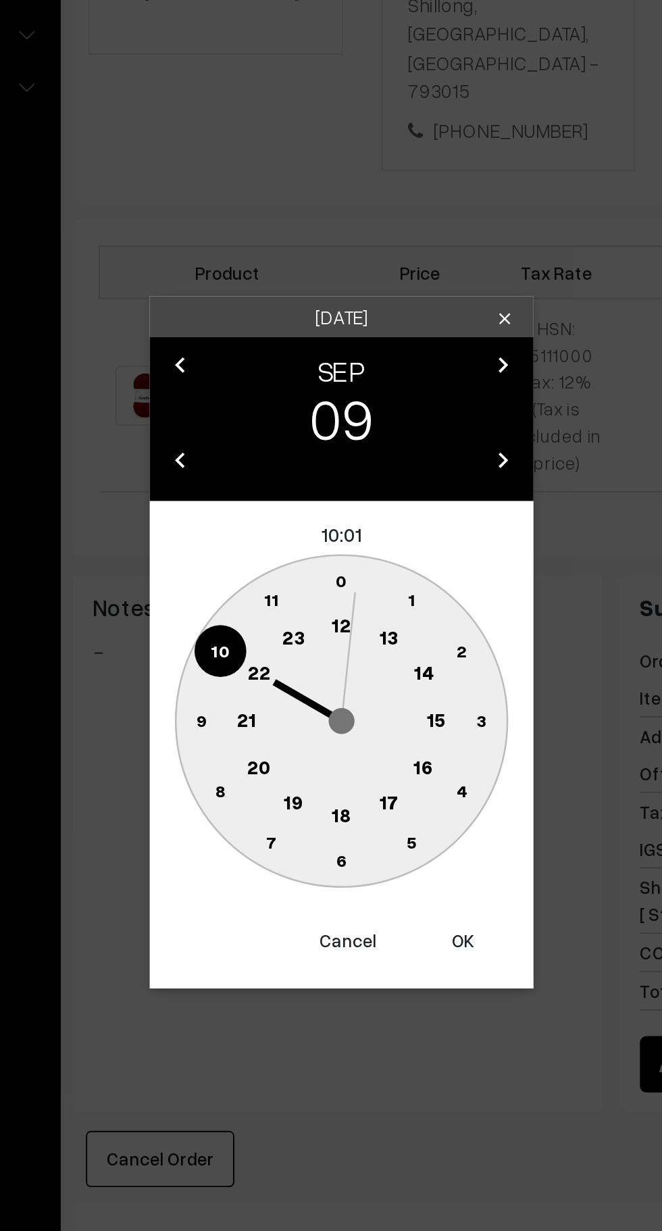
click at [266, 664] on circle at bounding box center [267, 672] width 28 height 28
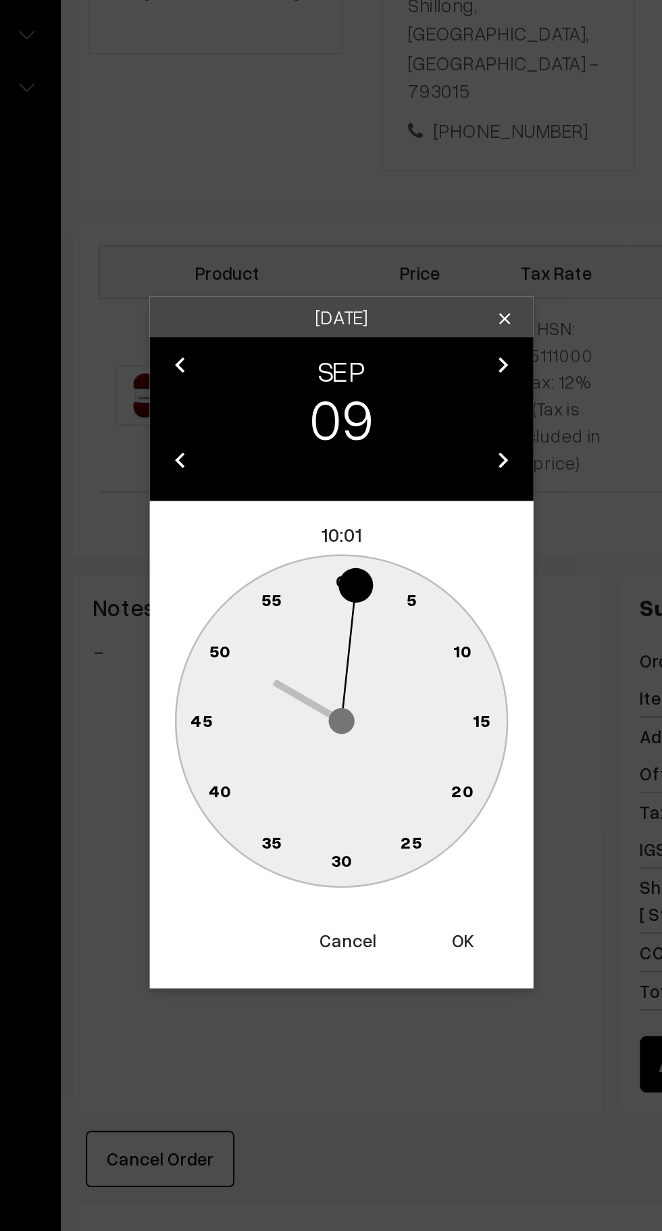
click at [329, 627] on circle at bounding box center [332, 635] width 28 height 28
type input "09-09-2025 10:00"
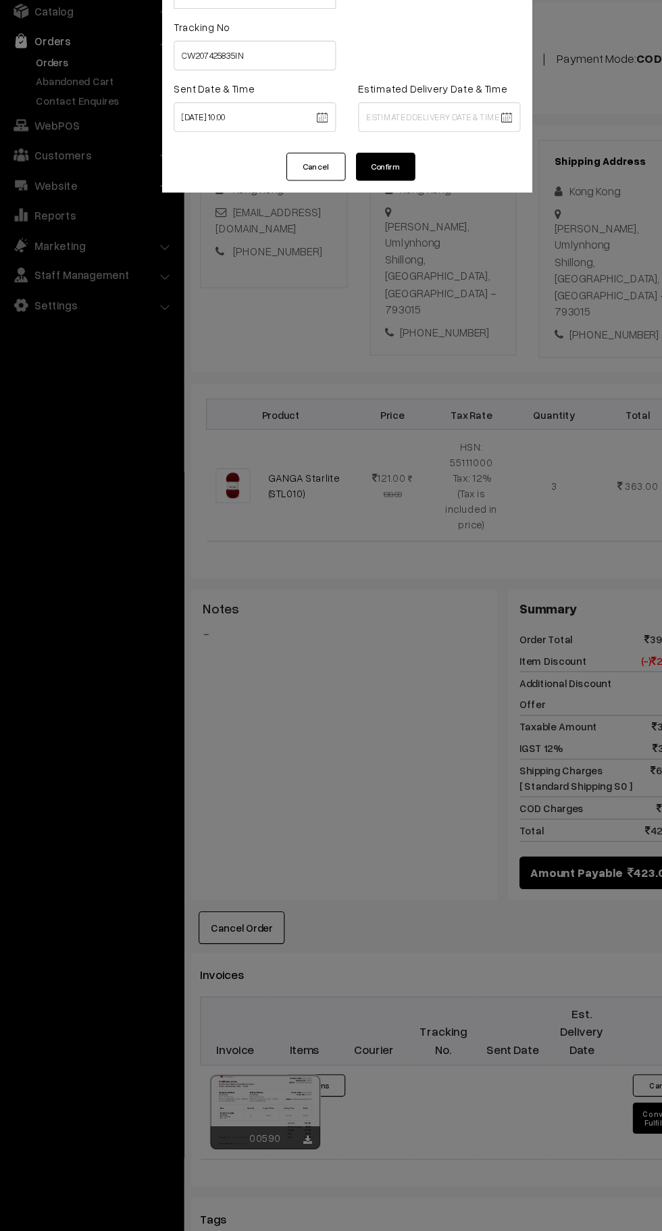
click at [433, 201] on body "Thank you for showing interest. Our team will call you shortly. Close knitbirds…" at bounding box center [331, 737] width 662 height 1564
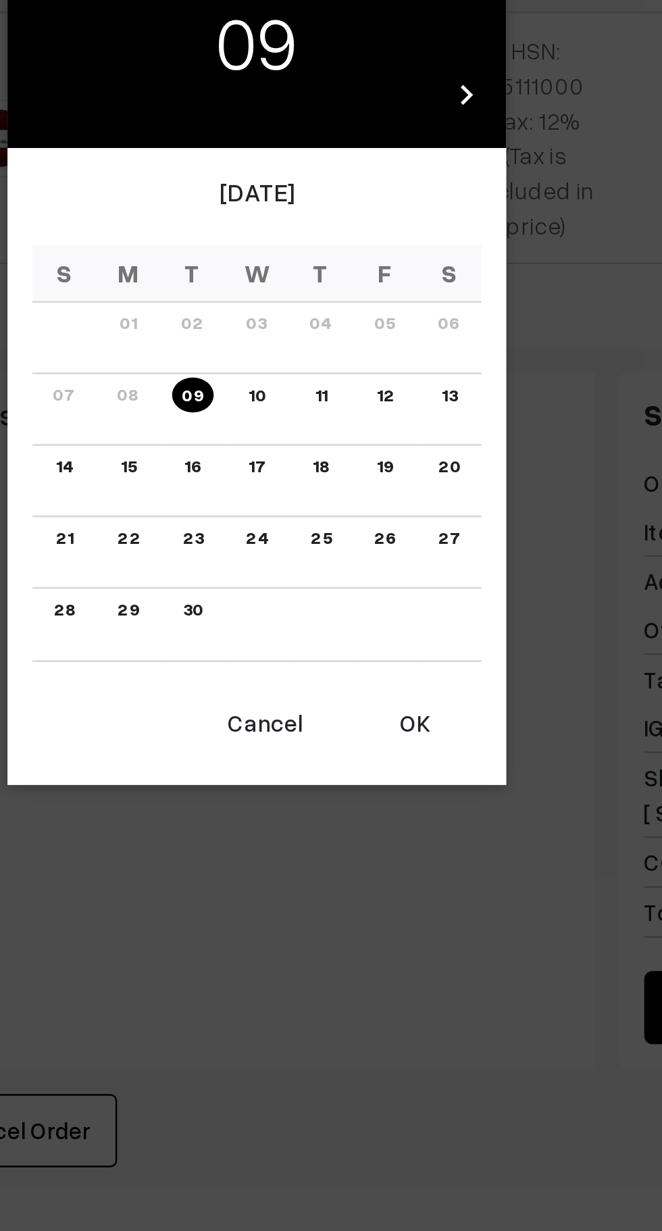
click at [305, 672] on link "16" at bounding box center [304, 670] width 15 height 14
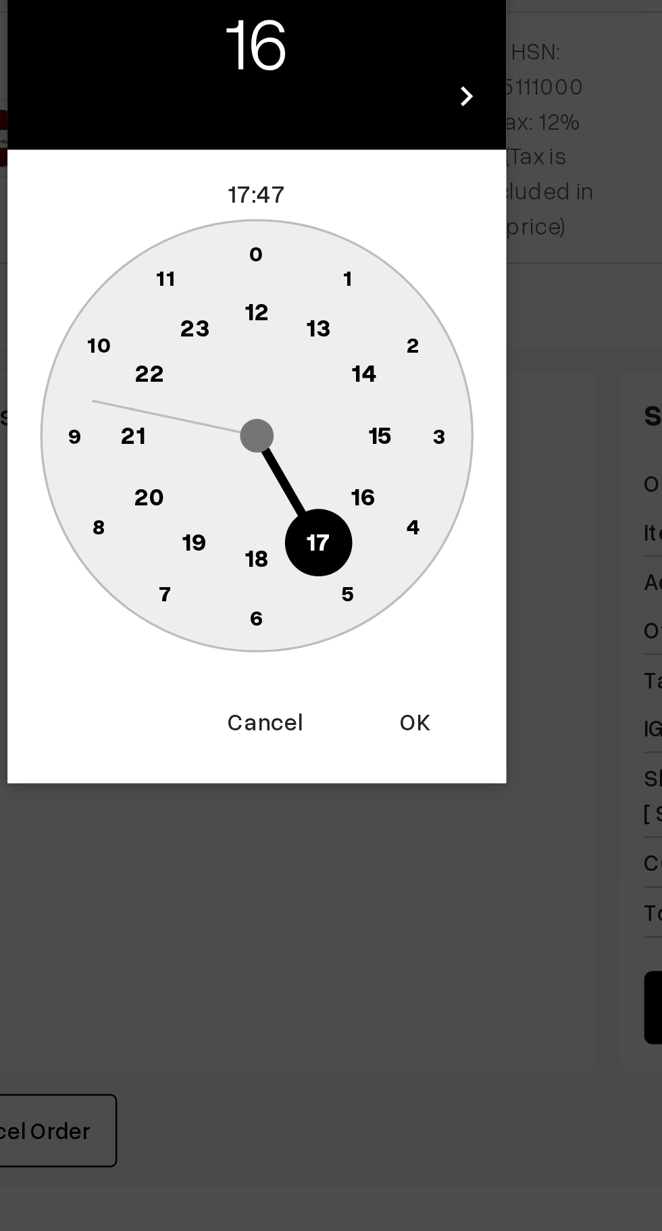
click at [375, 683] on text "16" at bounding box center [374, 682] width 11 height 12
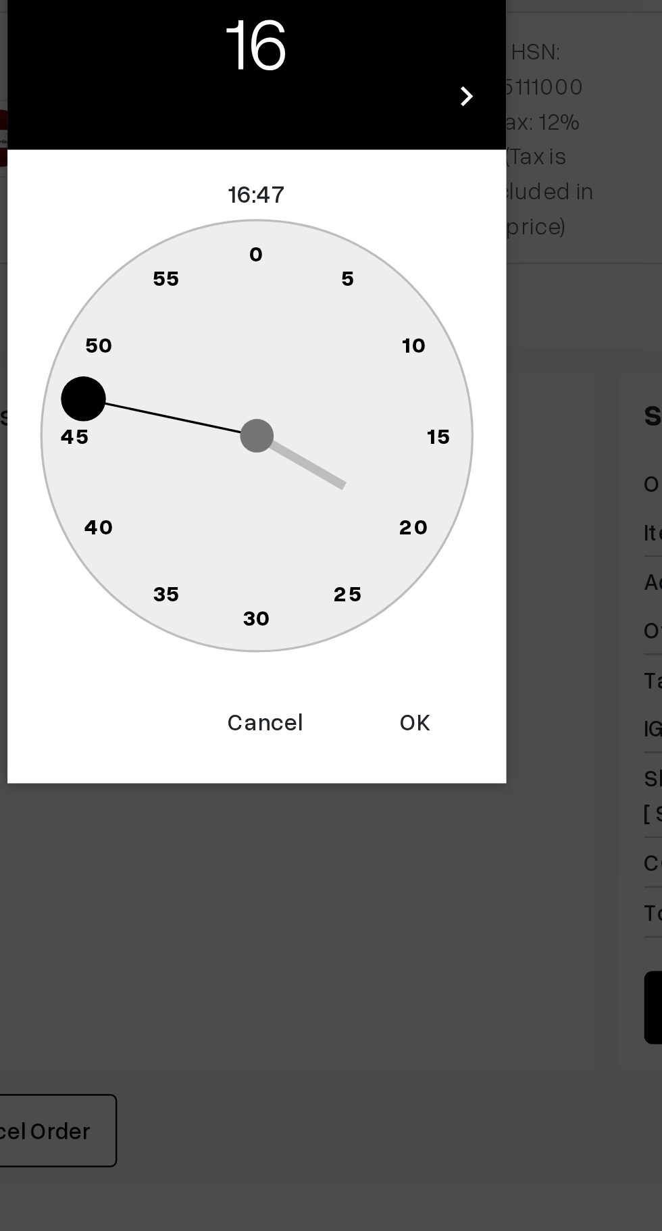
click at [330, 580] on text "0" at bounding box center [331, 582] width 6 height 11
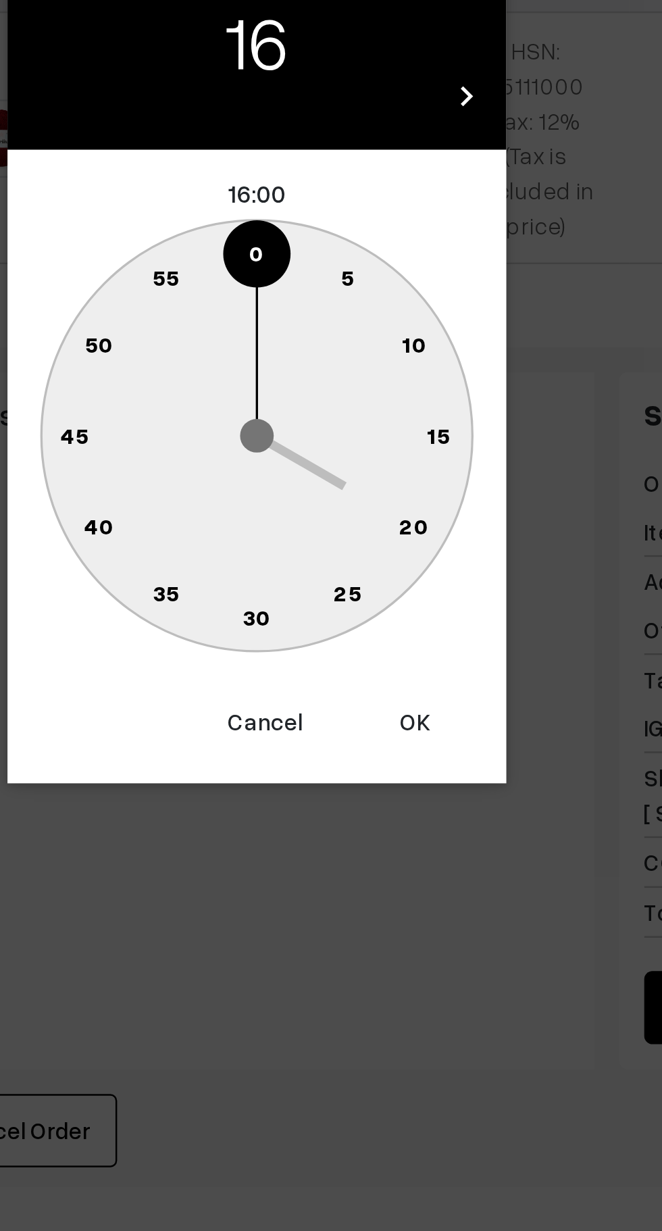
type input "16-09-2025 16:00"
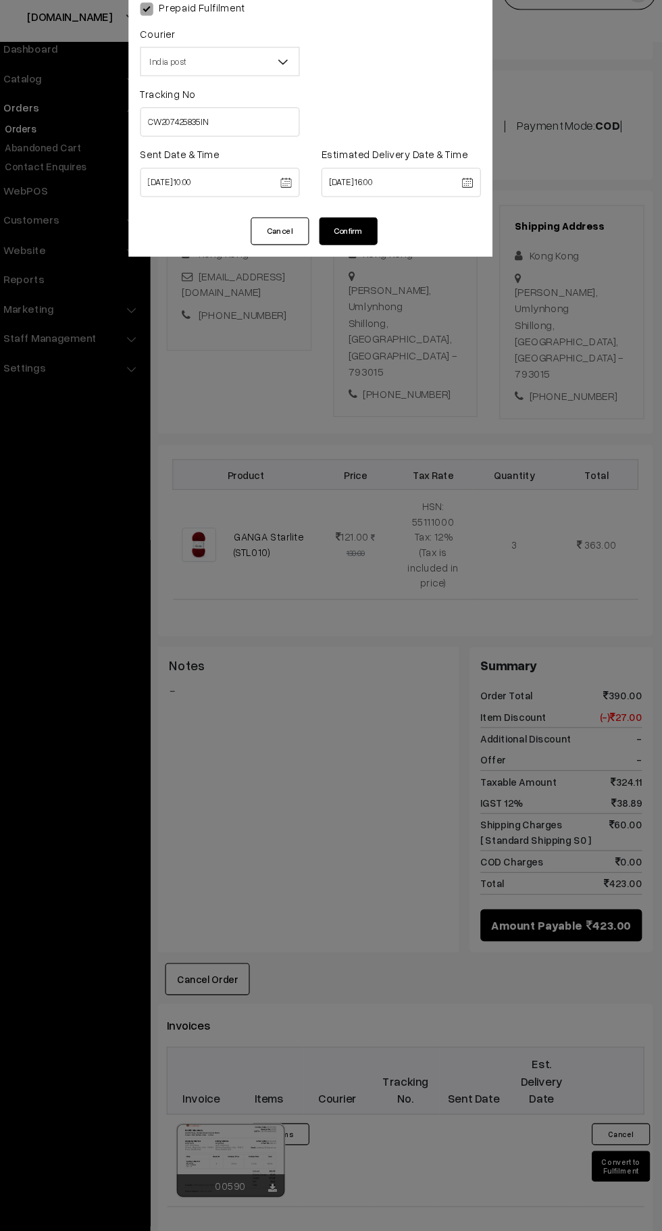
click at [380, 245] on button "Confirm" at bounding box center [366, 246] width 54 height 26
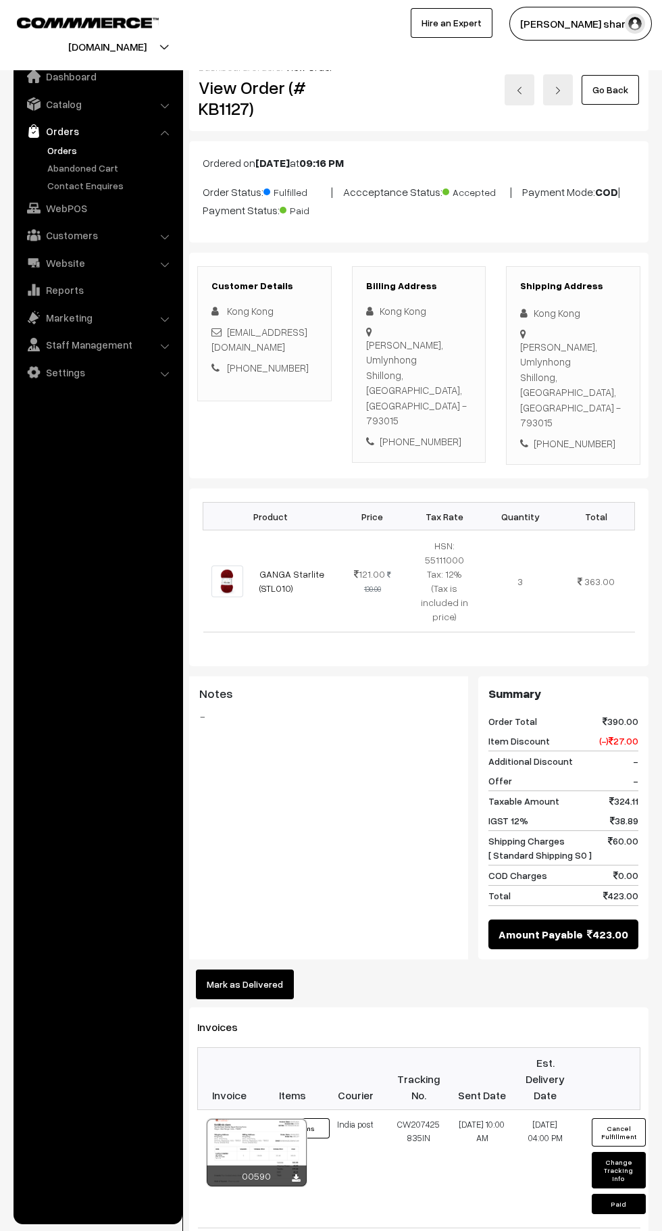
click at [616, 87] on link "Go Back" at bounding box center [610, 90] width 57 height 30
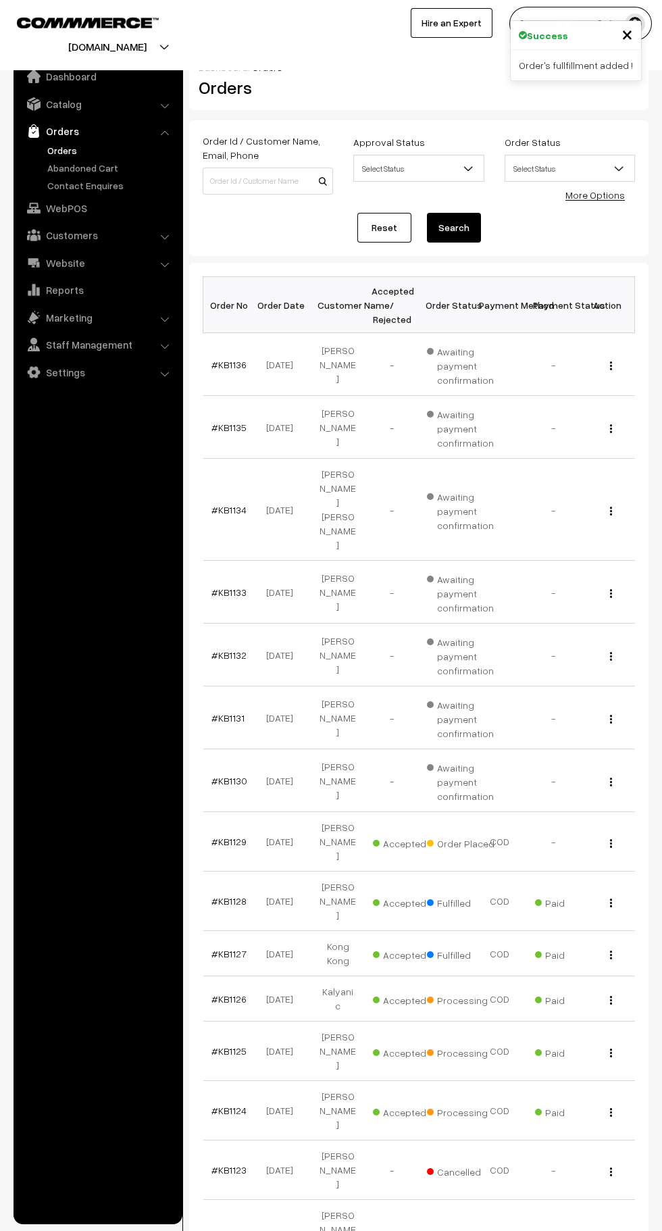
scroll to position [7, 0]
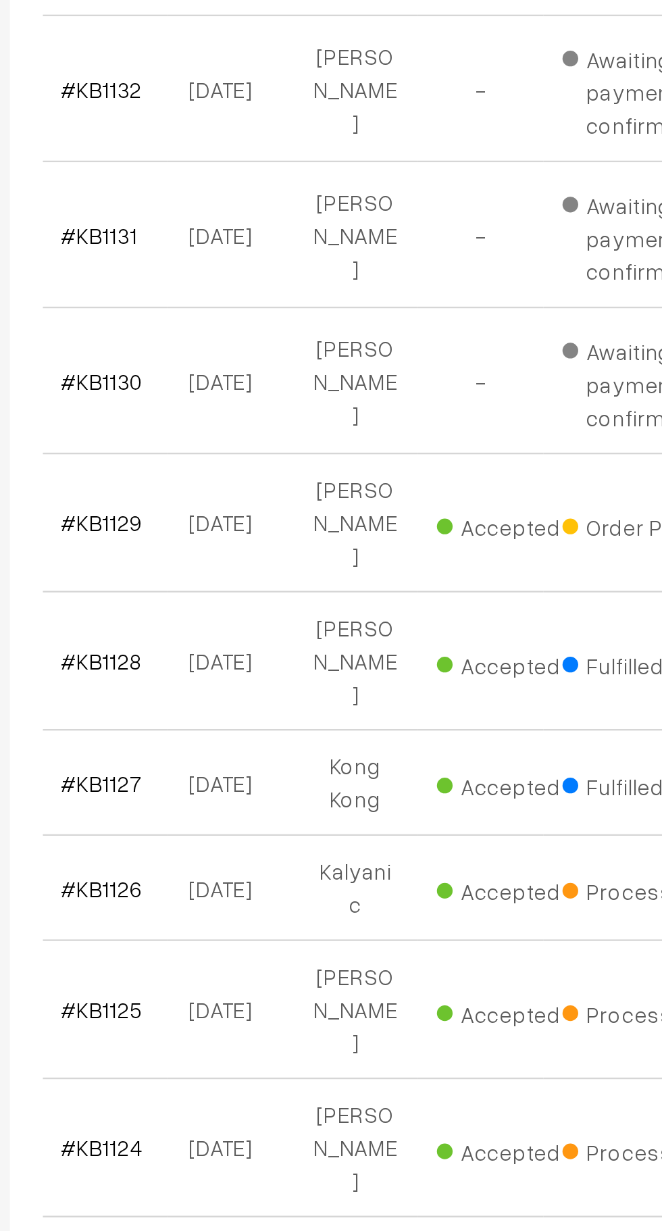
click at [230, 1098] on link "#KB1124" at bounding box center [229, 1103] width 35 height 11
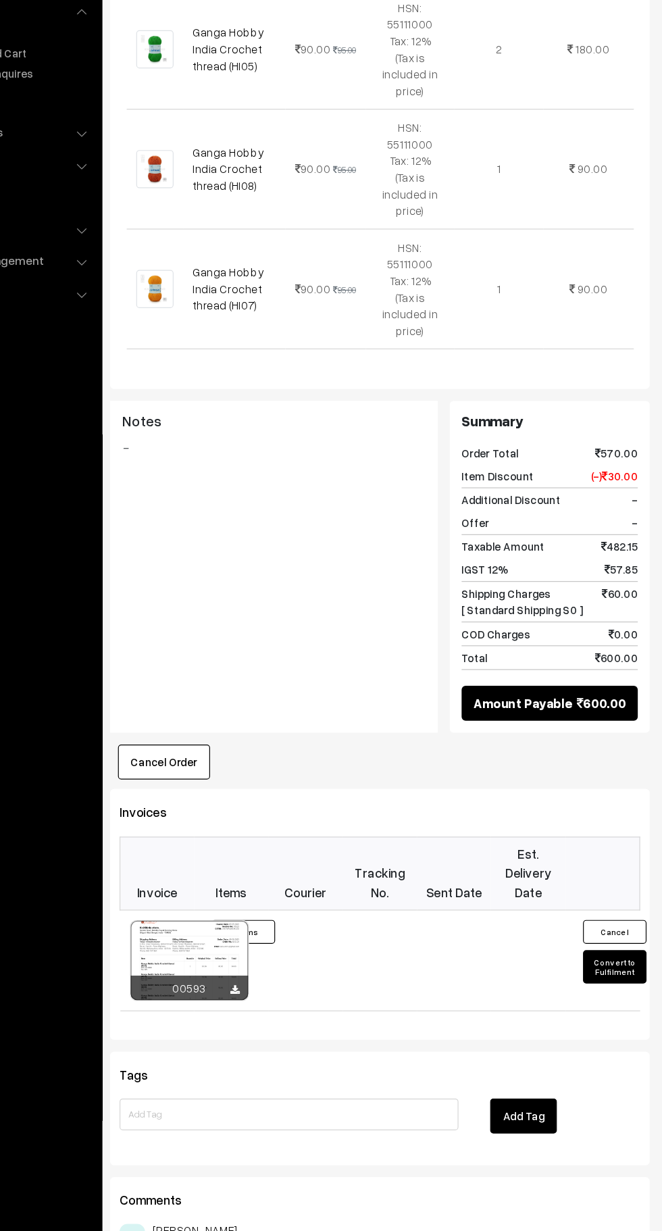
scroll to position [666, 0]
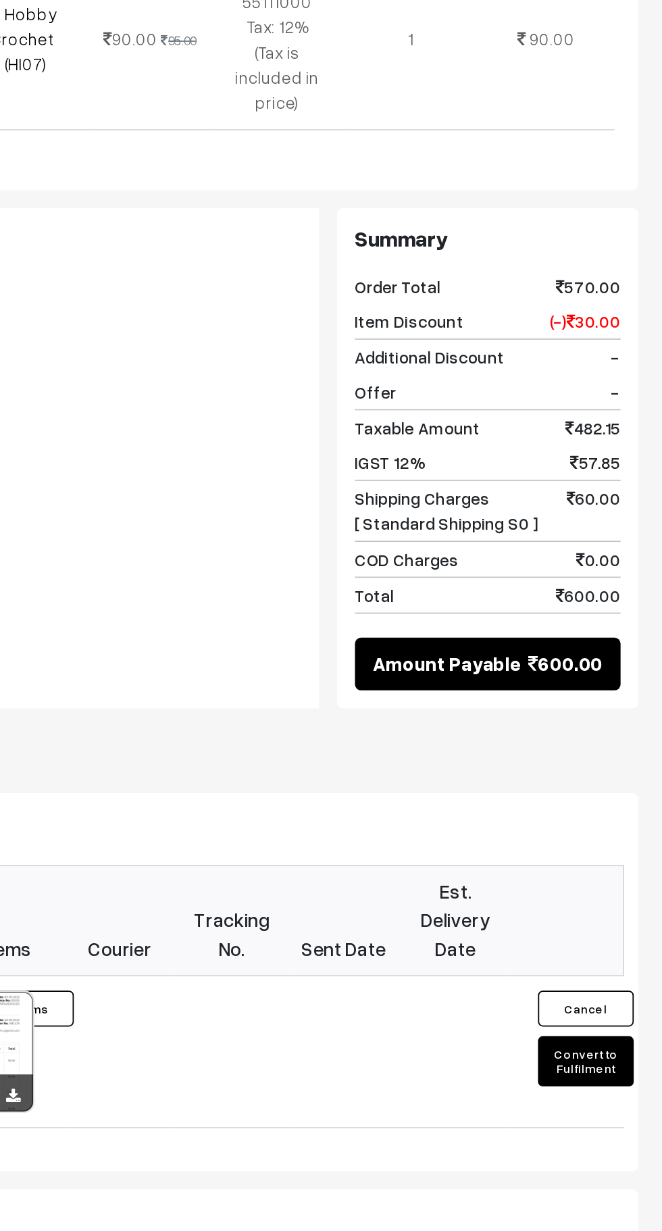
click at [623, 932] on button "Convert to Fulfilment" at bounding box center [619, 946] width 54 height 28
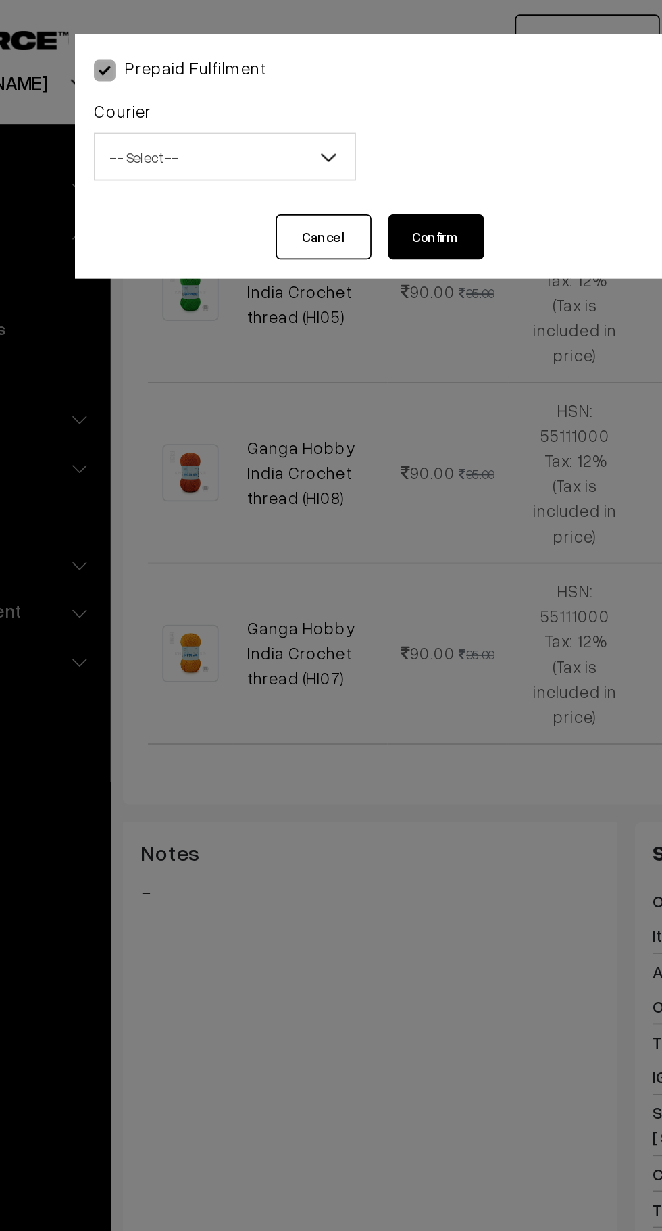
click at [295, 89] on span "-- Select --" at bounding box center [247, 89] width 147 height 24
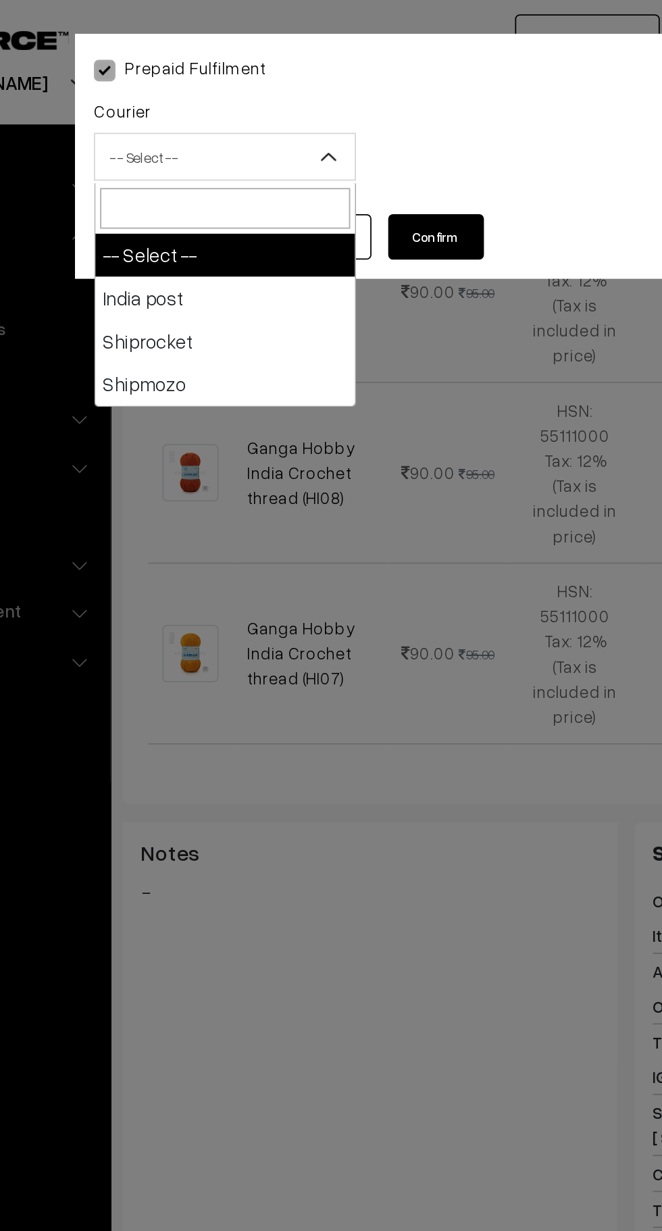
select select "1"
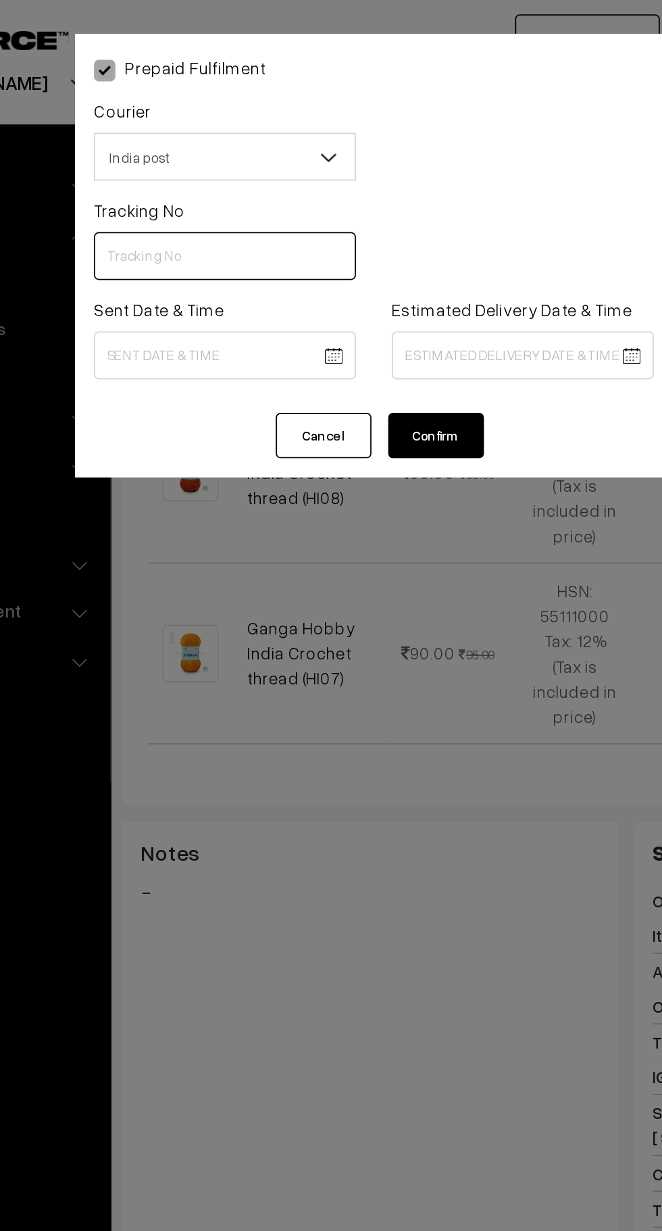
click at [223, 142] on input "text" at bounding box center [247, 144] width 148 height 27
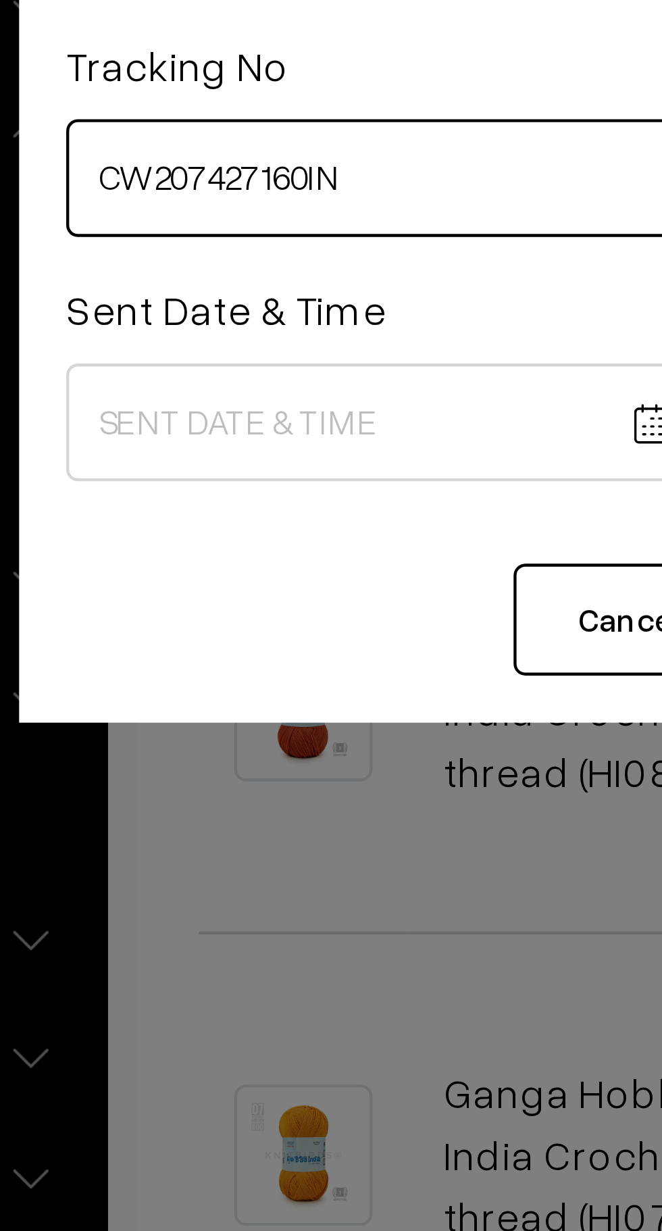
type input "CW207427160IN"
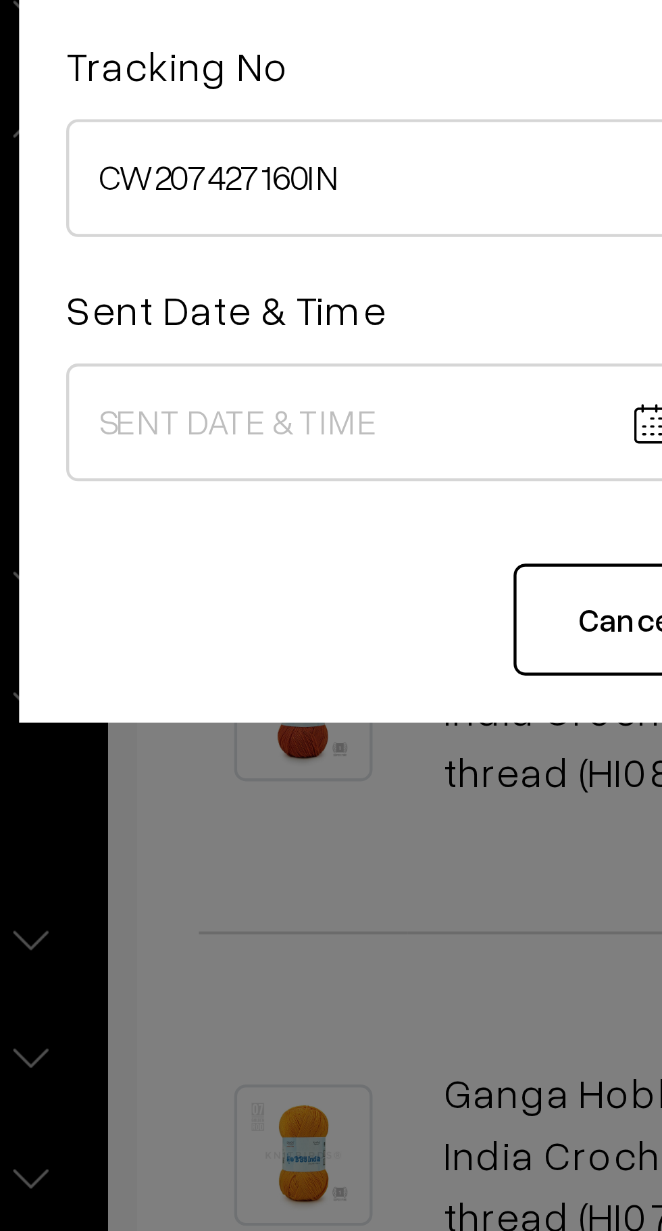
click at [245, 197] on body "Thank you for showing interest. Our team will call you shortly. Close [DOMAIN_N…" at bounding box center [331, 342] width 662 height 2017
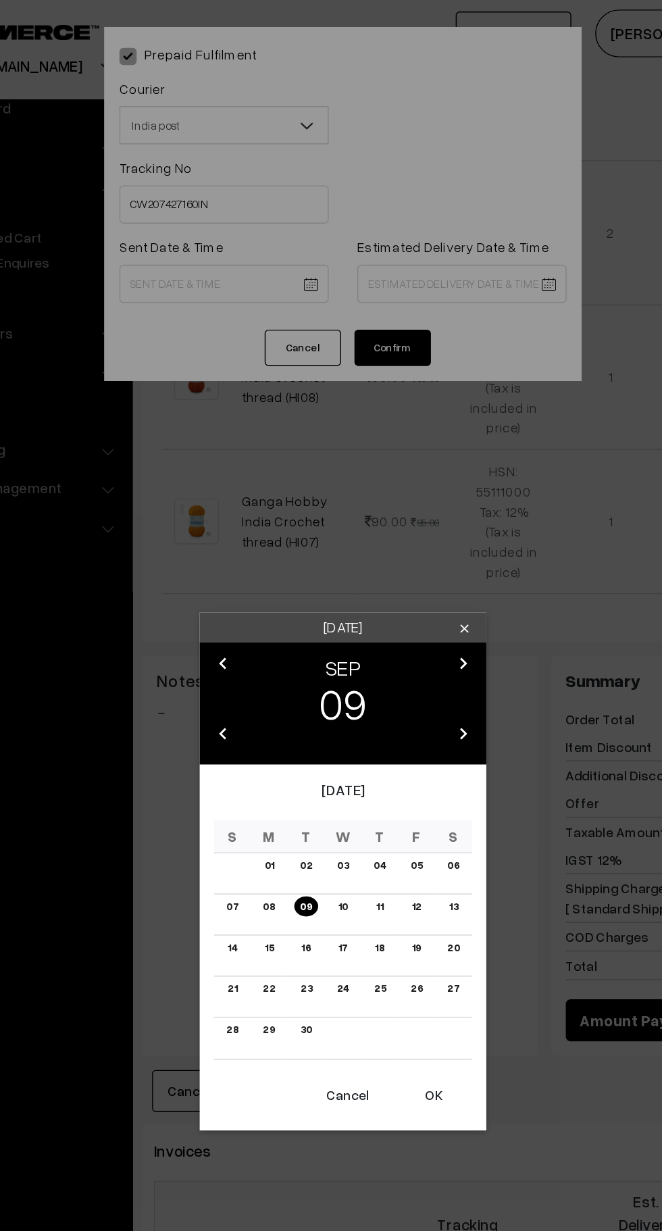
scroll to position [664, 0]
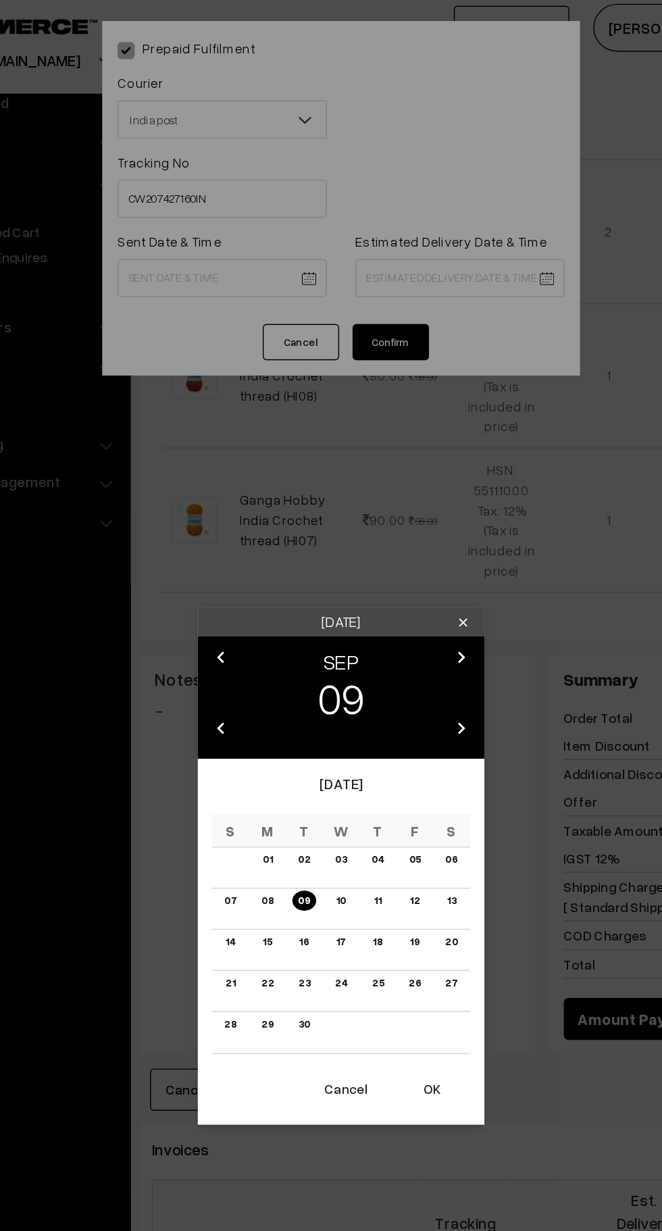
click at [395, 774] on button "OK" at bounding box center [395, 775] width 54 height 30
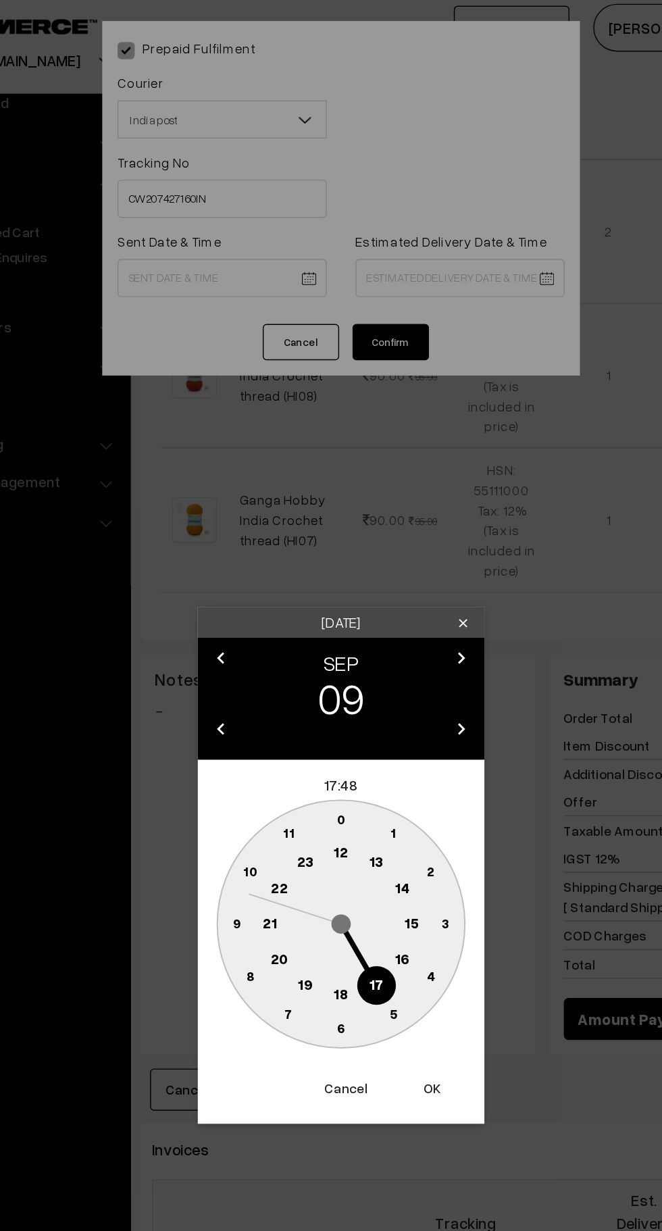
click at [266, 615] on text "10" at bounding box center [267, 619] width 10 height 11
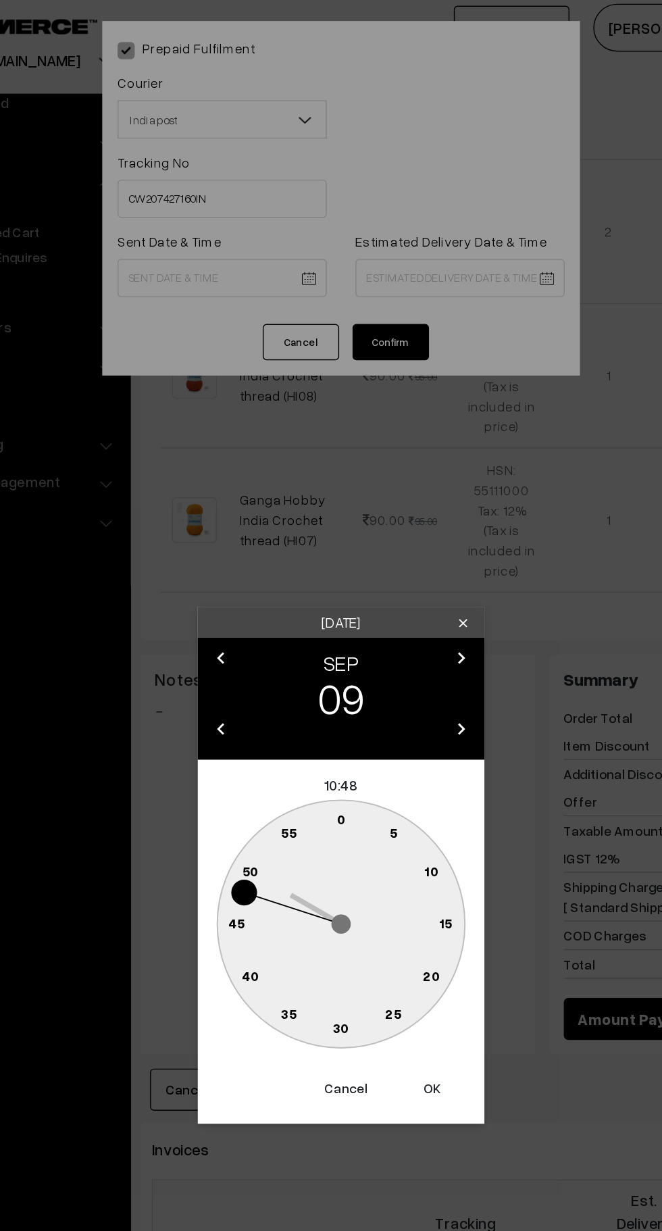
click at [331, 583] on text "0" at bounding box center [331, 582] width 6 height 11
type input "[DATE] 10:00"
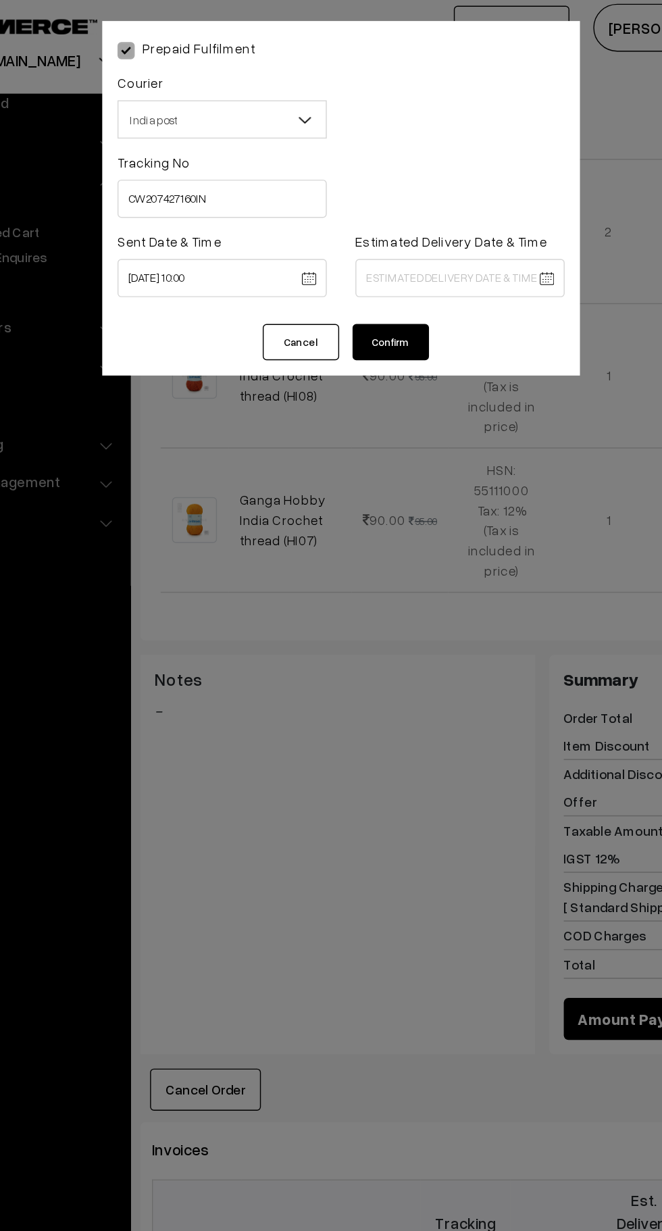
click at [393, 201] on body "Thank you for showing interest. Our team will call you shortly. Close [DOMAIN_N…" at bounding box center [331, 344] width 662 height 2017
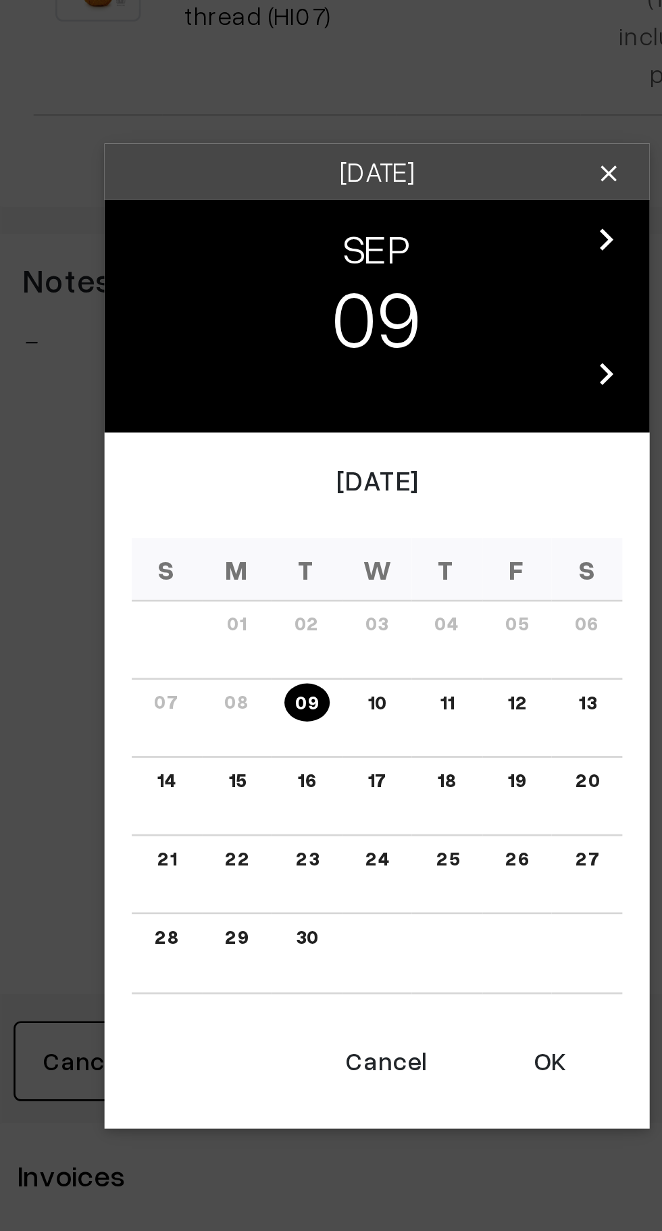
click at [305, 671] on link "16" at bounding box center [304, 670] width 15 height 14
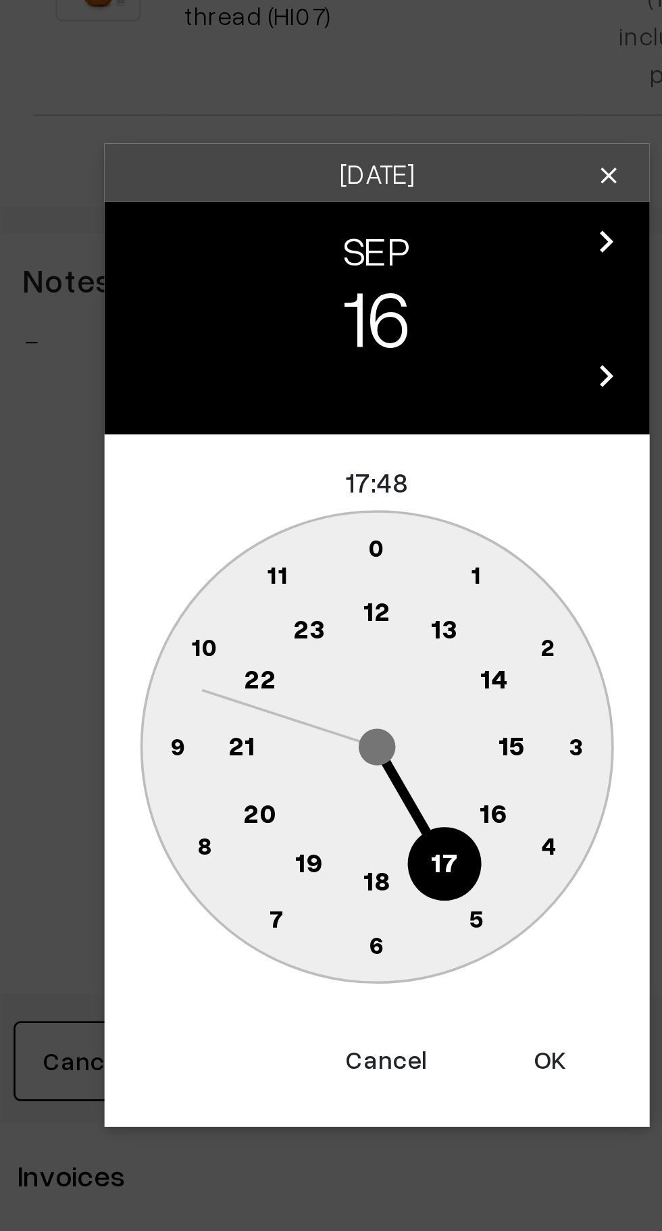
click at [372, 685] on text "16" at bounding box center [374, 682] width 11 height 12
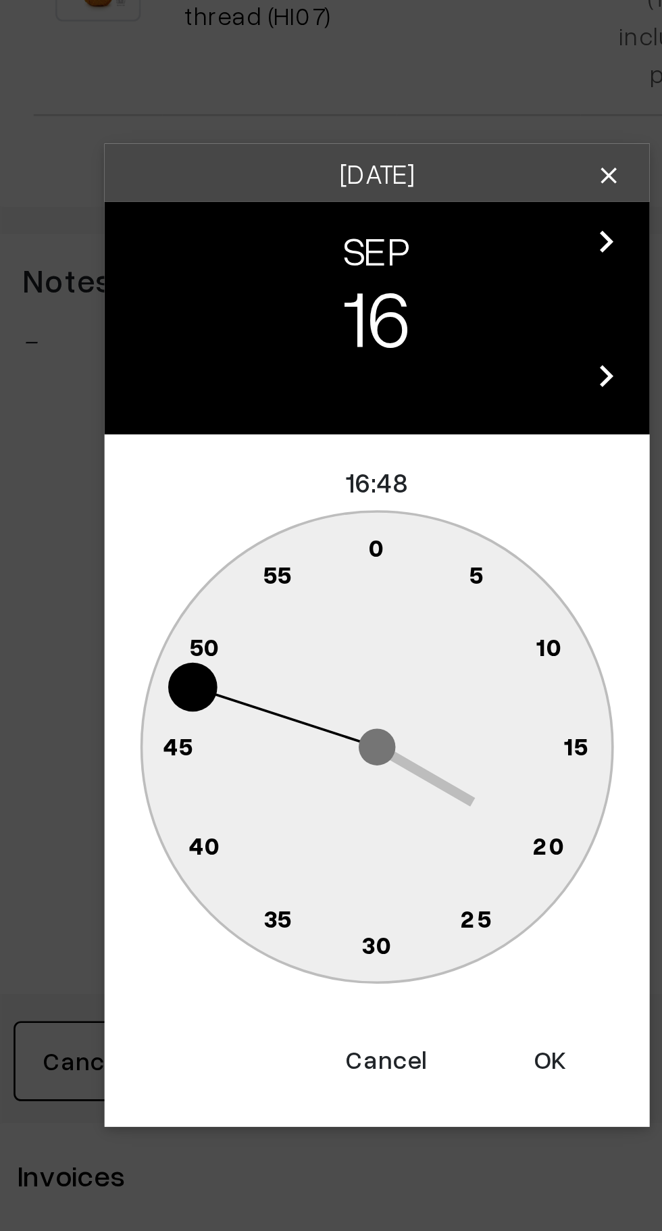
click at [330, 579] on text "0" at bounding box center [331, 582] width 6 height 11
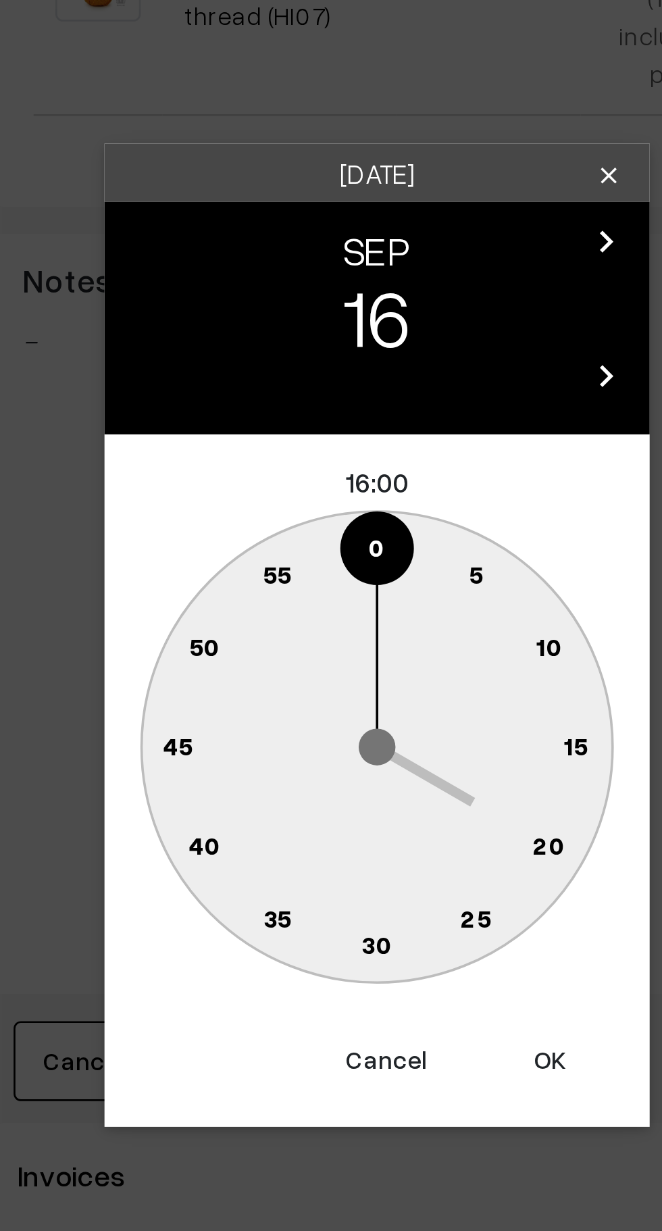
type input "[DATE] 16:00"
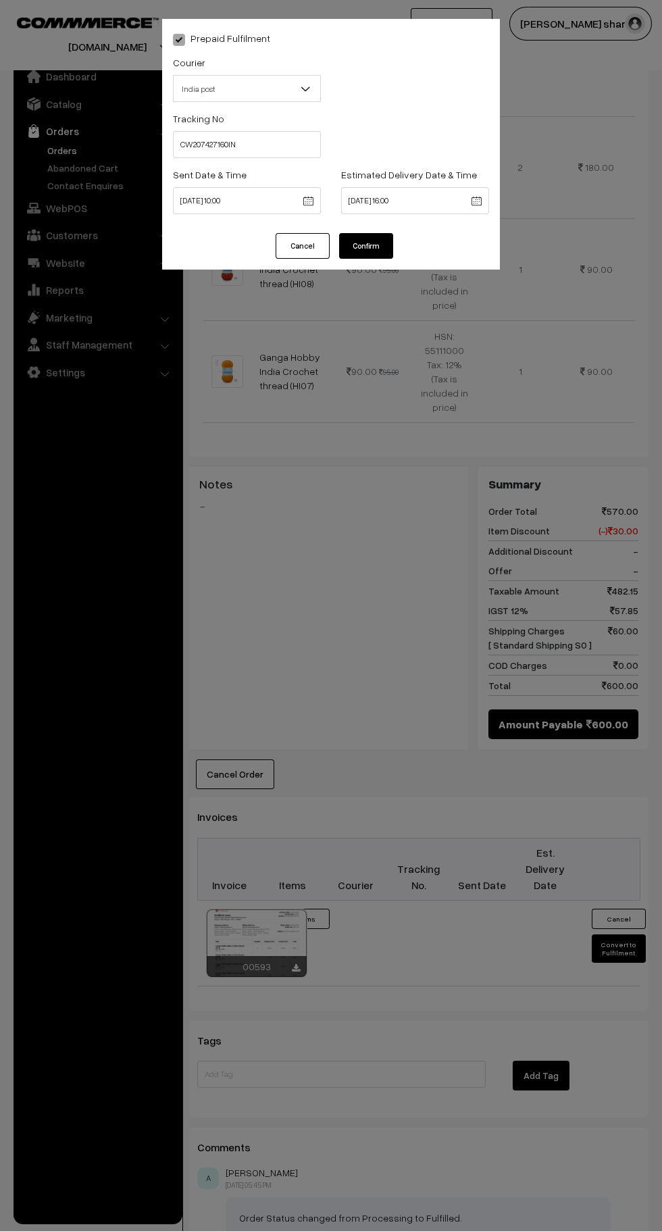
click at [366, 247] on button "Confirm" at bounding box center [366, 246] width 54 height 26
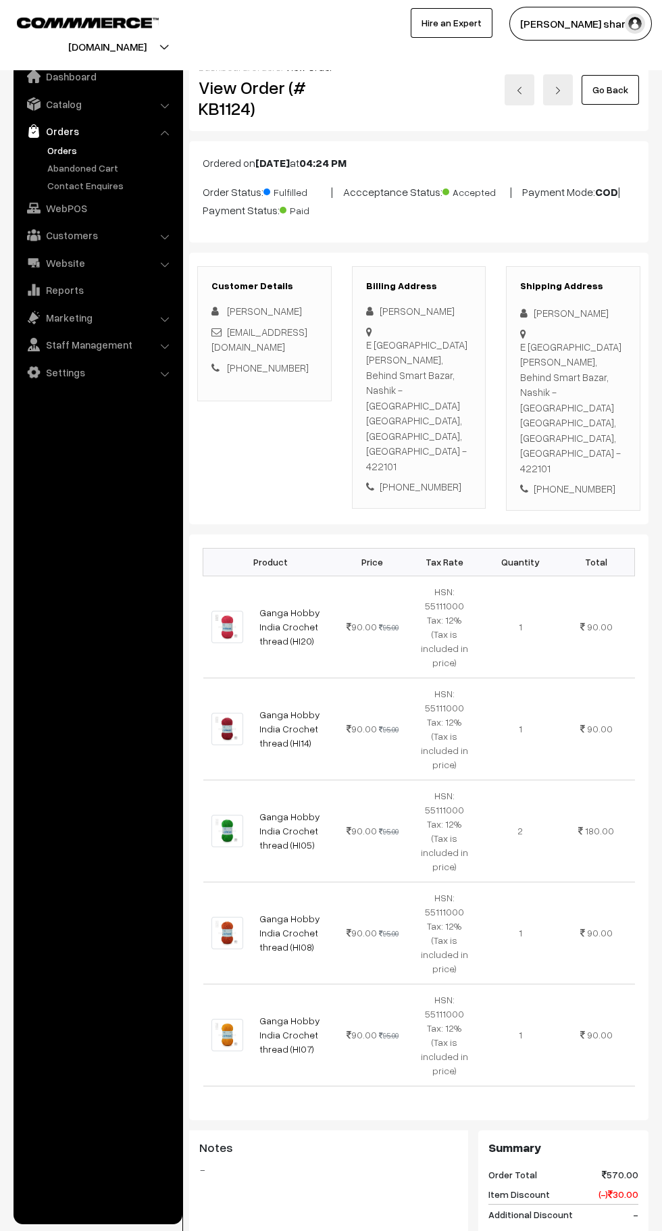
click at [621, 97] on link "Go Back" at bounding box center [610, 90] width 57 height 30
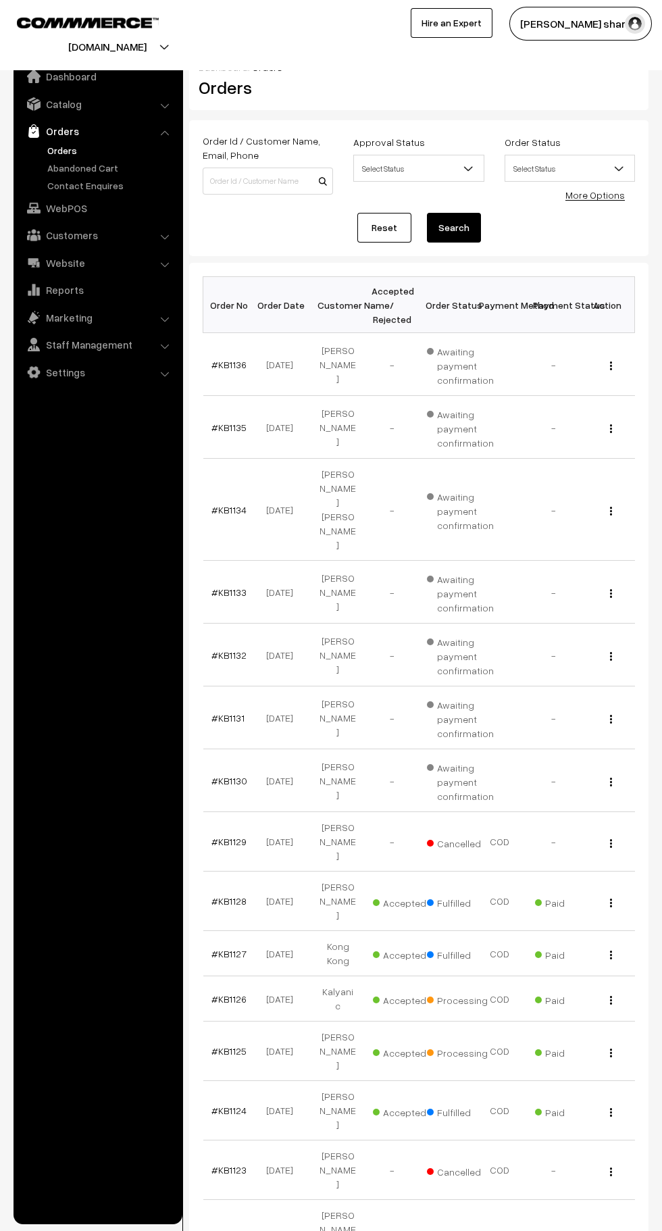
scroll to position [7, 0]
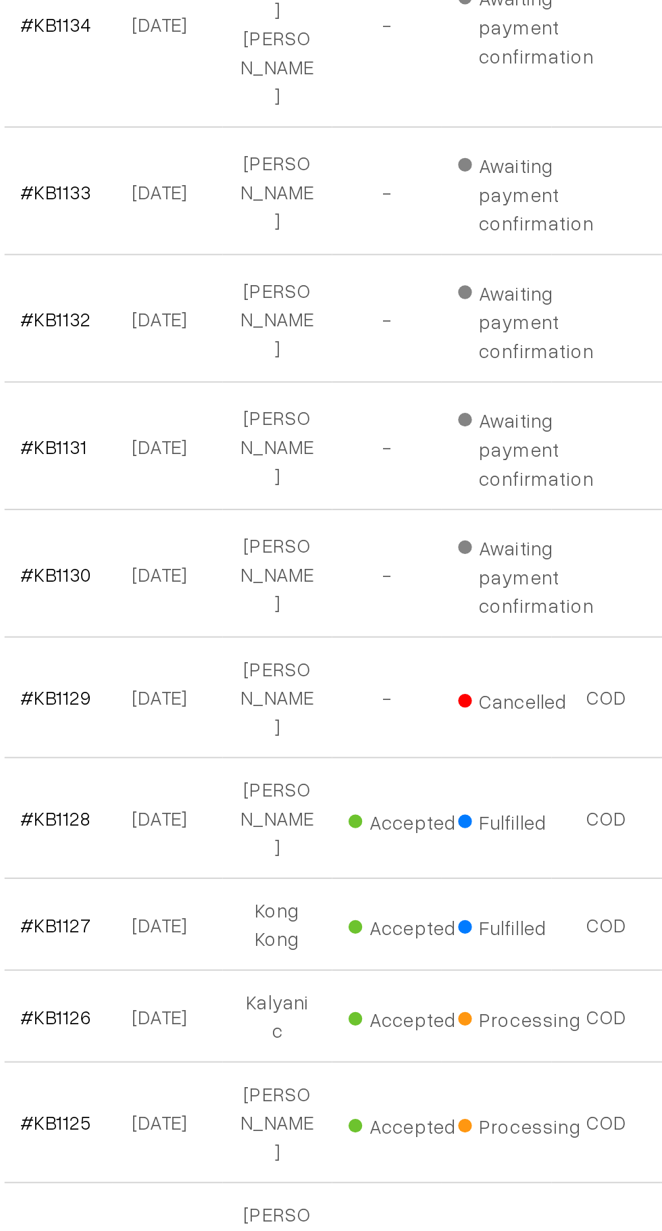
click at [230, 986] on link "#KB1126" at bounding box center [229, 991] width 35 height 11
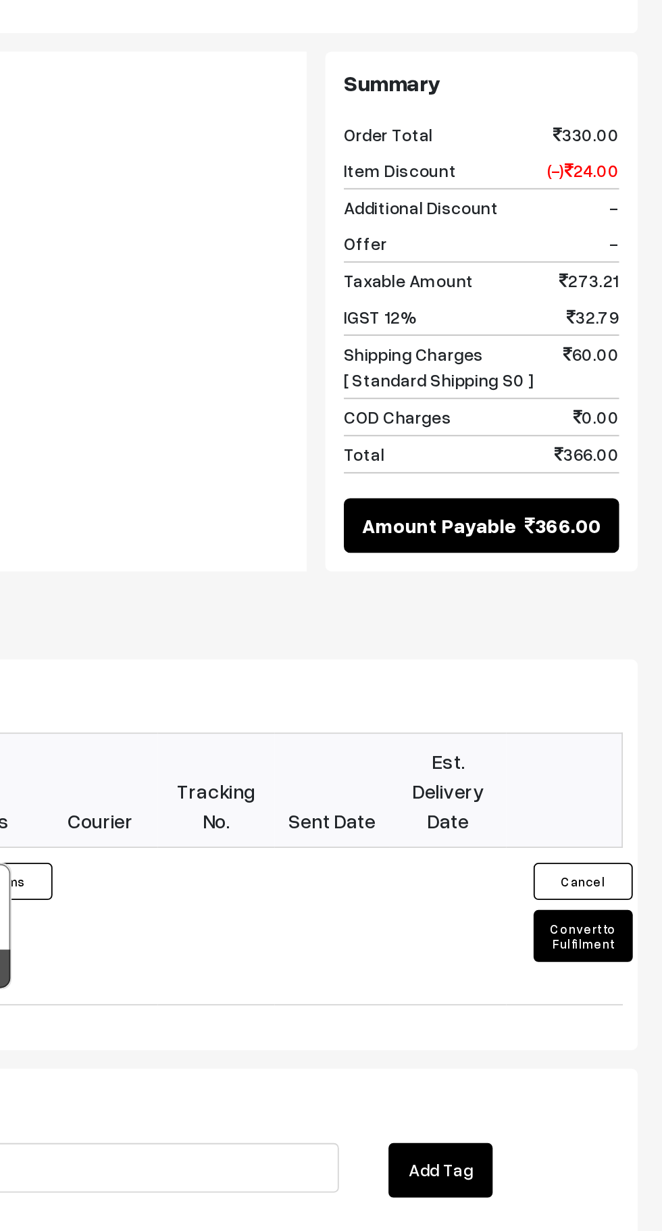
scroll to position [457, 0]
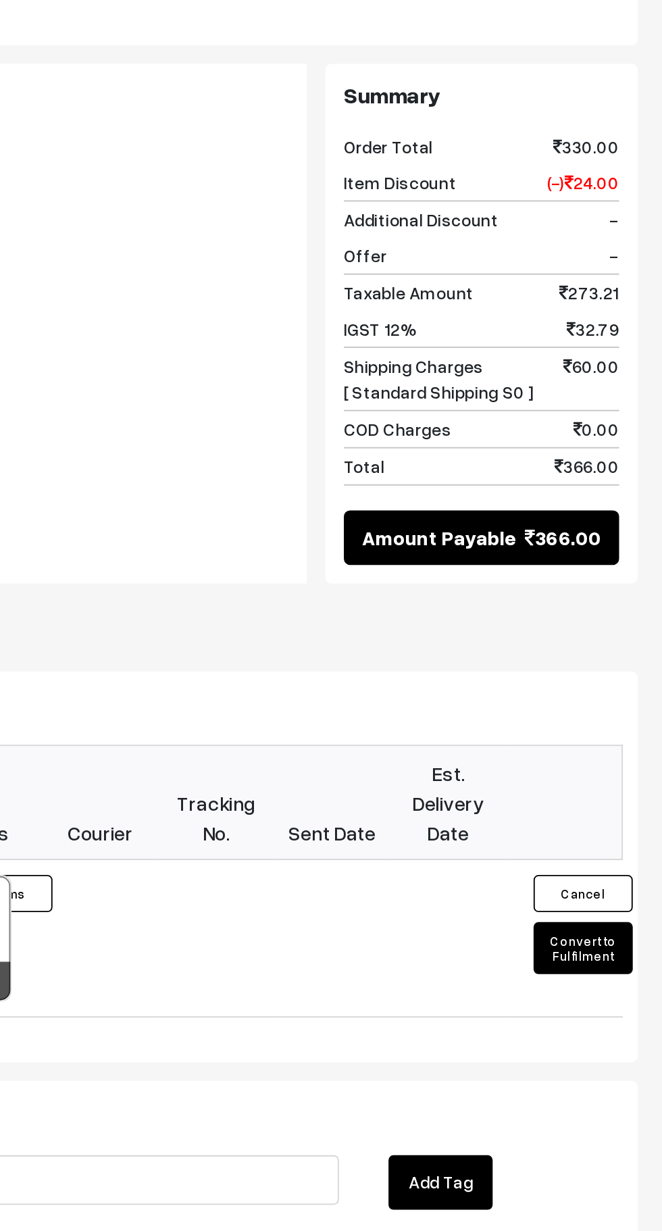
click at [626, 891] on button "Convert to Fulfilment" at bounding box center [619, 905] width 54 height 28
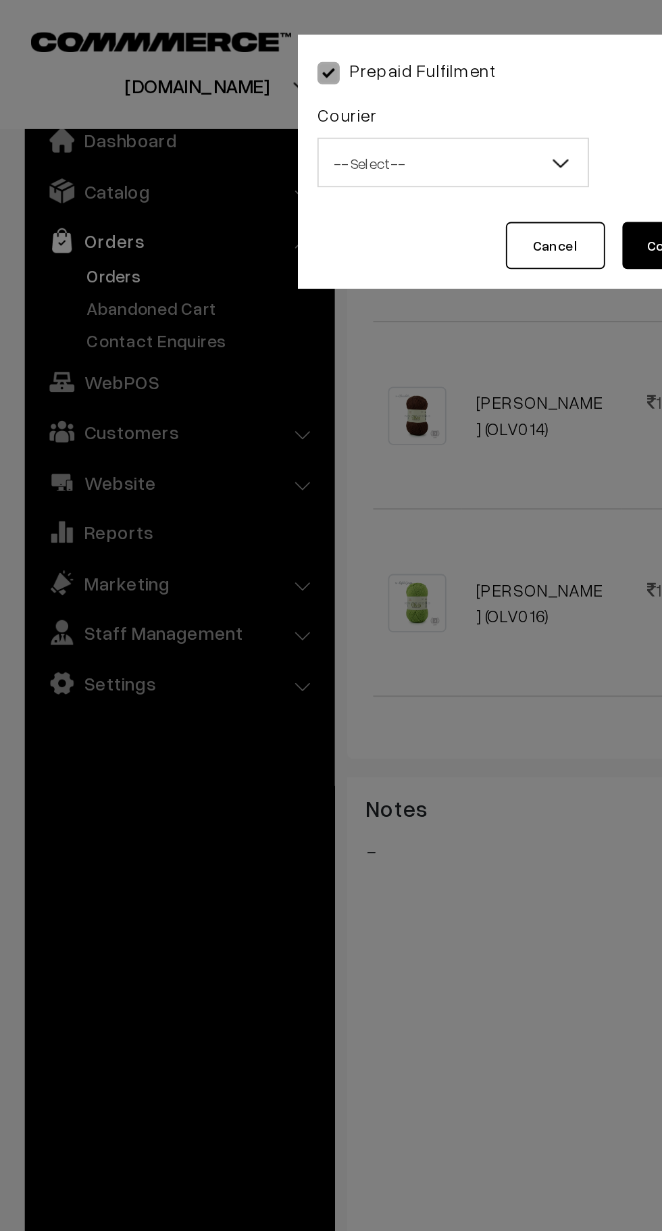
click at [235, 98] on span "-- Select --" at bounding box center [247, 89] width 147 height 24
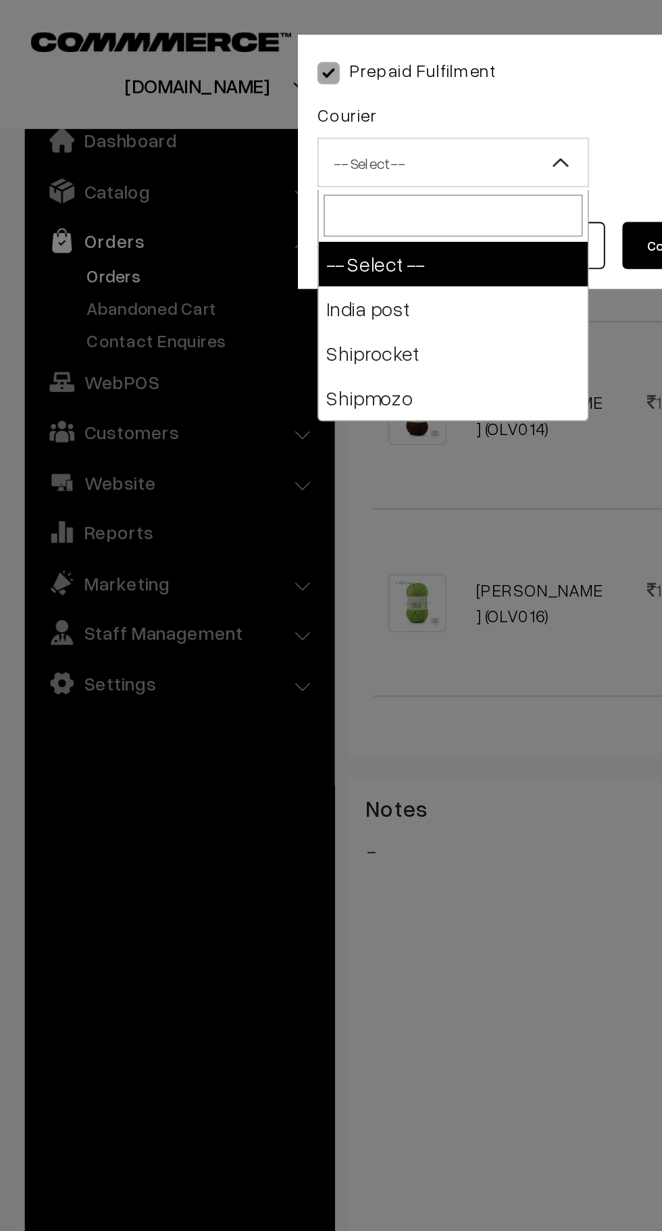
select select "1"
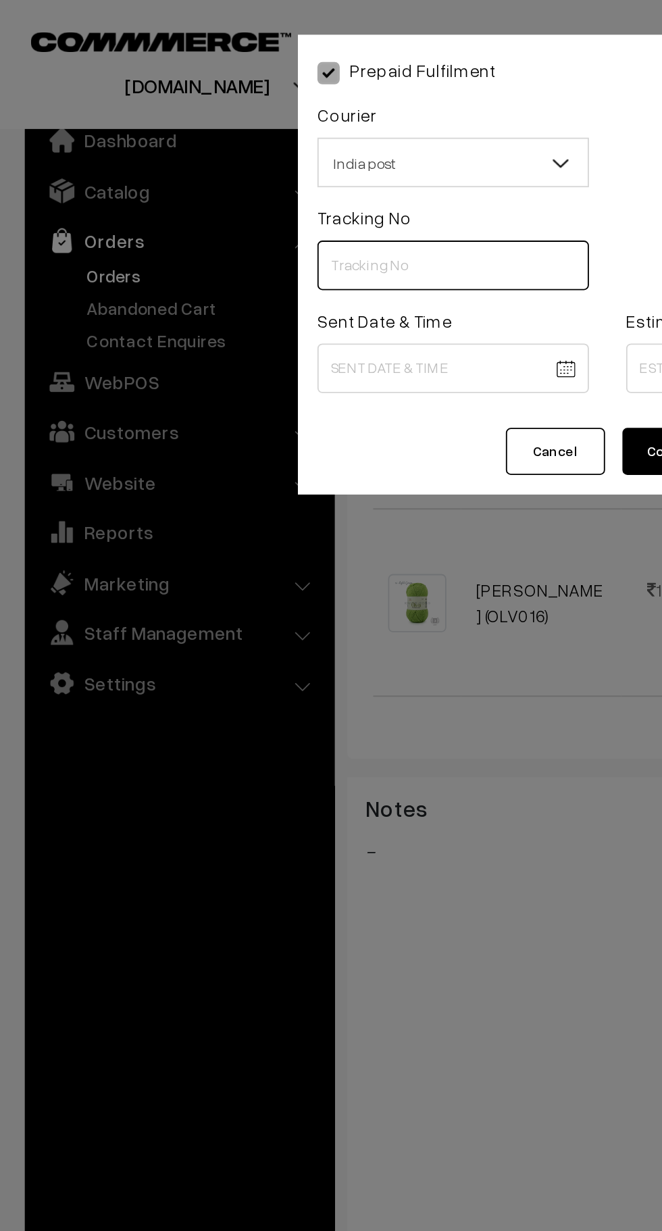
click at [238, 142] on input "text" at bounding box center [247, 144] width 148 height 27
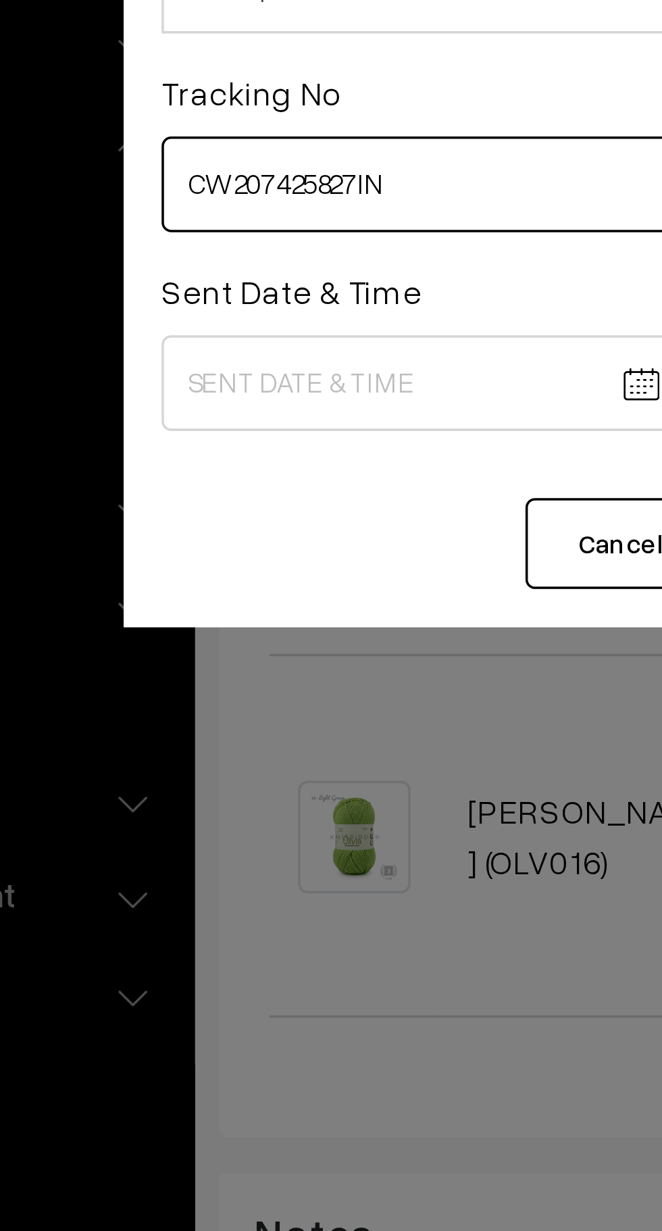
type input "CW207425827IN"
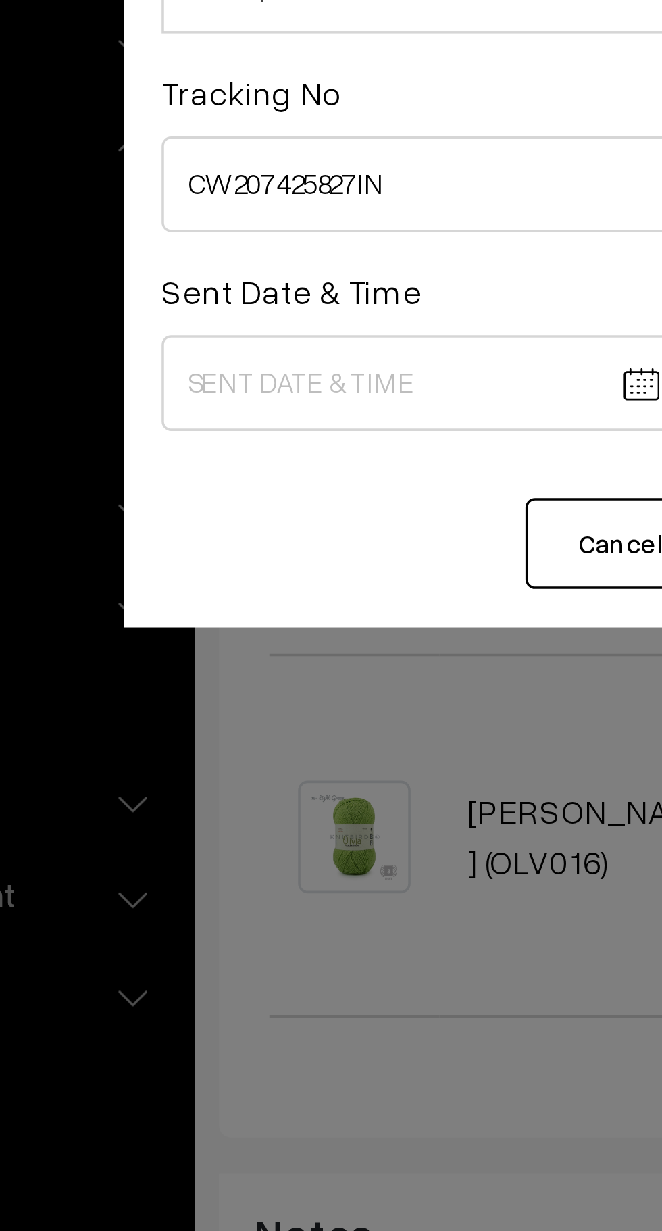
click at [260, 197] on body "Thank you for showing interest. Our team will call you shortly. Close knitbirds…" at bounding box center [331, 427] width 662 height 1768
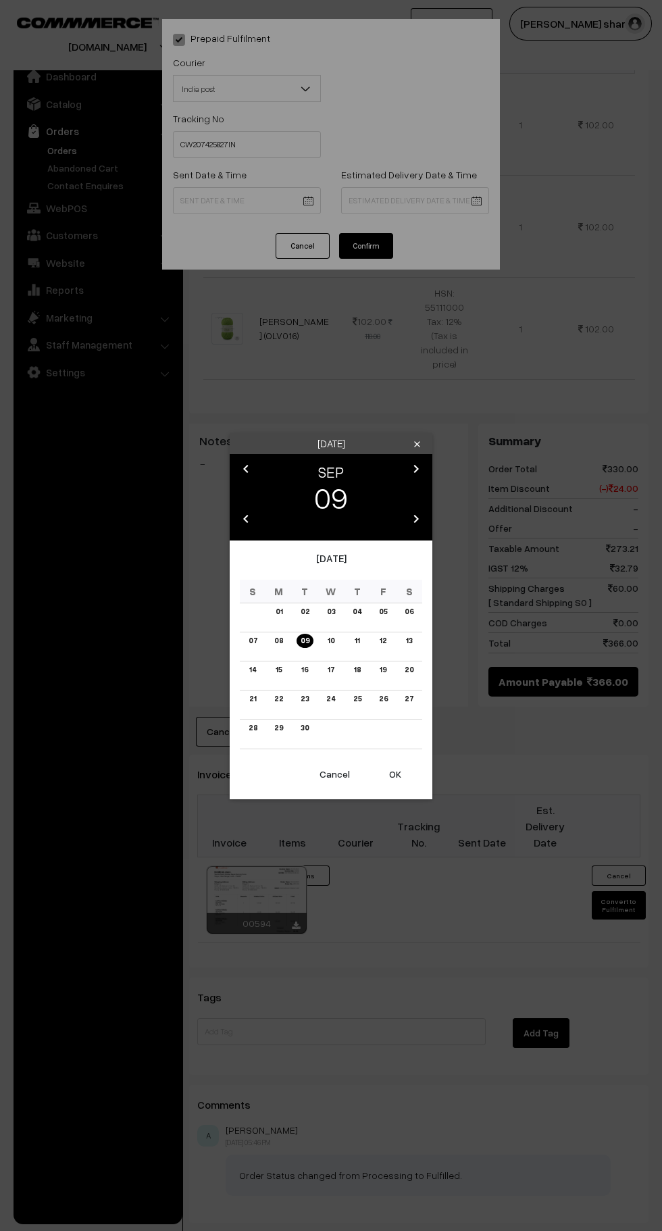
click at [410, 768] on button "OK" at bounding box center [395, 775] width 54 height 30
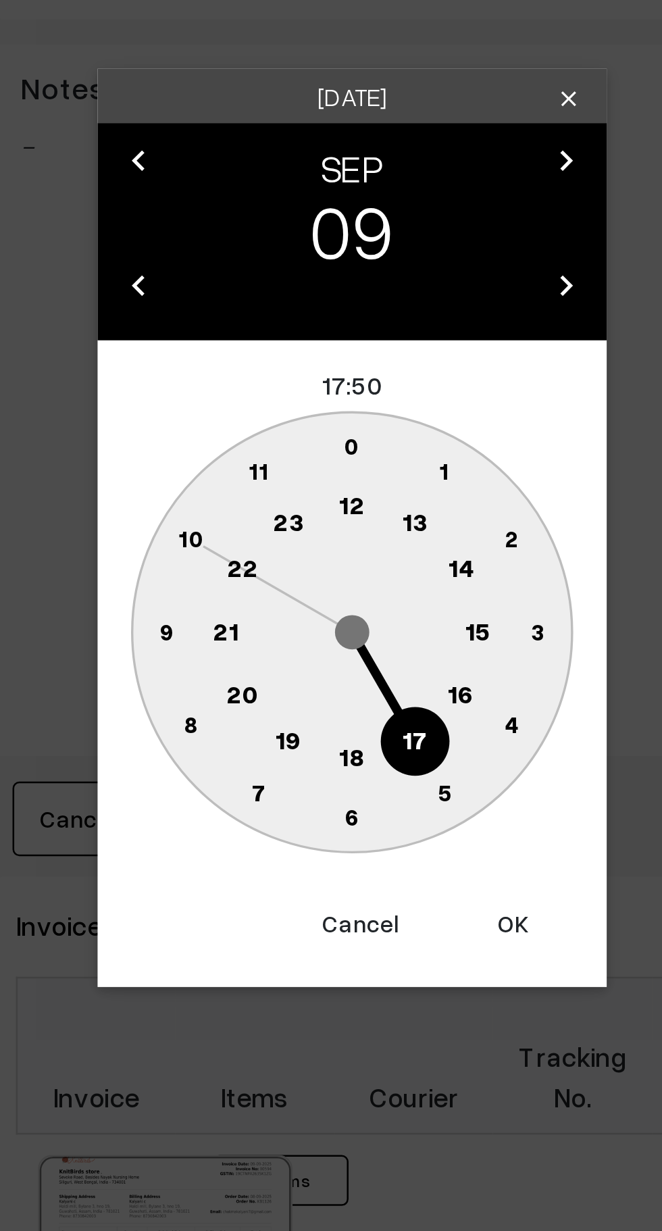
click at [269, 625] on text "10" at bounding box center [267, 619] width 10 height 11
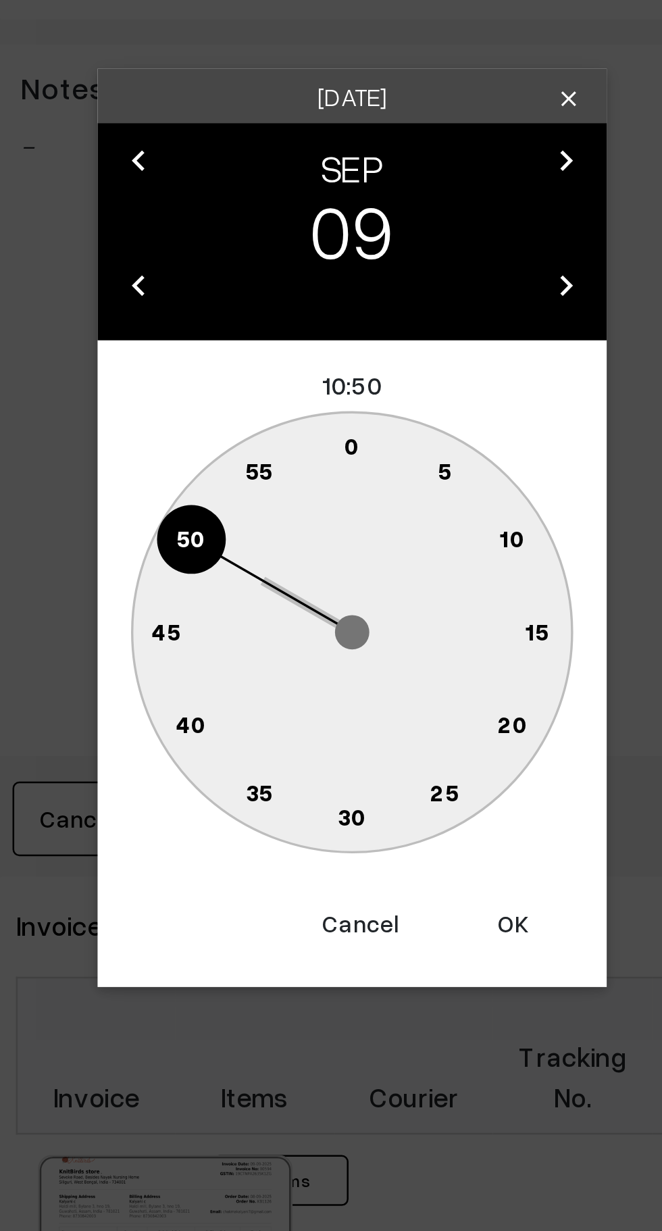
click at [335, 583] on circle at bounding box center [339, 585] width 18 height 18
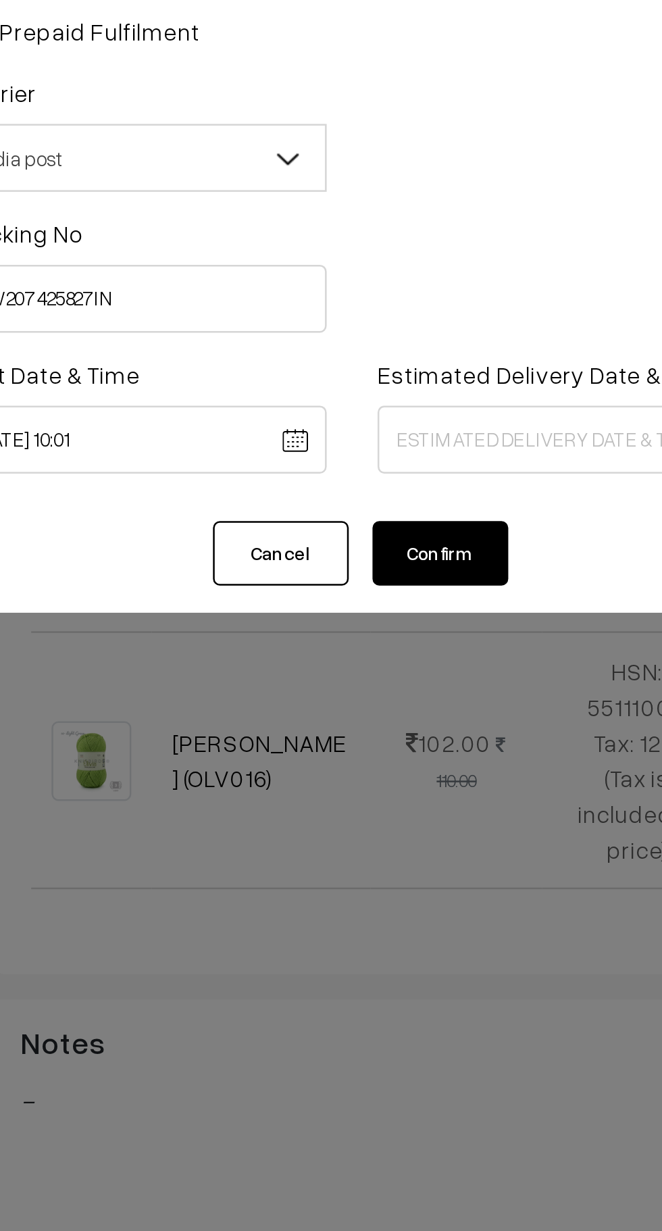
click at [251, 200] on body "Thank you for showing interest. Our team will call you shortly. Close knitbirds…" at bounding box center [331, 427] width 662 height 1768
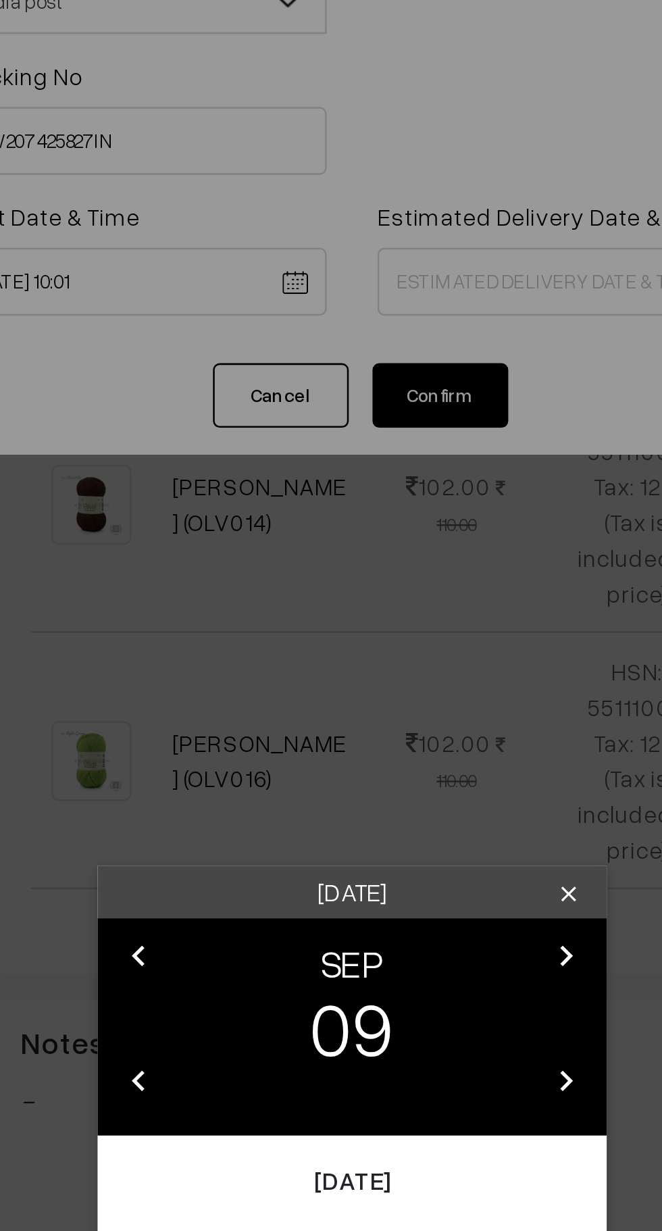
scroll to position [357, 0]
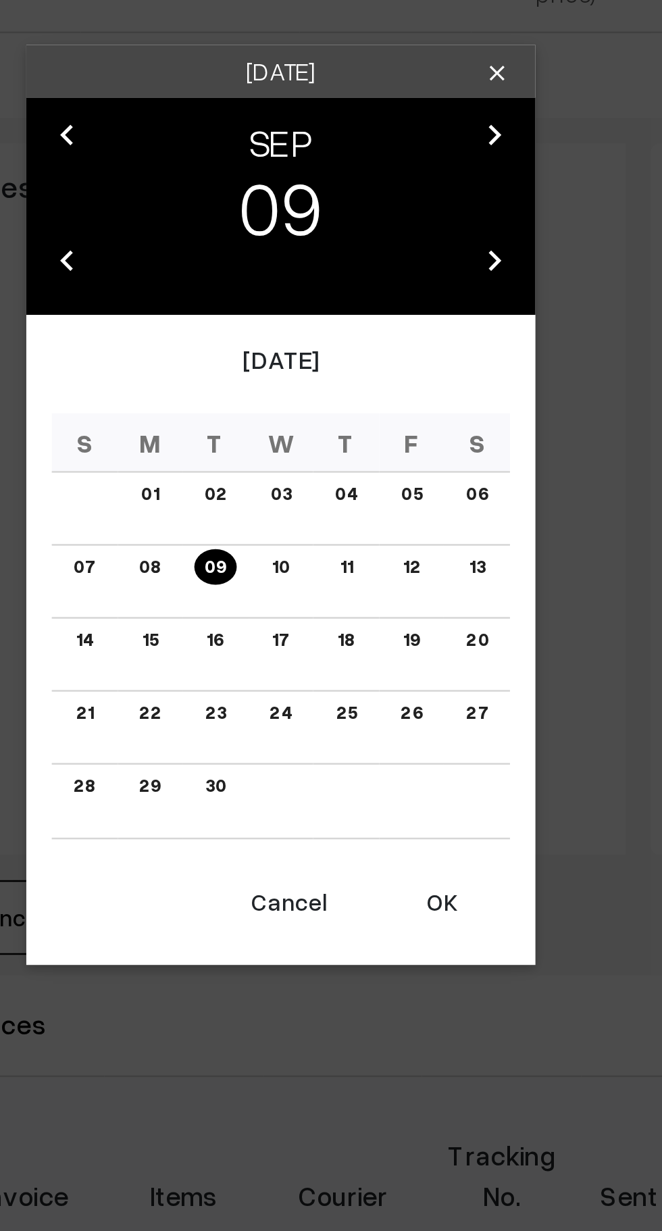
click at [405, 827] on button "OK" at bounding box center [395, 826] width 54 height 30
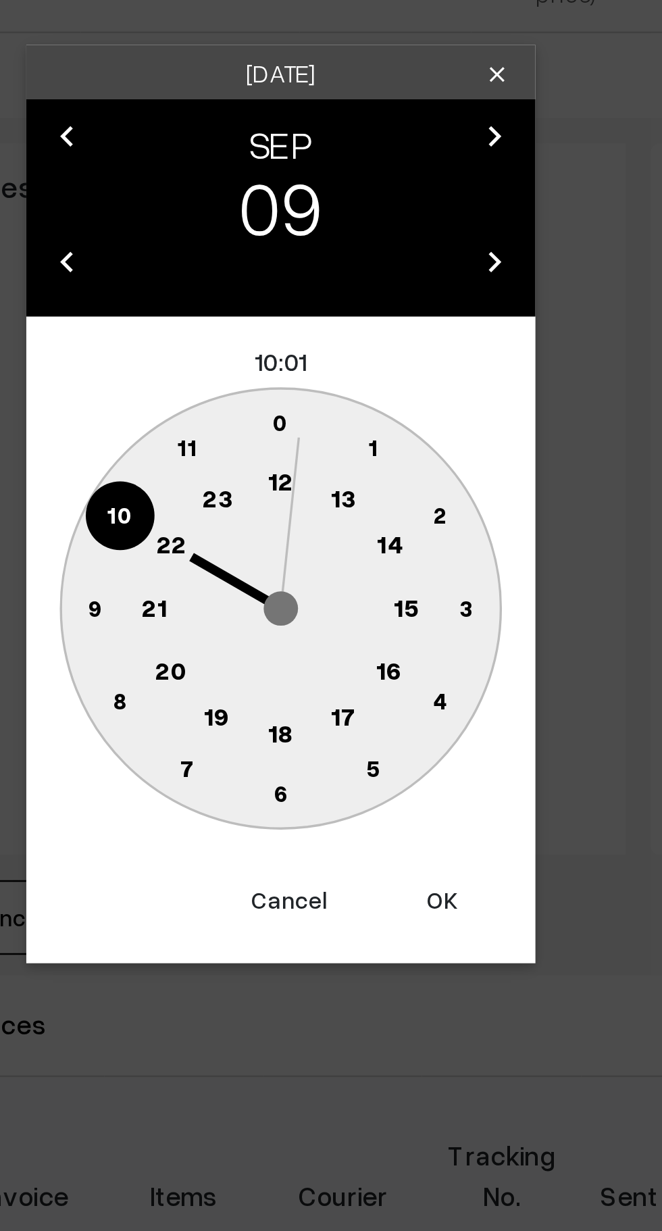
click at [268, 674] on text "10" at bounding box center [267, 671] width 10 height 11
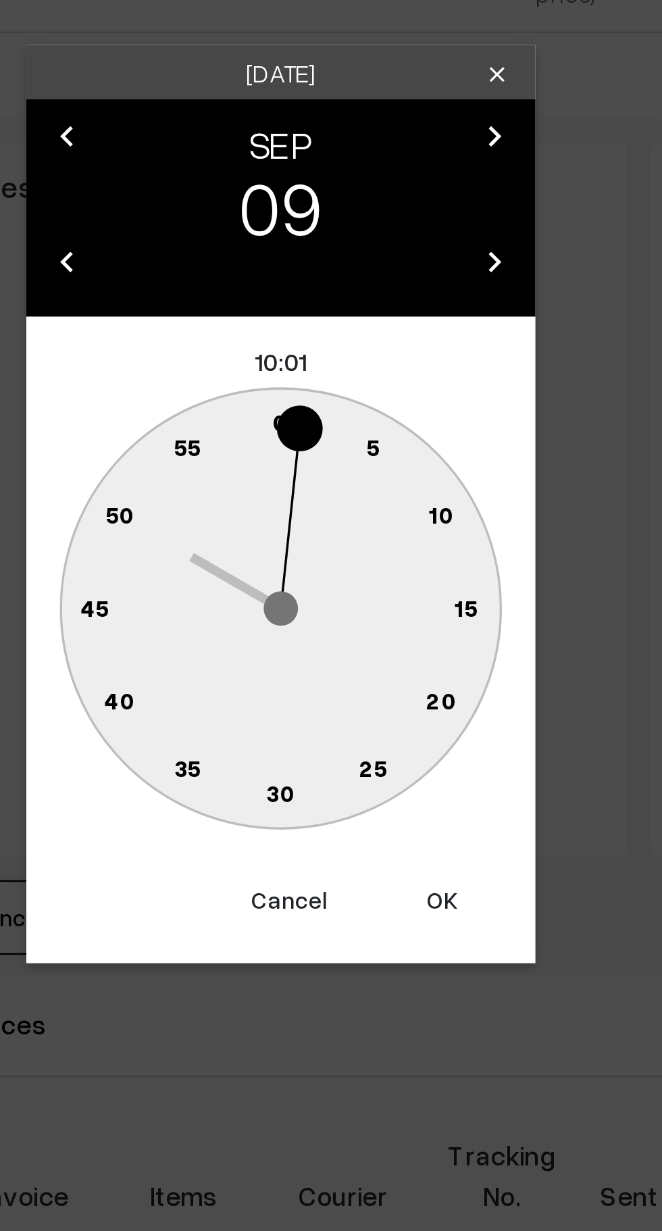
click at [330, 637] on text "0" at bounding box center [331, 634] width 6 height 11
type input "09-09-2025 10:00"
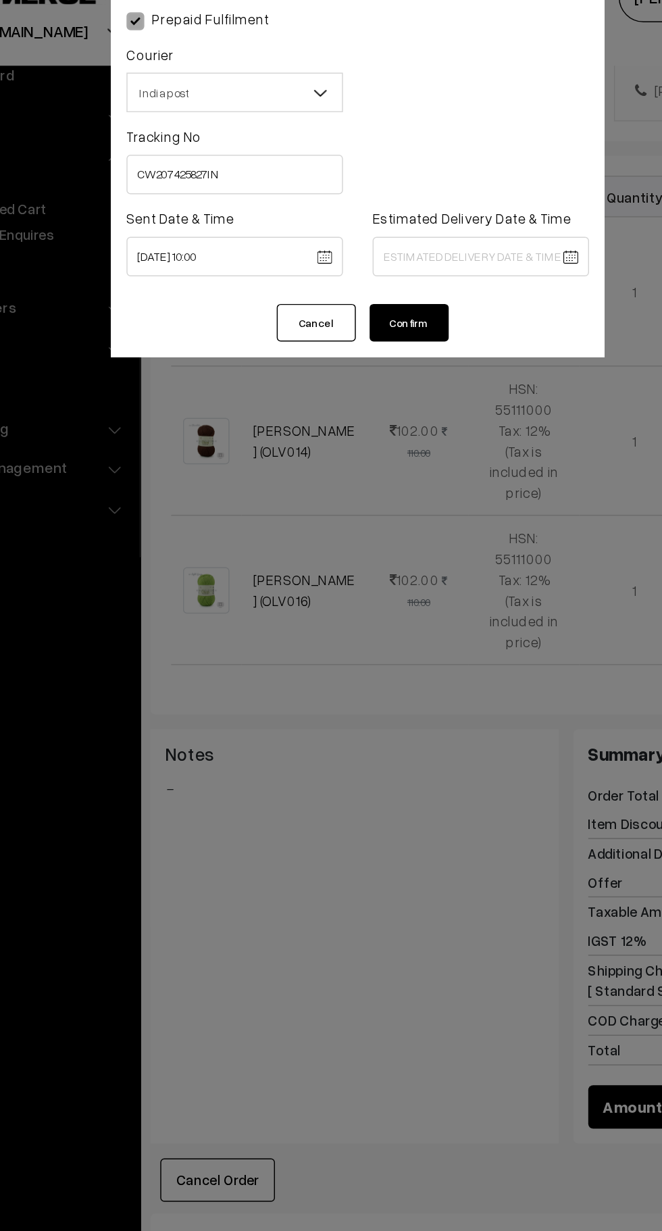
click at [387, 200] on body "Thank you for showing interest. Our team will call you shortly. Close knitbirds…" at bounding box center [331, 527] width 662 height 1768
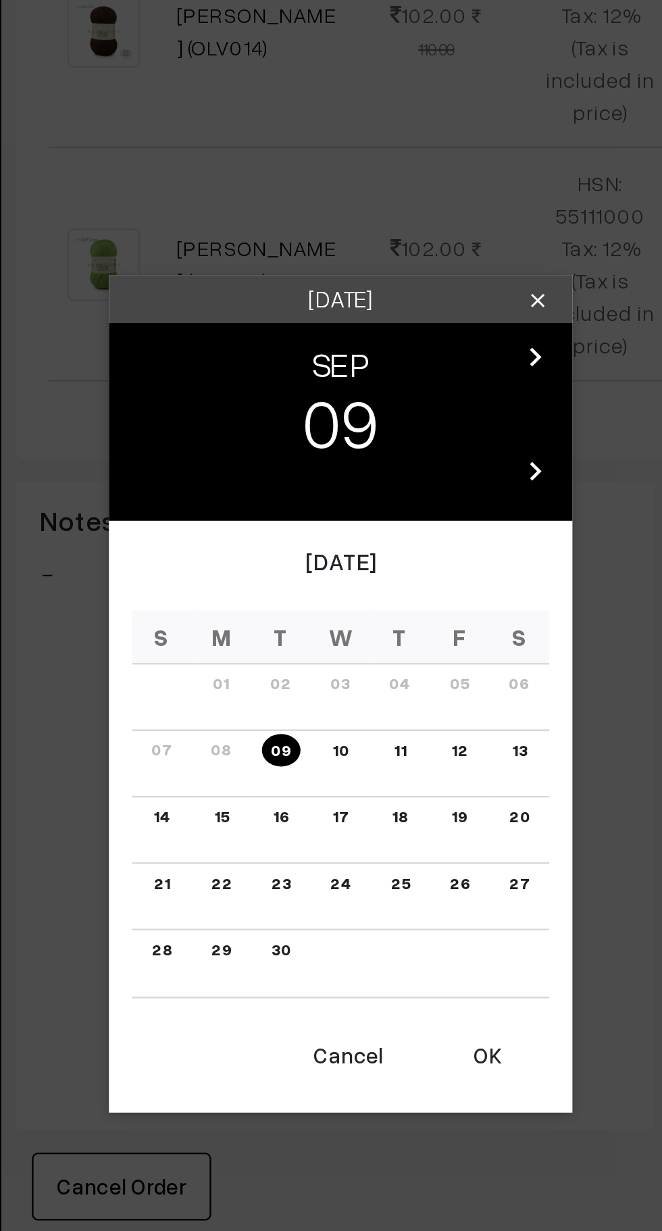
click at [307, 674] on link "16" at bounding box center [304, 670] width 15 height 14
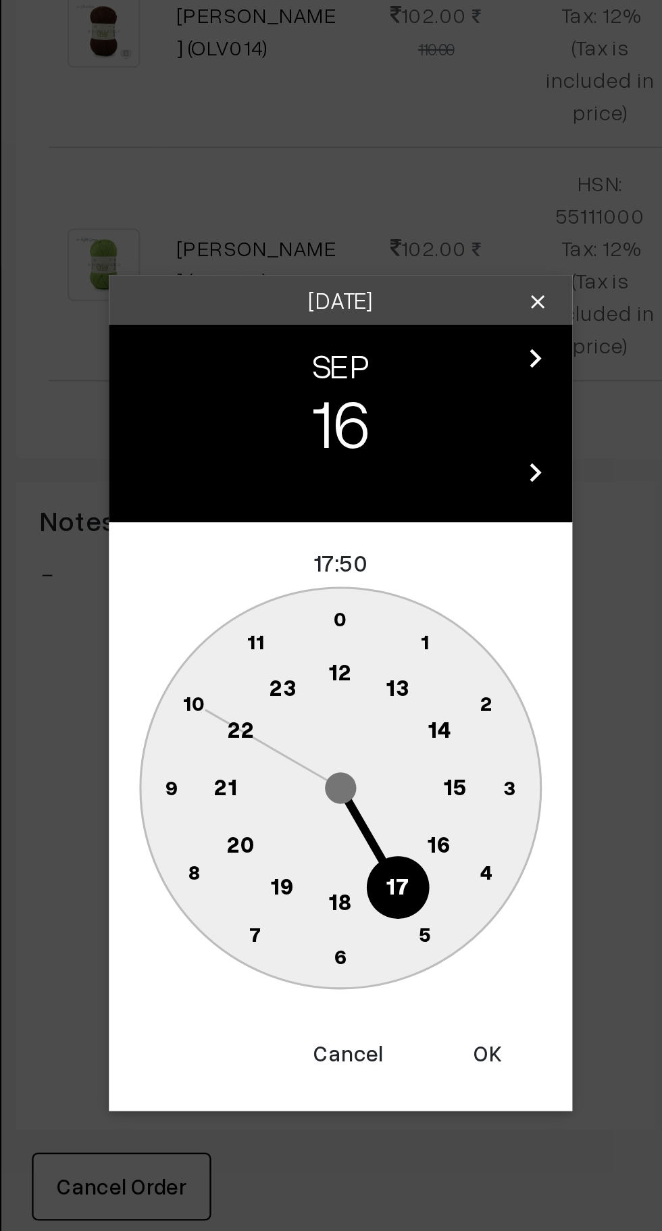
click at [372, 689] on circle at bounding box center [375, 683] width 28 height 28
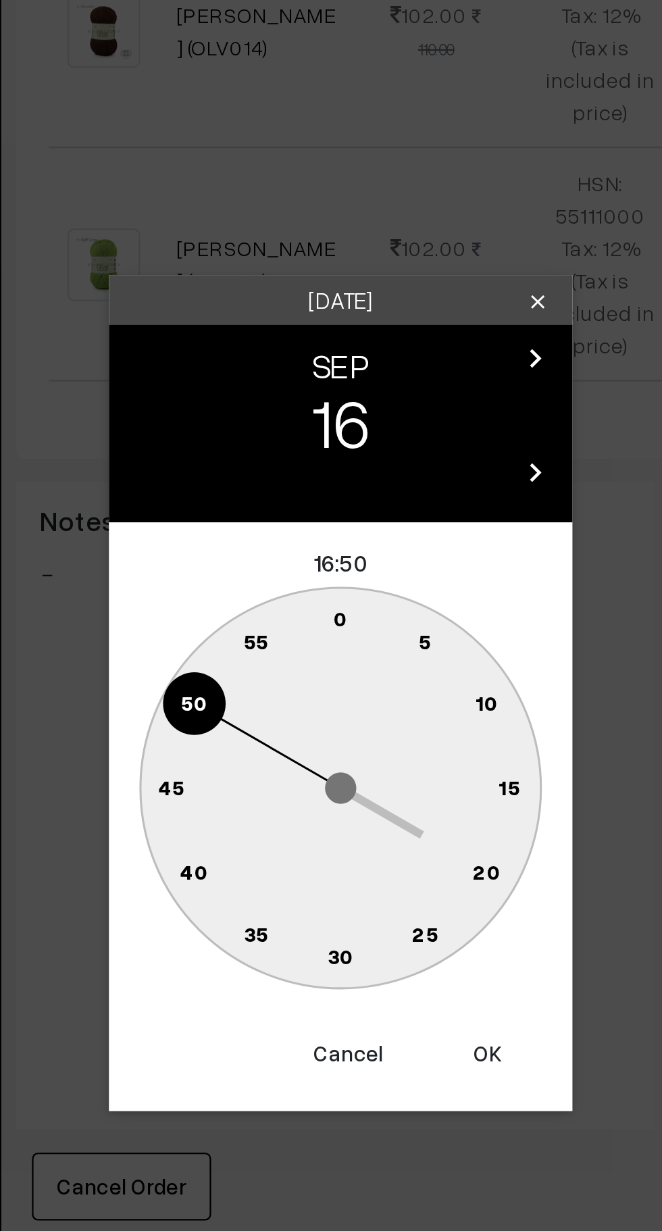
click at [326, 578] on circle at bounding box center [323, 585] width 18 height 18
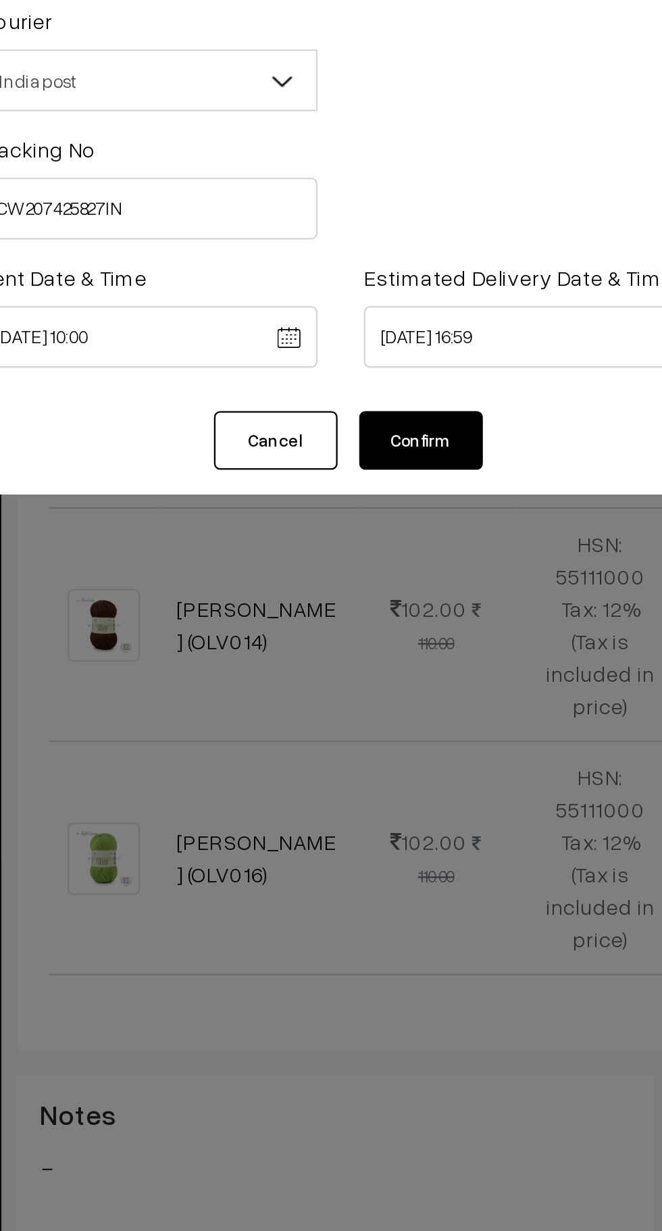
click at [407, 199] on body "Thank you for showing interest. Our team will call you shortly. Close knitbirds…" at bounding box center [331, 527] width 662 height 1768
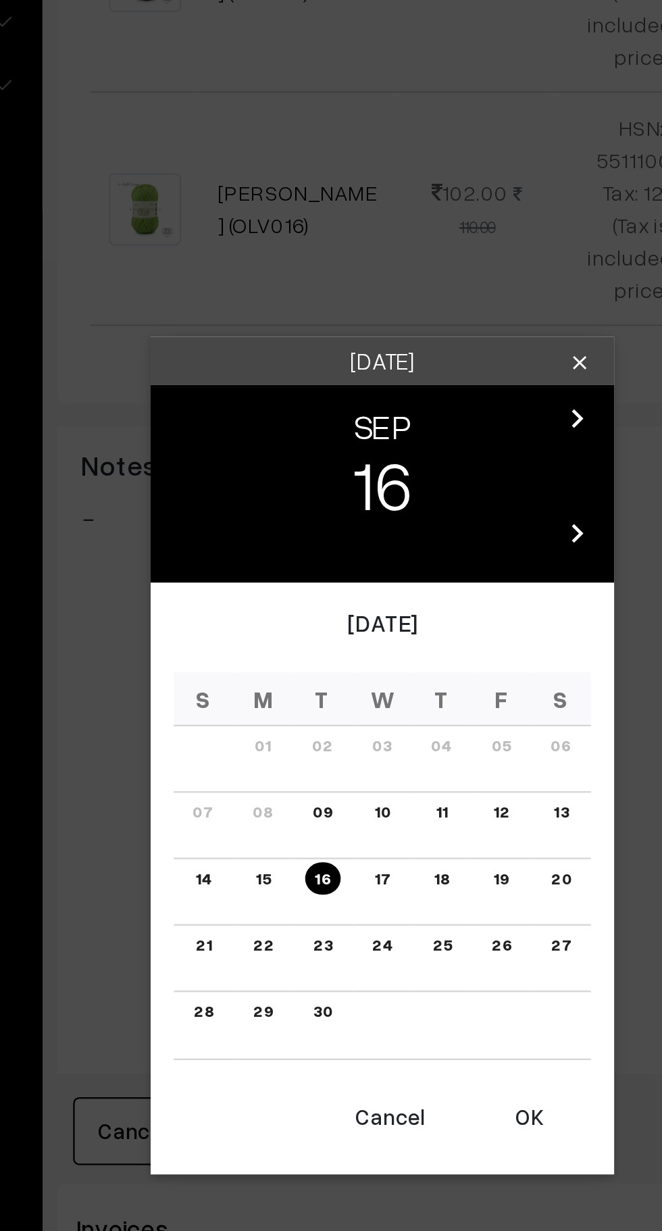
click at [405, 833] on button "OK" at bounding box center [395, 826] width 54 height 30
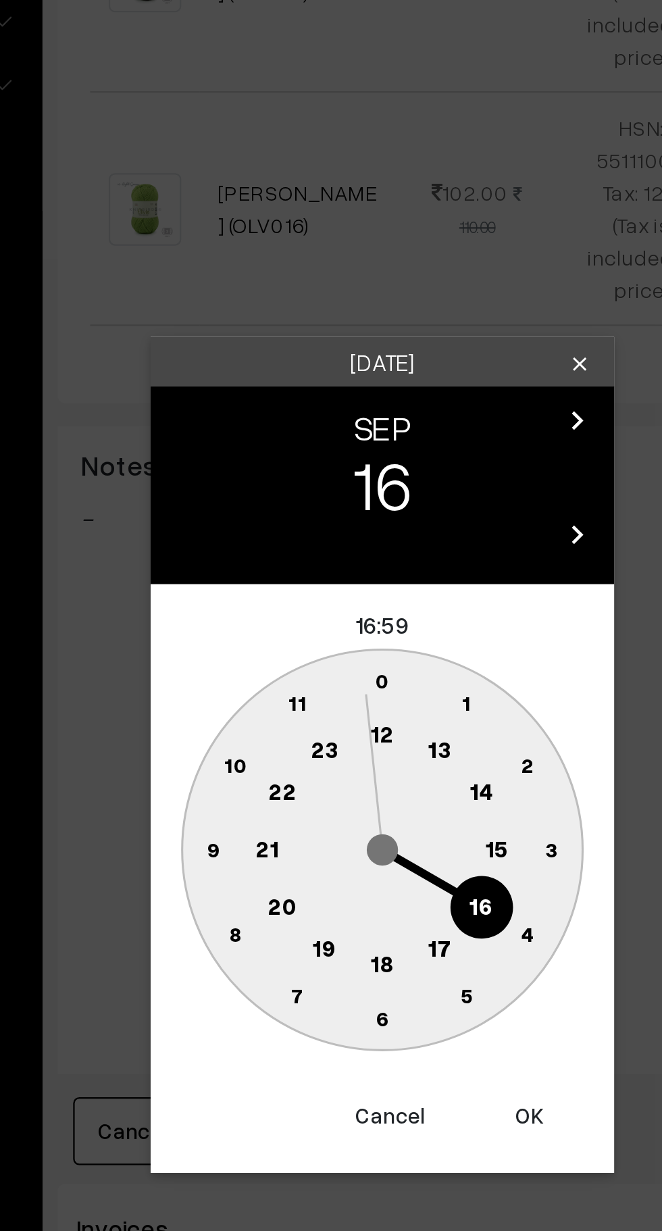
click at [372, 731] on text "16" at bounding box center [374, 733] width 11 height 12
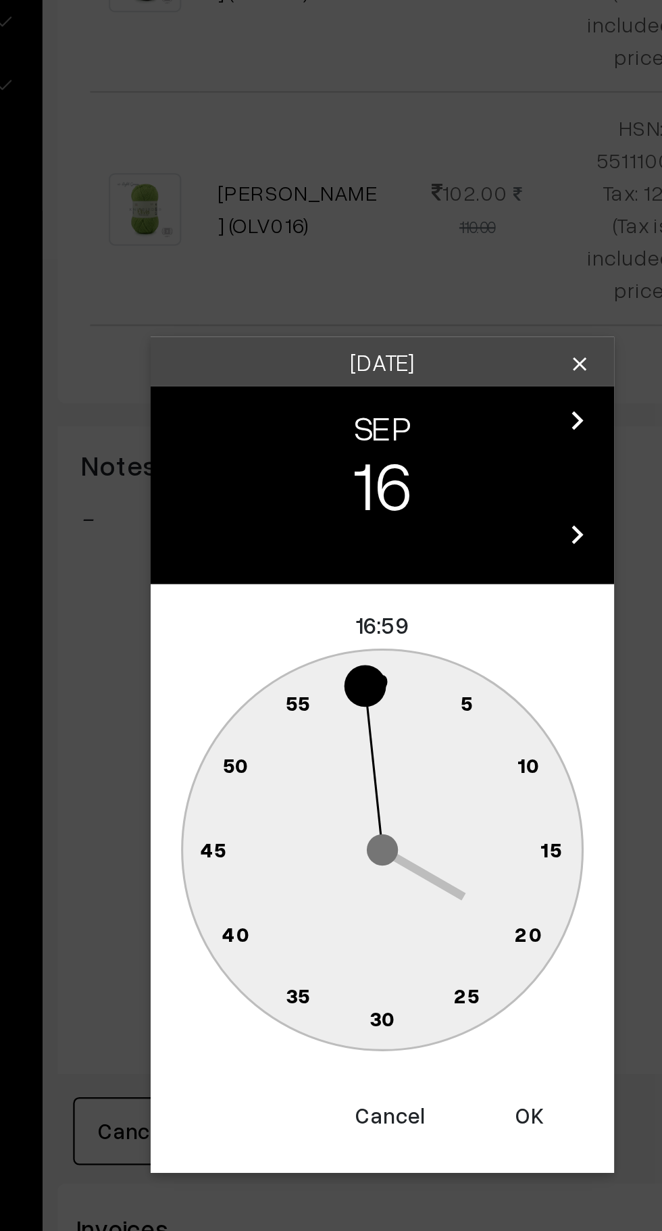
click at [330, 631] on text "0" at bounding box center [331, 634] width 6 height 11
type input "16-09-2025 16:00"
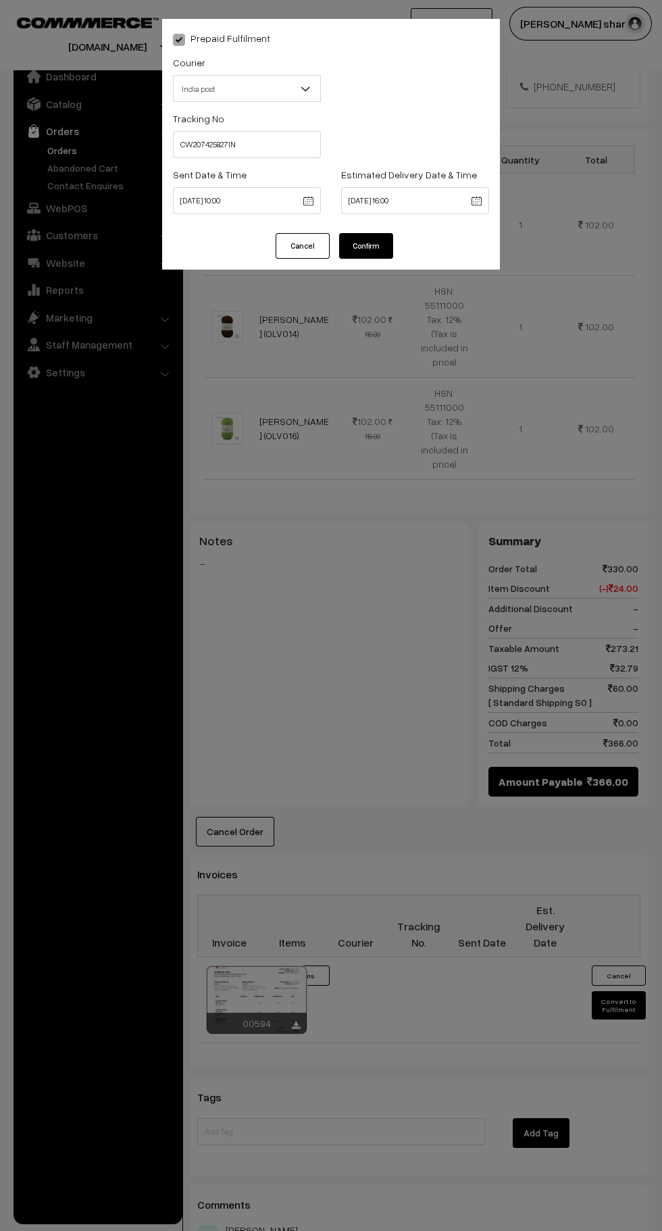
click at [384, 255] on button "Confirm" at bounding box center [366, 246] width 54 height 26
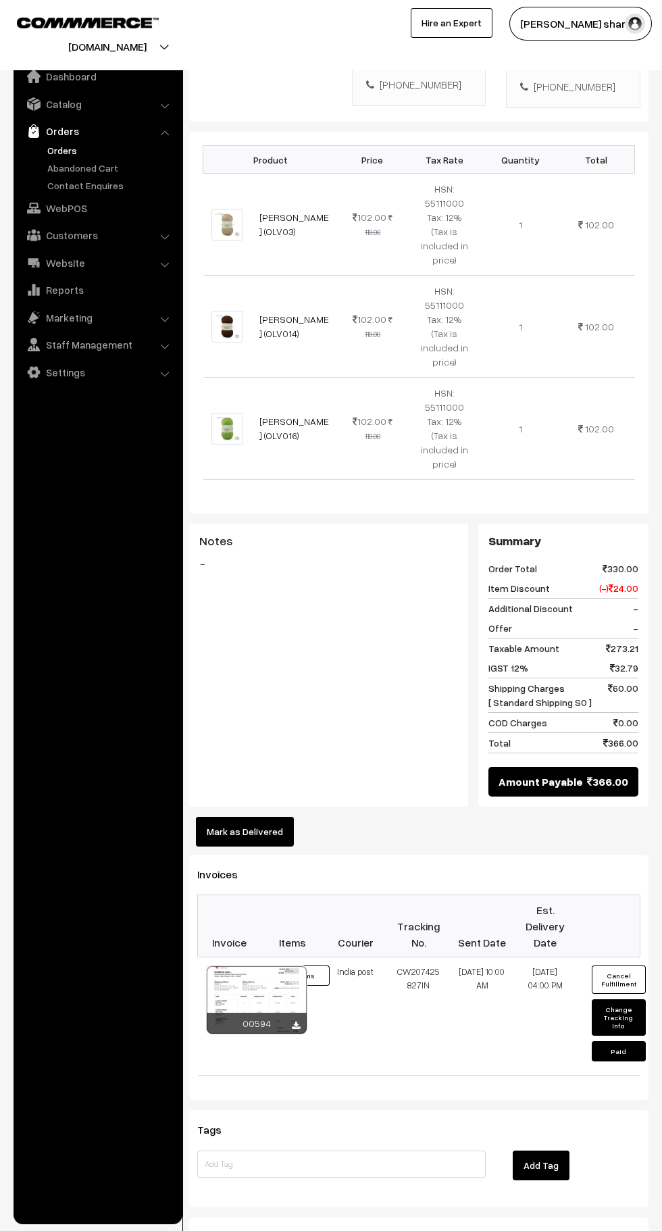
scroll to position [357, 0]
